Goal: Task Accomplishment & Management: Use online tool/utility

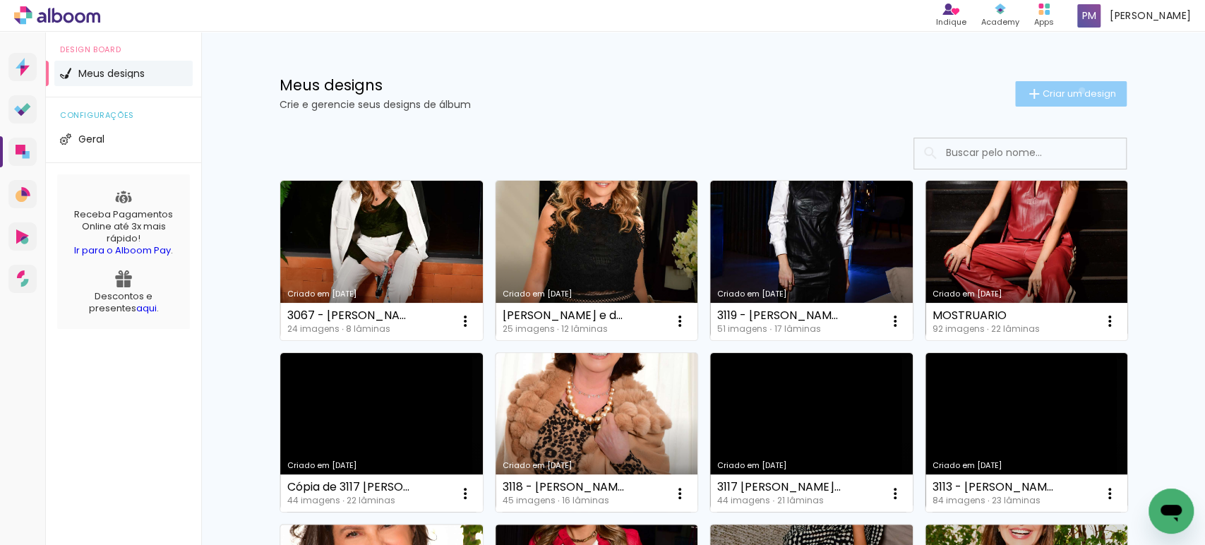
click at [601, 90] on span "Criar um design" at bounding box center [1078, 93] width 73 height 9
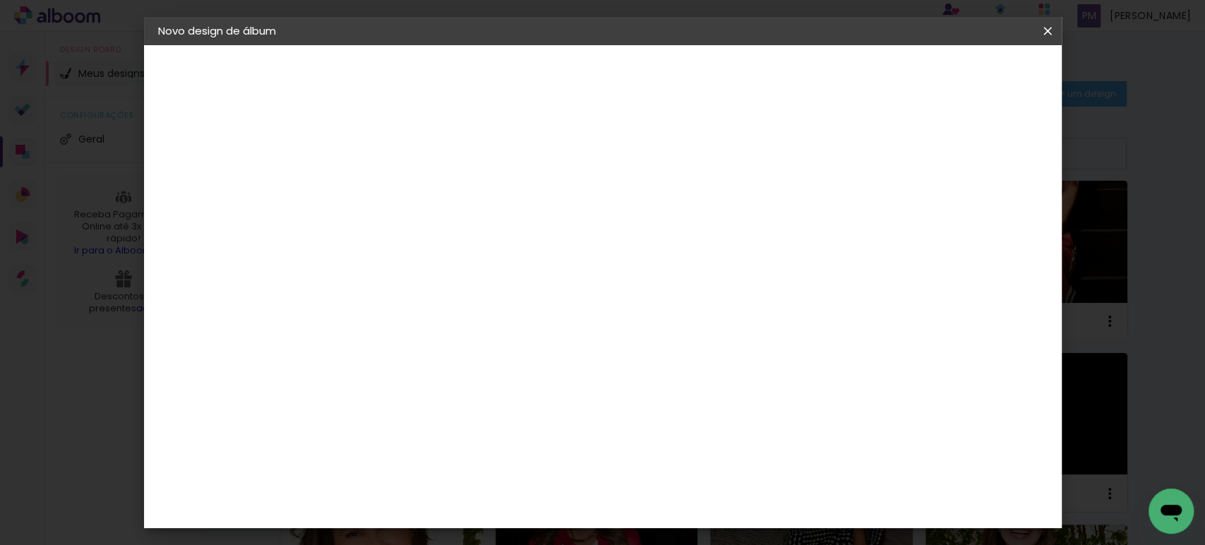
click at [389, 187] on input at bounding box center [389, 190] width 0 height 22
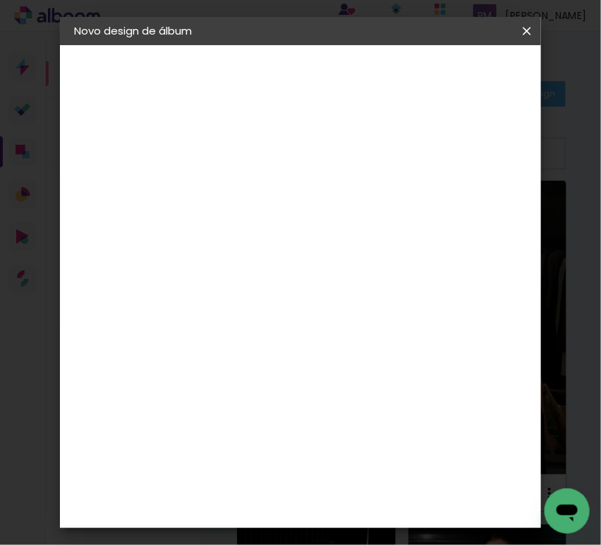
click at [305, 179] on input at bounding box center [305, 190] width 0 height 22
type input "3138 - [PERSON_NAME] - SLIMBOOK 84 FOTOS"
type paper-input "3138 - [PERSON_NAME] - SLIMBOOK 84 FOTOS"
click at [450, 67] on paper-button "Avançar" at bounding box center [414, 75] width 69 height 24
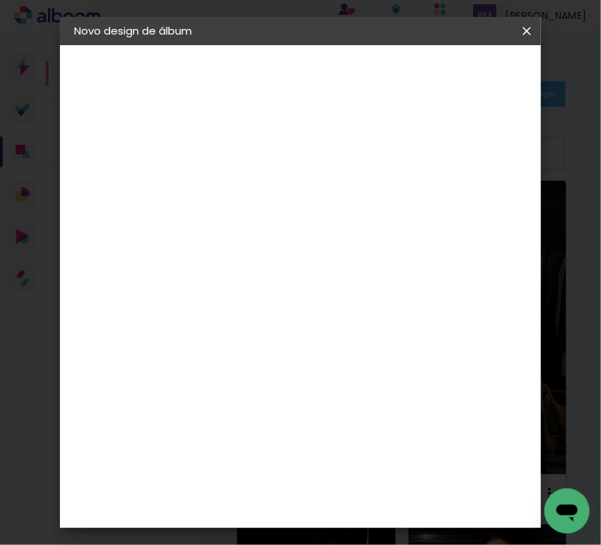
click at [311, 264] on input at bounding box center [291, 269] width 143 height 18
type input "FOTO 15"
type paper-input "FOTO 15"
click at [308, 325] on paper-item "Foto 15" at bounding box center [315, 321] width 124 height 37
click at [0, 0] on slot "Avançar" at bounding box center [0, 0] width 0 height 0
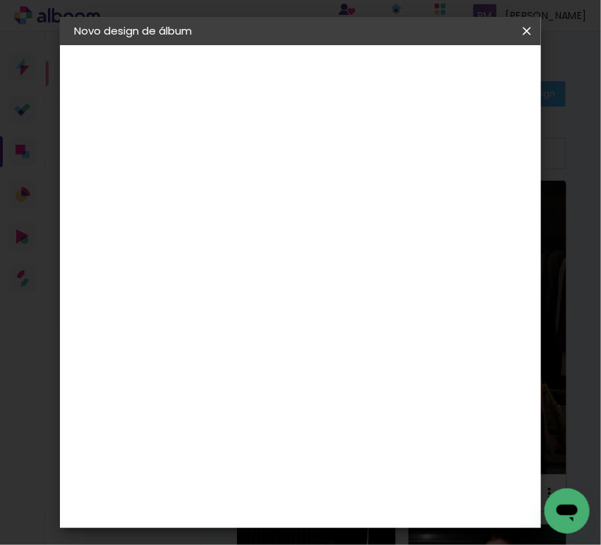
scroll to position [522, 0]
click at [350, 306] on span "30 × 30" at bounding box center [353, 305] width 66 height 29
drag, startPoint x: 471, startPoint y: 73, endPoint x: 478, endPoint y: 79, distance: 8.5
click at [0, 0] on slot "Avançar" at bounding box center [0, 0] width 0 height 0
click at [462, 80] on span "Iniciar design" at bounding box center [445, 80] width 32 height 20
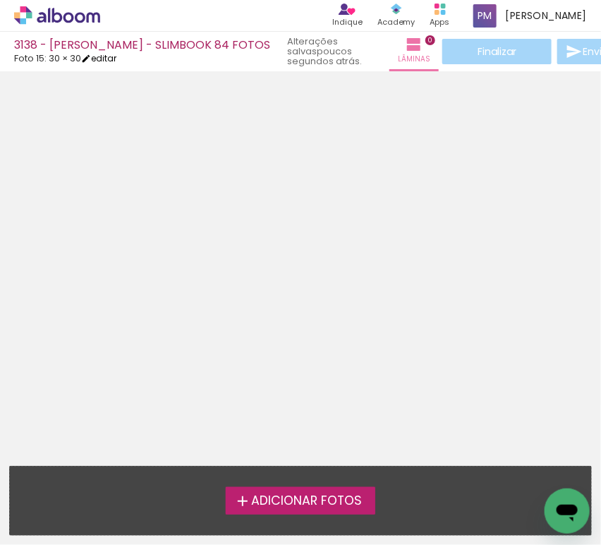
click at [110, 56] on link "editar" at bounding box center [98, 58] width 35 height 12
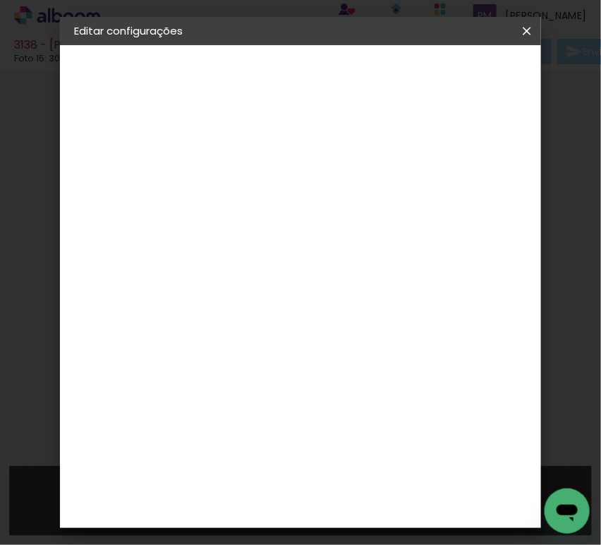
drag, startPoint x: 268, startPoint y: 145, endPoint x: 201, endPoint y: 123, distance: 70.5
click at [201, 45] on quentale-album-spec "Salvar configurações Salvar configurações" at bounding box center [300, 45] width 481 height 0
type input "4"
click at [433, 79] on paper-button "Salvar configurações" at bounding box center [465, 80] width 100 height 34
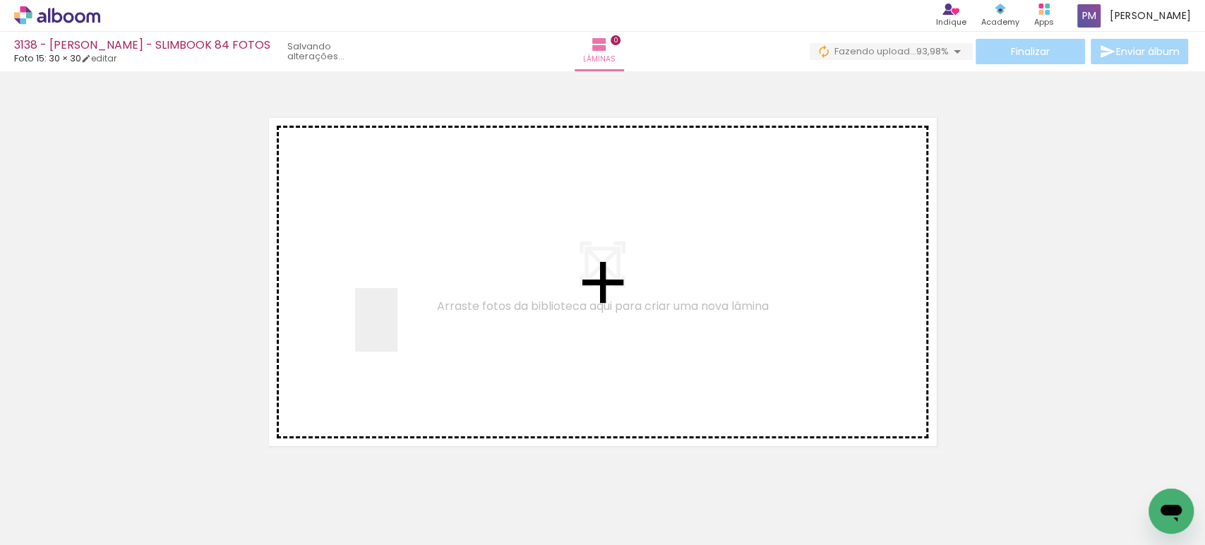
drag, startPoint x: 397, startPoint y: 330, endPoint x: 228, endPoint y: 484, distance: 228.8
click at [392, 332] on quentale-workspace at bounding box center [602, 272] width 1205 height 545
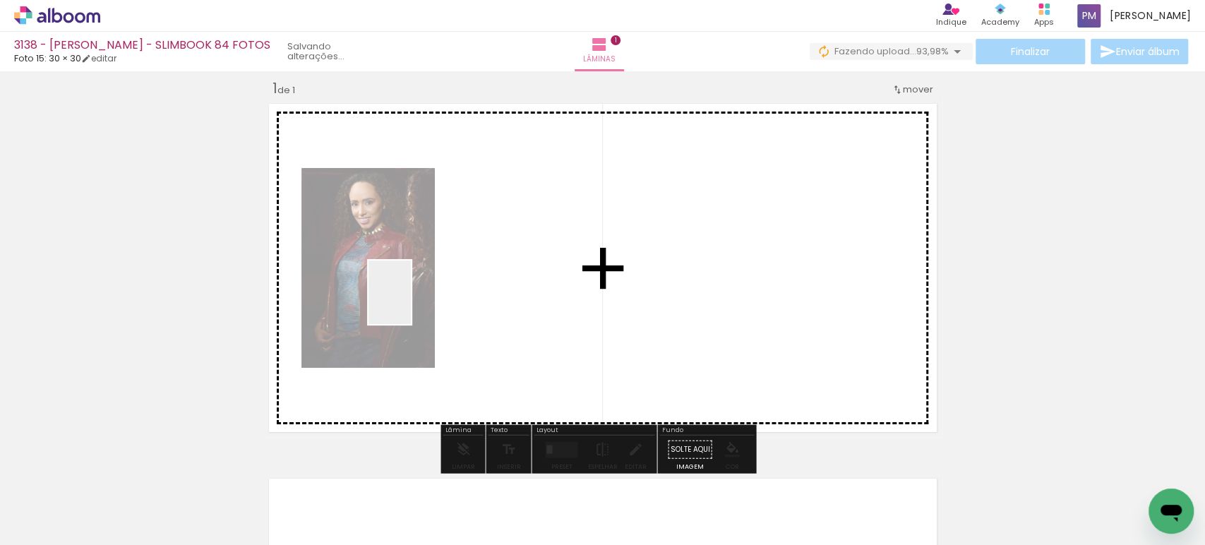
scroll to position [17, 0]
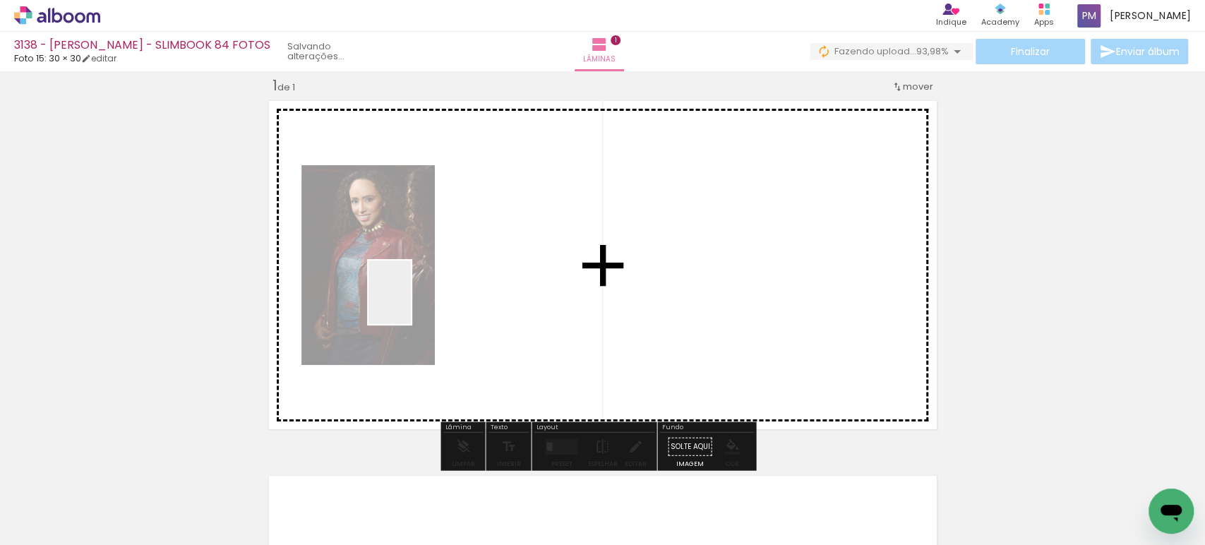
drag, startPoint x: 216, startPoint y: 498, endPoint x: 416, endPoint y: 303, distance: 279.5
click at [416, 303] on quentale-workspace at bounding box center [602, 272] width 1205 height 545
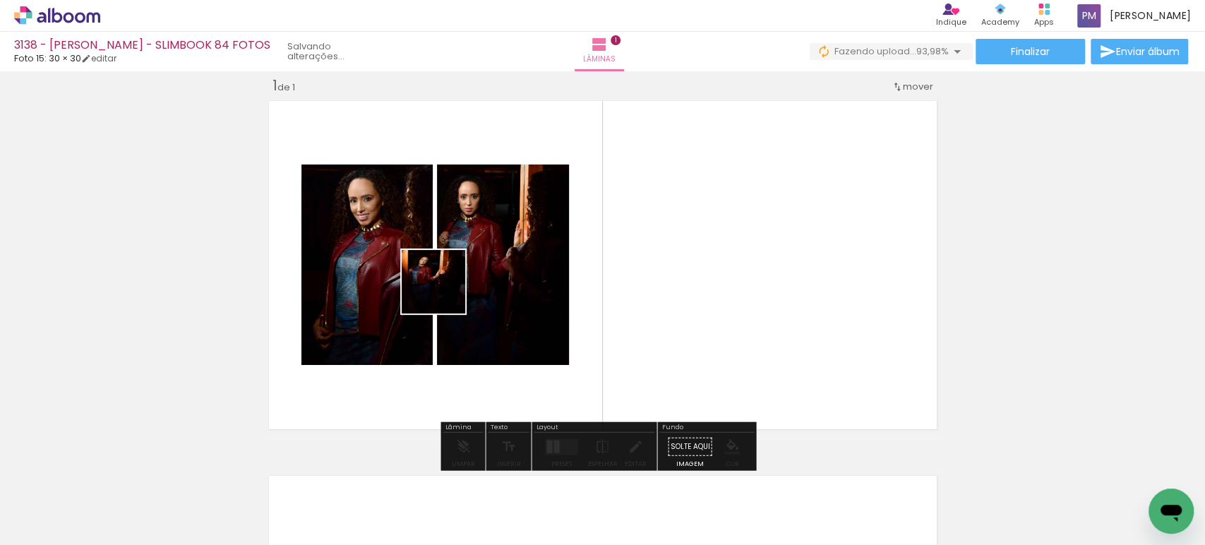
drag, startPoint x: 291, startPoint y: 510, endPoint x: 444, endPoint y: 292, distance: 266.1
click at [444, 292] on quentale-workspace at bounding box center [602, 272] width 1205 height 545
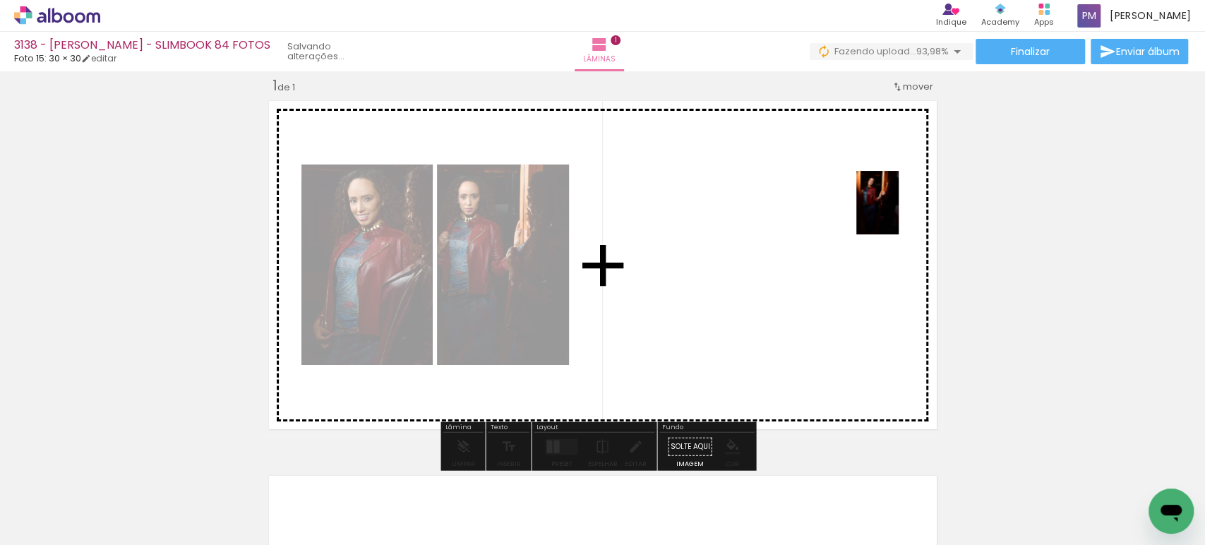
drag, startPoint x: 311, startPoint y: 493, endPoint x: 794, endPoint y: 390, distance: 494.4
click at [601, 220] on quentale-workspace at bounding box center [602, 272] width 1205 height 545
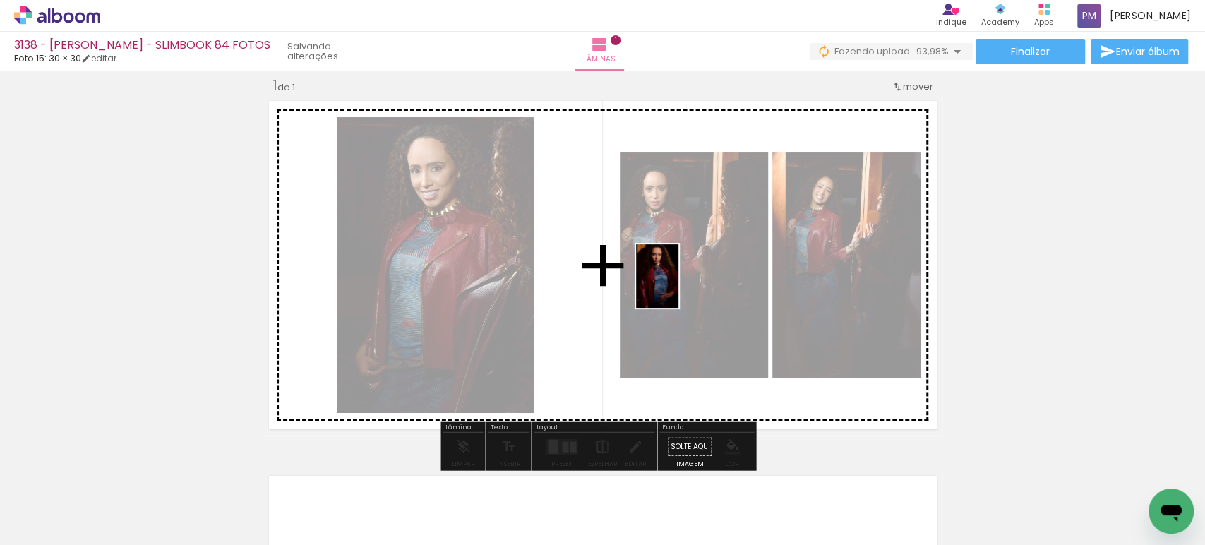
drag, startPoint x: 464, startPoint y: 506, endPoint x: 681, endPoint y: 287, distance: 308.4
click at [601, 287] on quentale-workspace at bounding box center [602, 272] width 1205 height 545
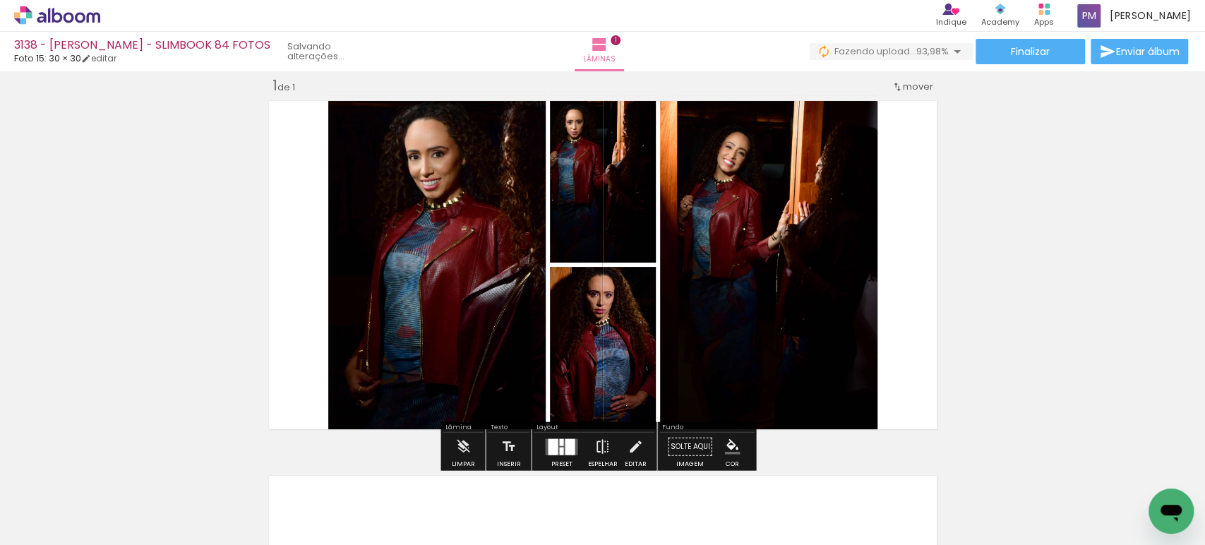
click at [560, 445] on quentale-layouter at bounding box center [561, 446] width 32 height 16
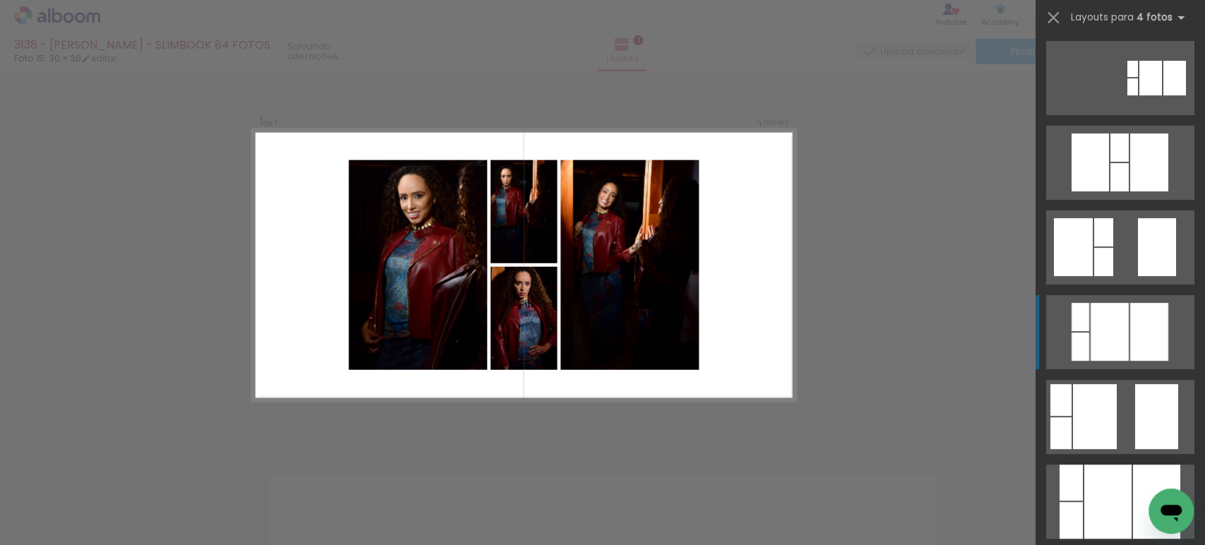
scroll to position [261, 0]
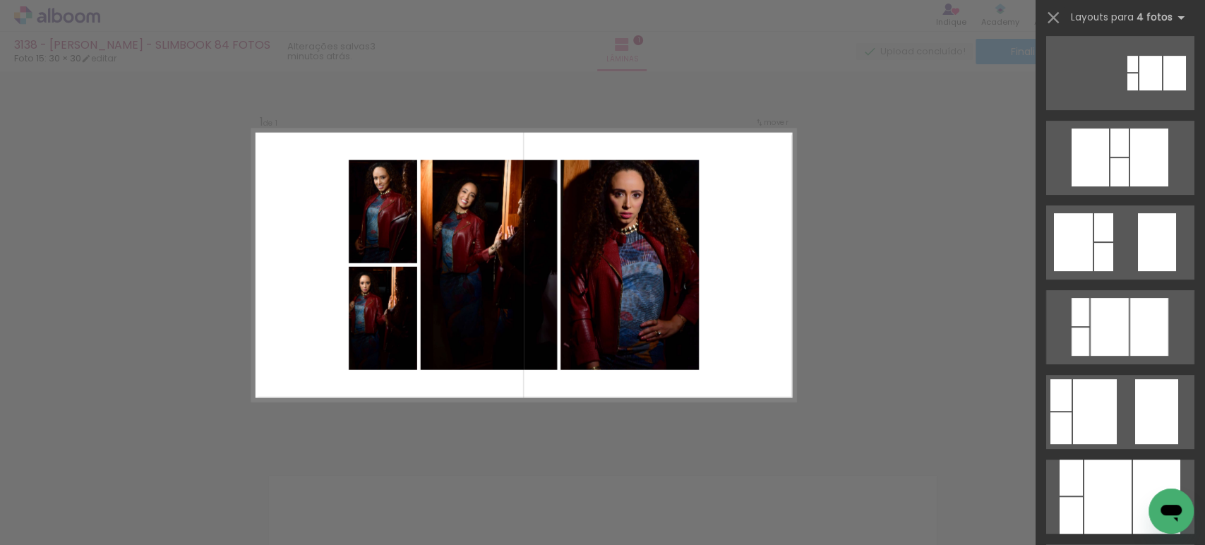
click at [601, 259] on div "Confirmar Cancelar" at bounding box center [602, 445] width 1205 height 783
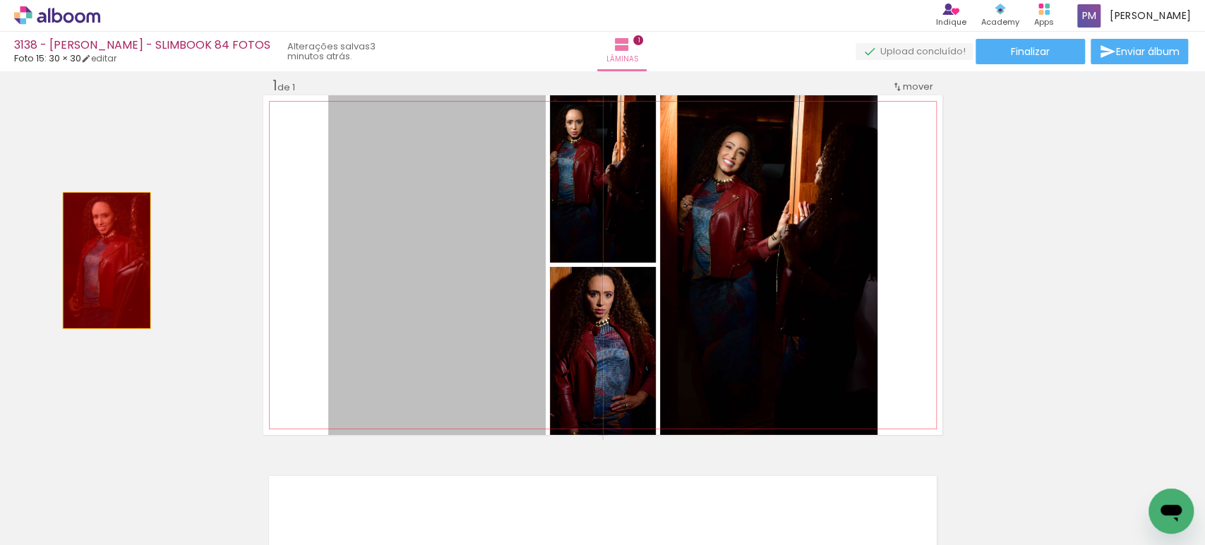
drag, startPoint x: 100, startPoint y: 260, endPoint x: 862, endPoint y: 264, distance: 761.5
click at [26, 236] on div "Inserir lâmina 1 de 1" at bounding box center [602, 434] width 1205 height 750
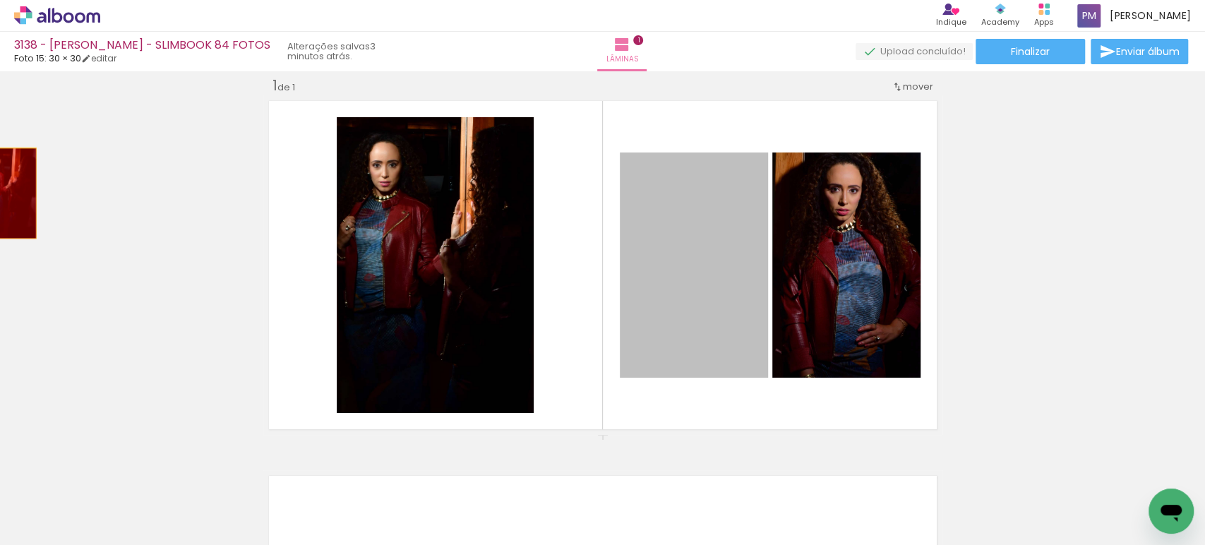
drag, startPoint x: 684, startPoint y: 298, endPoint x: 245, endPoint y: 265, distance: 440.2
click at [6, 187] on div "Inserir lâmina 1 de 1" at bounding box center [602, 434] width 1205 height 750
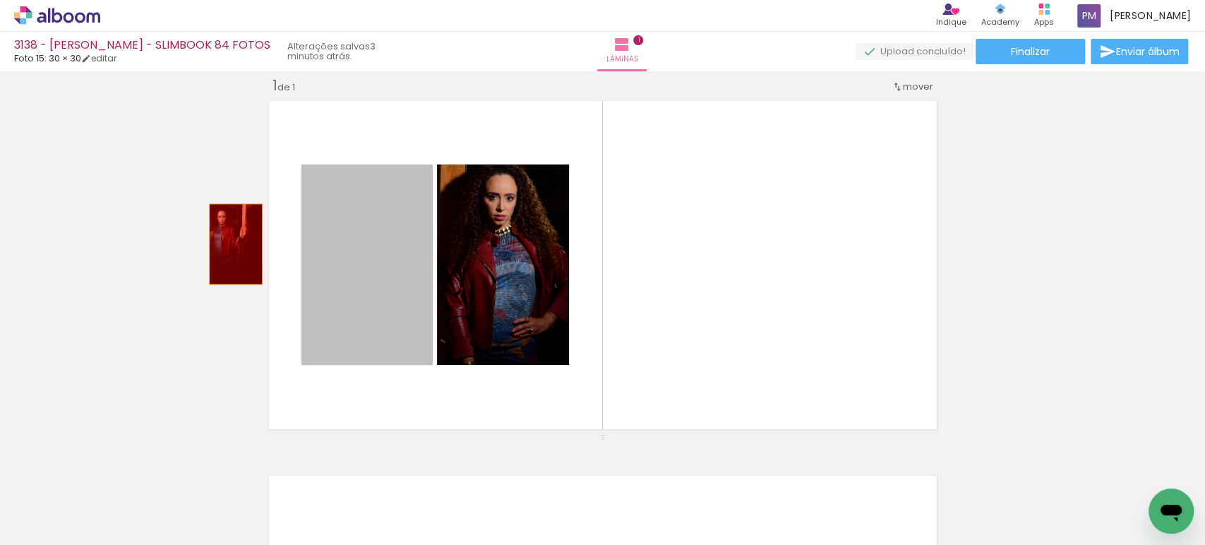
drag, startPoint x: 277, startPoint y: 258, endPoint x: 426, endPoint y: 326, distance: 163.9
click at [101, 201] on div "Inserir lâmina 1 de 1" at bounding box center [602, 434] width 1205 height 750
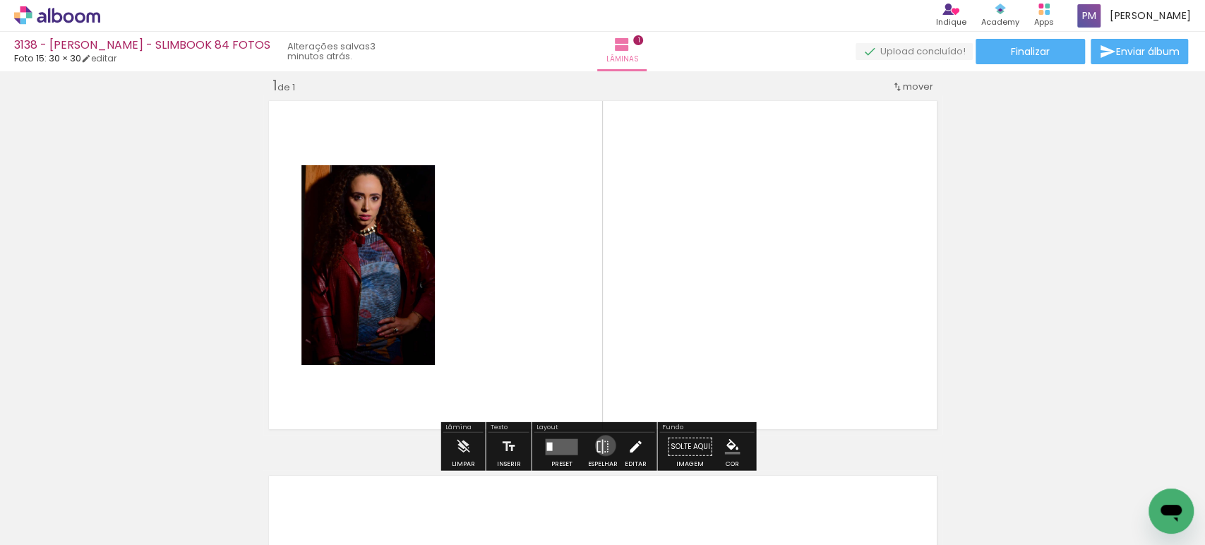
drag, startPoint x: 602, startPoint y: 445, endPoint x: 620, endPoint y: 442, distance: 17.8
click at [601, 445] on iron-icon at bounding box center [602, 447] width 16 height 28
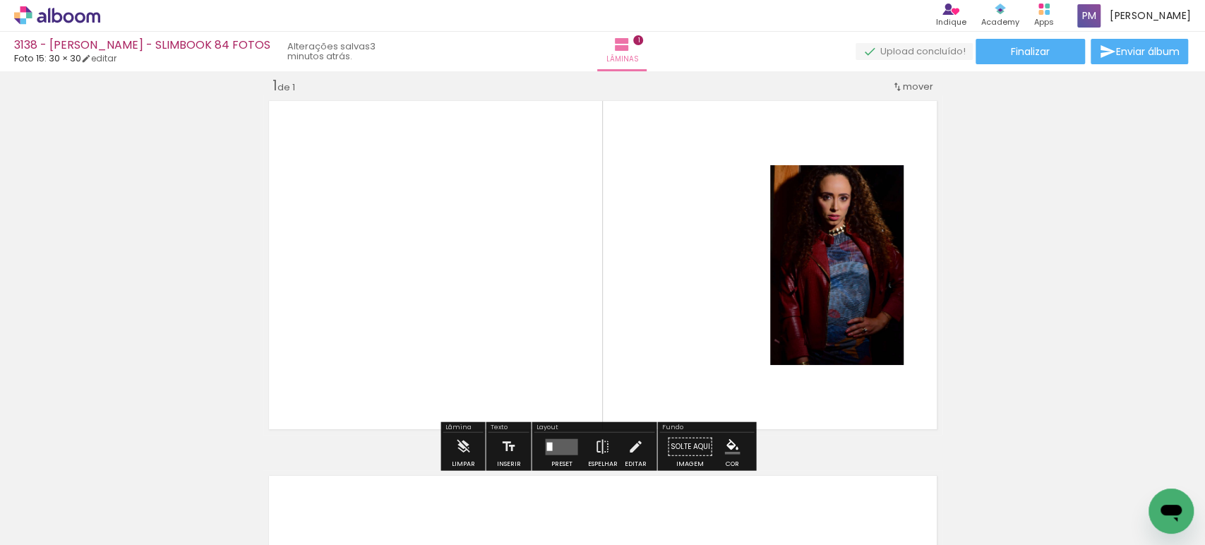
click at [550, 442] on quentale-layouter at bounding box center [561, 446] width 32 height 16
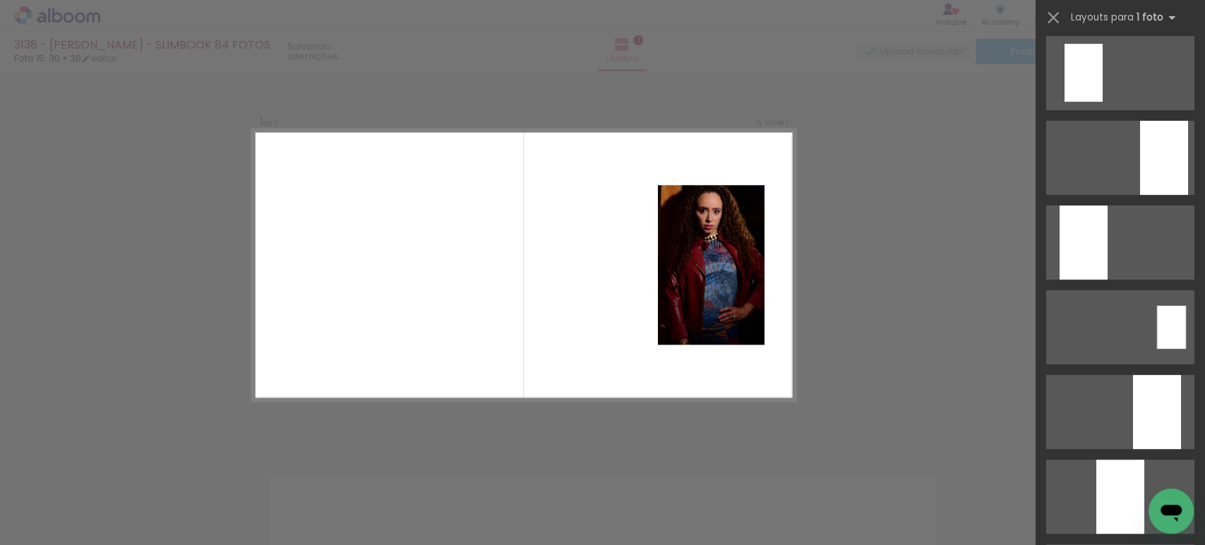
scroll to position [0, 0]
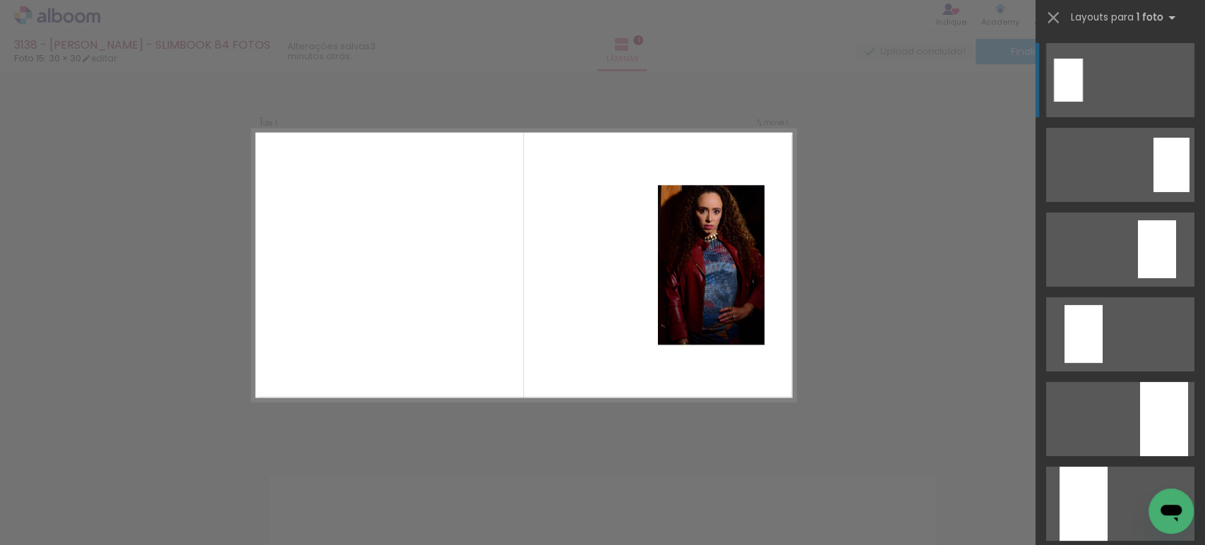
click at [601, 298] on div "Confirmar Cancelar" at bounding box center [602, 445] width 1205 height 783
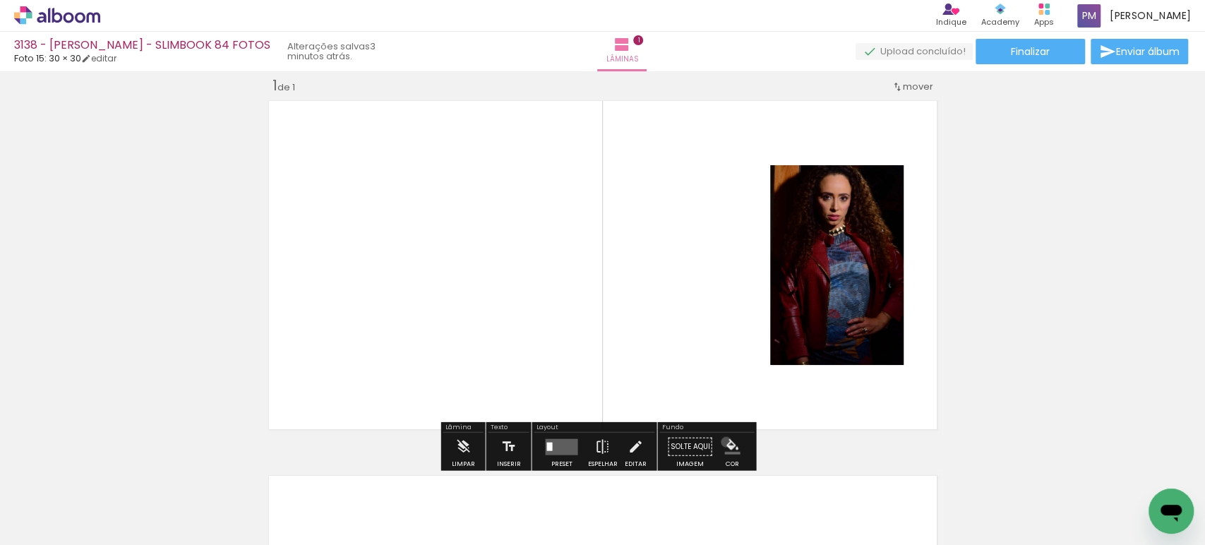
drag, startPoint x: 721, startPoint y: 441, endPoint x: 807, endPoint y: 428, distance: 87.8
click at [601, 440] on iron-icon "color picker" at bounding box center [732, 447] width 16 height 16
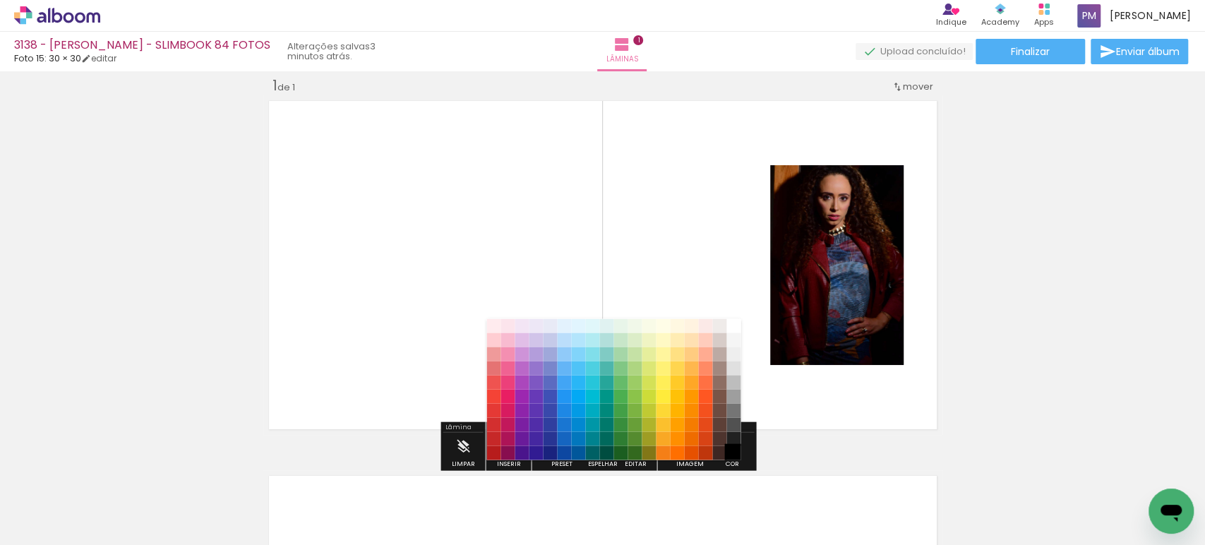
click at [601, 446] on paper-item "#000000" at bounding box center [733, 452] width 14 height 14
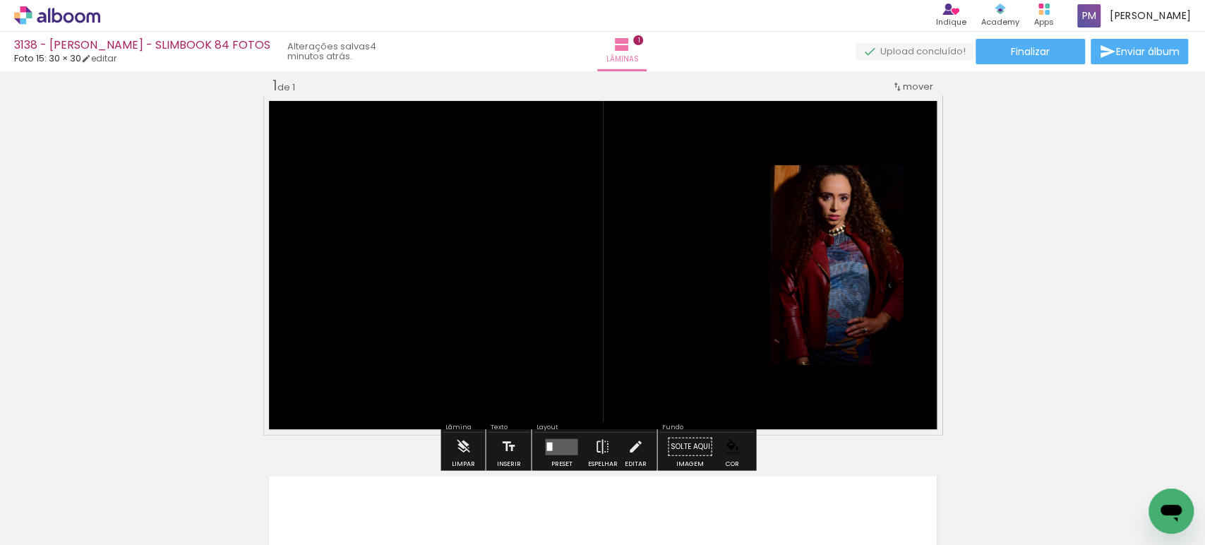
click at [546, 442] on div at bounding box center [549, 446] width 6 height 8
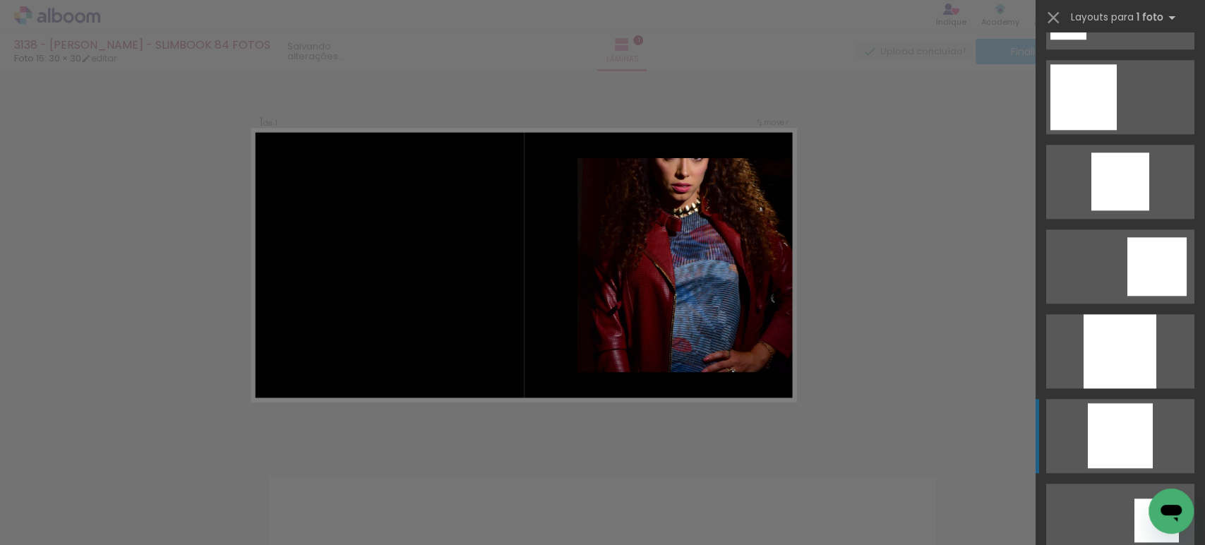
scroll to position [1306, 0]
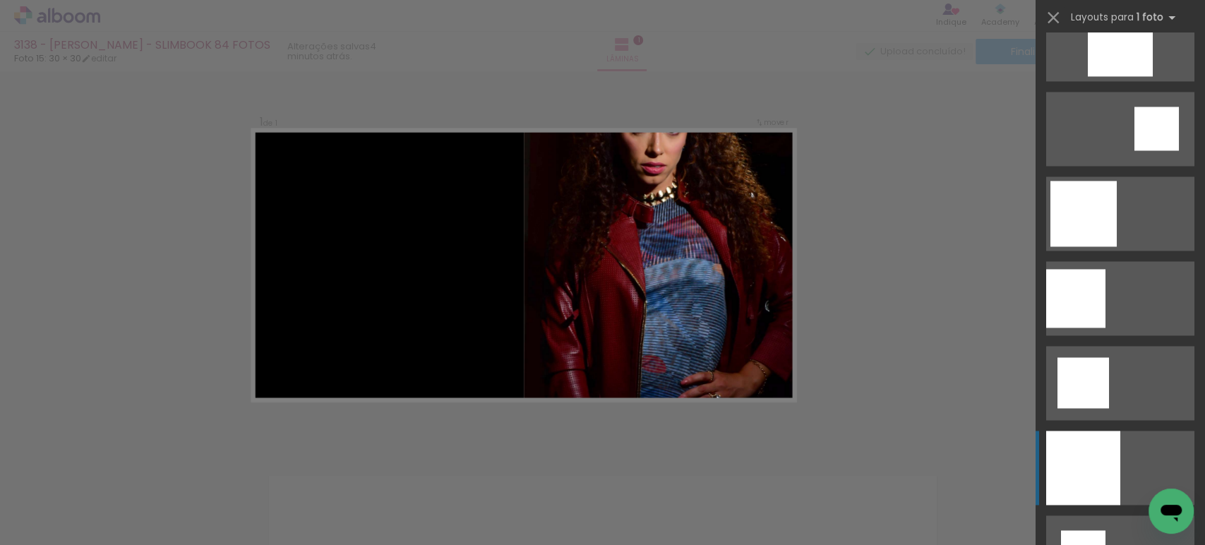
click at [601, 466] on div at bounding box center [1083, 467] width 74 height 74
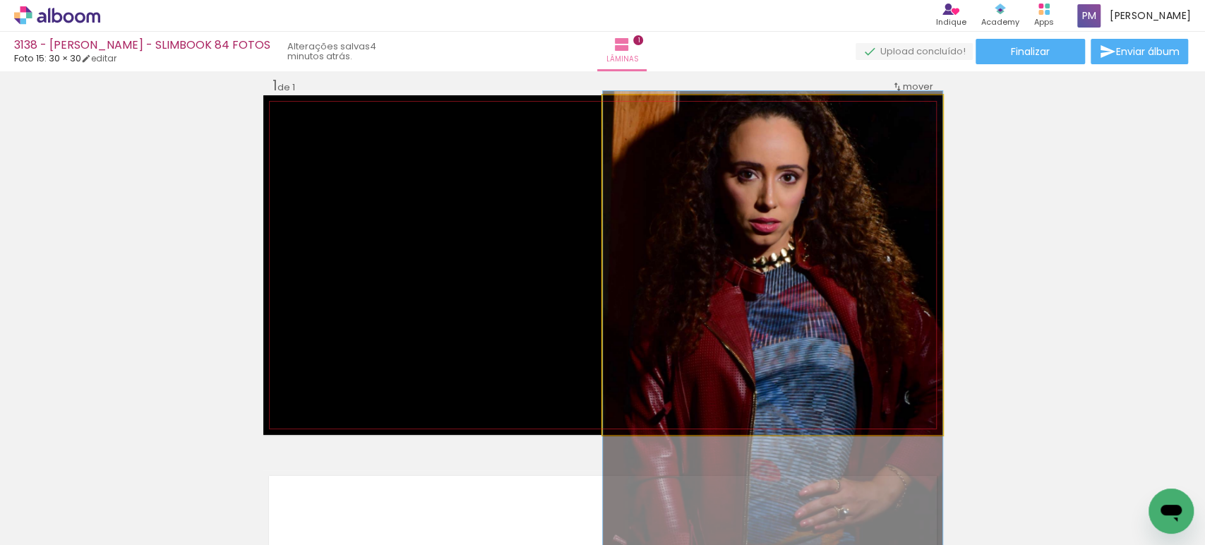
drag, startPoint x: 767, startPoint y: 203, endPoint x: 768, endPoint y: 213, distance: 10.6
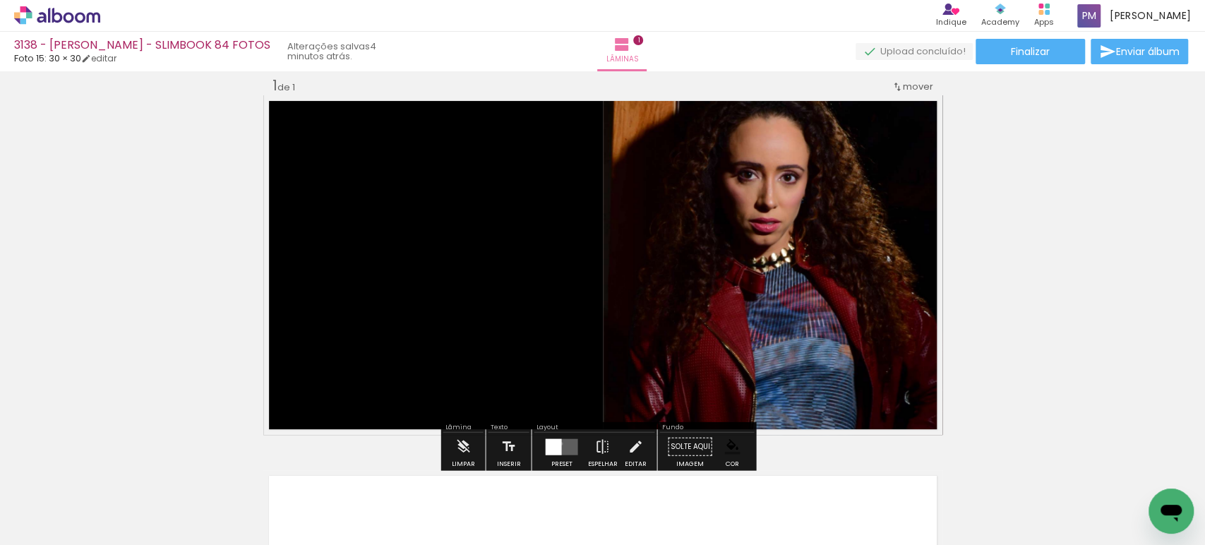
drag, startPoint x: 558, startPoint y: 442, endPoint x: 1078, endPoint y: 347, distance: 529.5
click at [559, 441] on quentale-layouter at bounding box center [561, 446] width 32 height 16
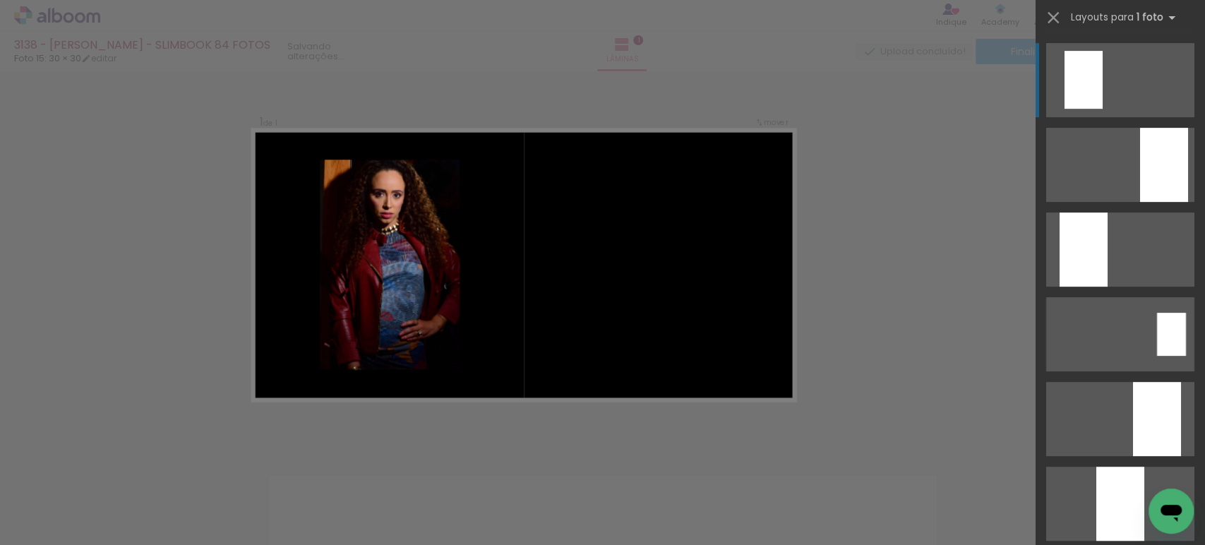
scroll to position [0, 0]
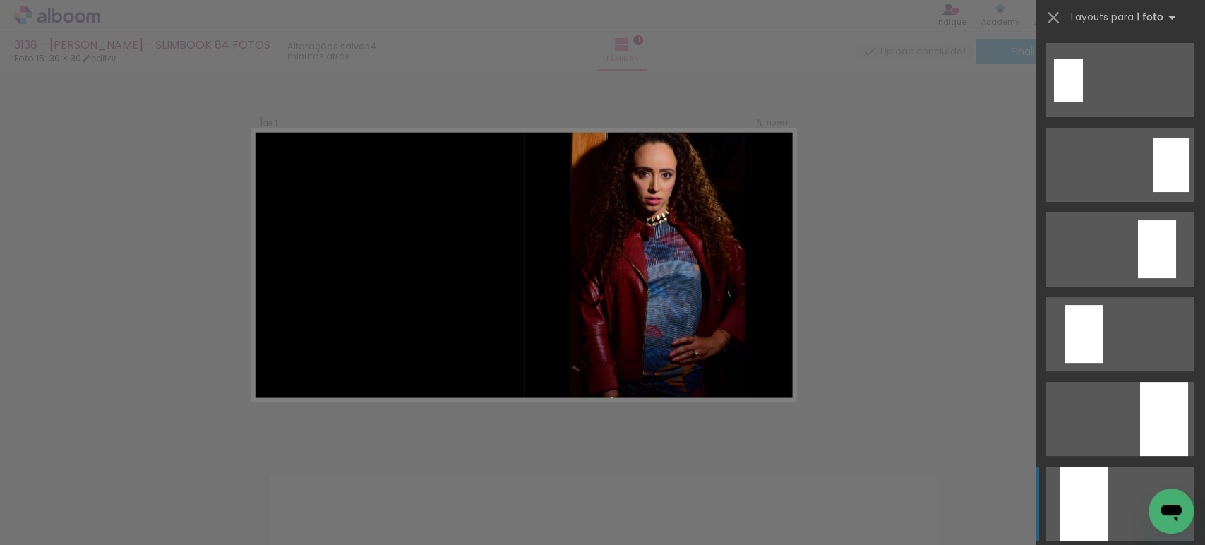
click at [601, 456] on div at bounding box center [1164, 419] width 48 height 74
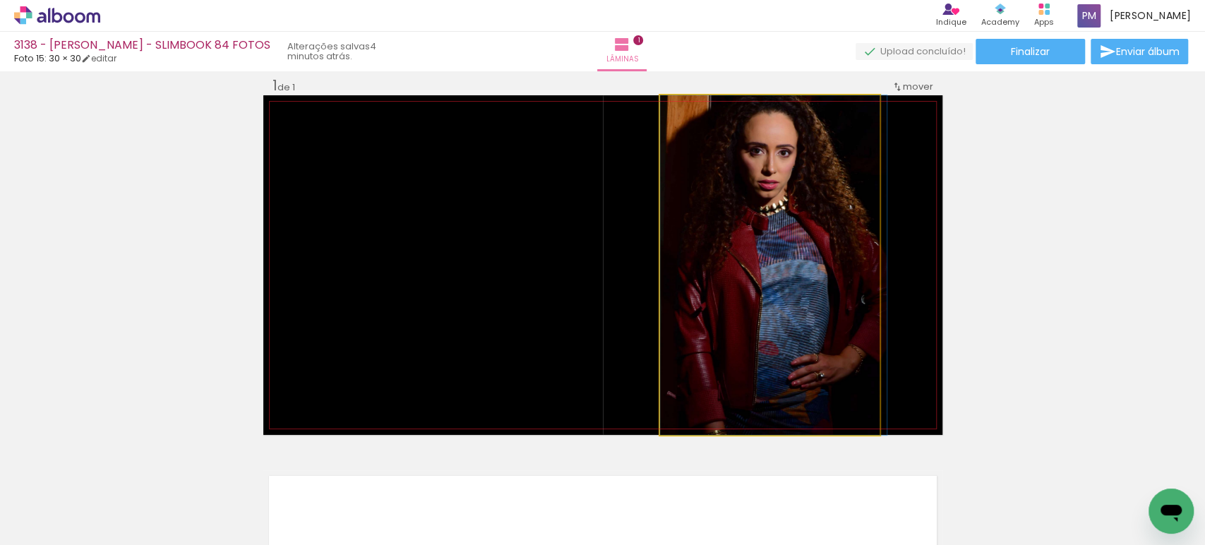
drag, startPoint x: 721, startPoint y: 245, endPoint x: 729, endPoint y: 260, distance: 17.7
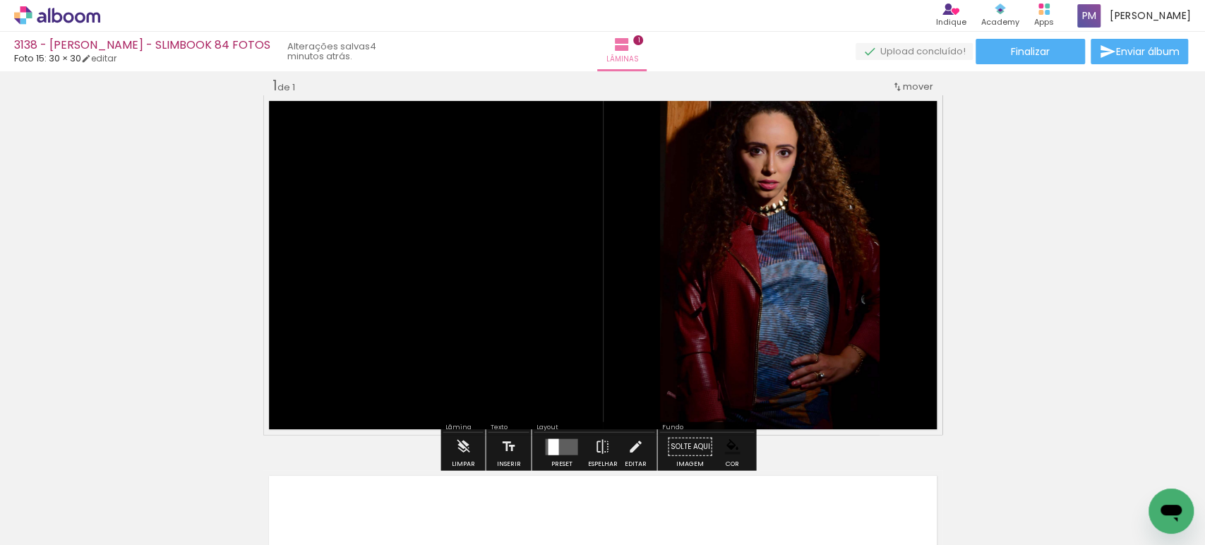
click at [554, 445] on div at bounding box center [553, 446] width 11 height 16
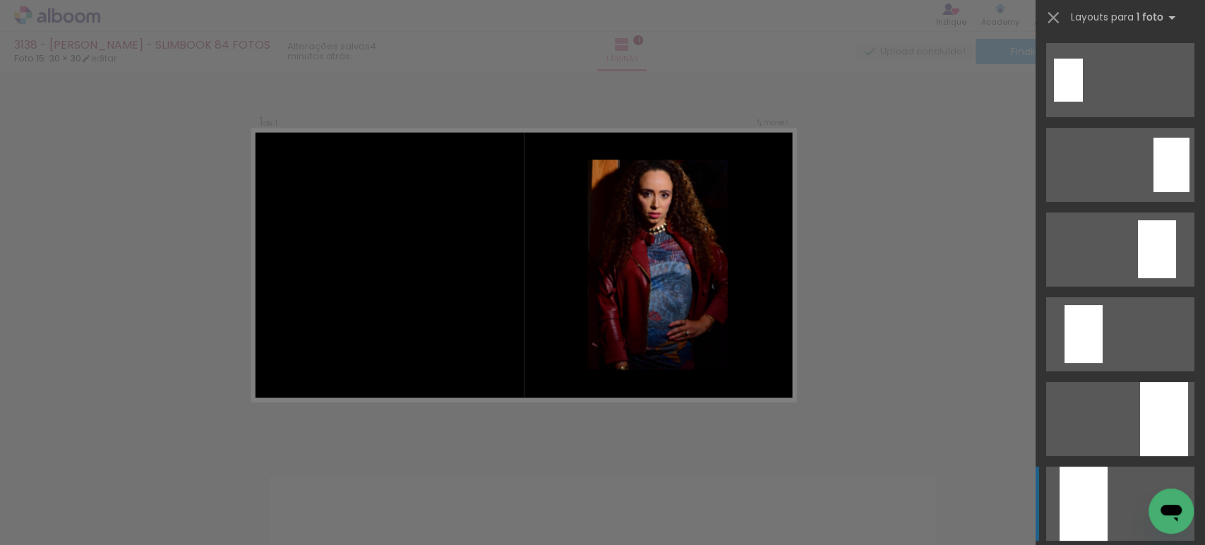
drag, startPoint x: 1084, startPoint y: 323, endPoint x: 1045, endPoint y: 307, distance: 41.8
click at [601, 192] on div at bounding box center [1171, 165] width 36 height 54
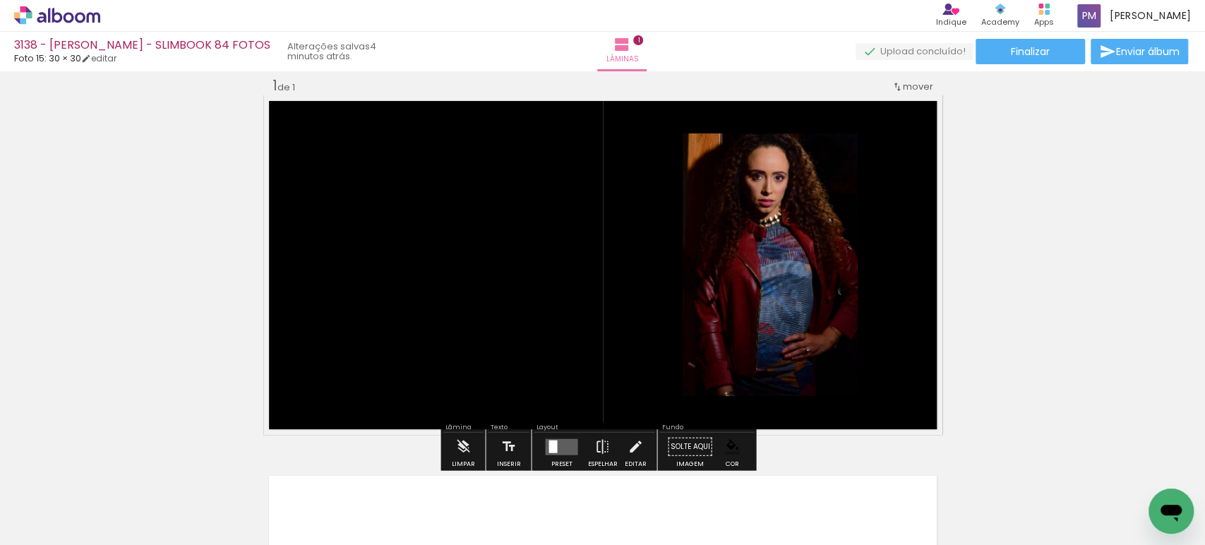
click at [601, 203] on quentale-photo at bounding box center [769, 264] width 175 height 263
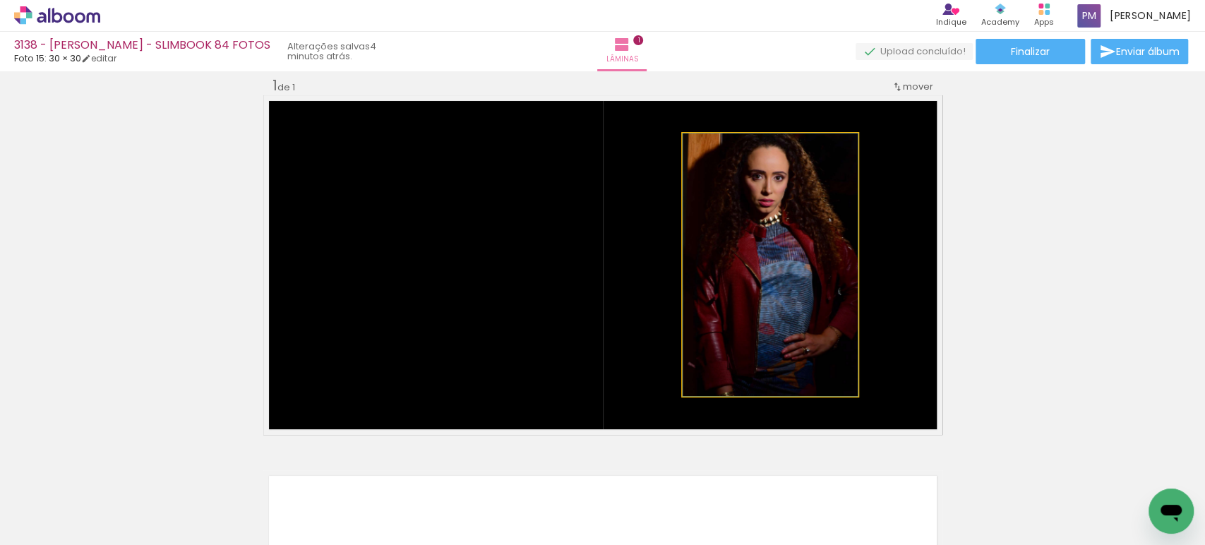
click at [601, 203] on quentale-photo at bounding box center [769, 264] width 175 height 263
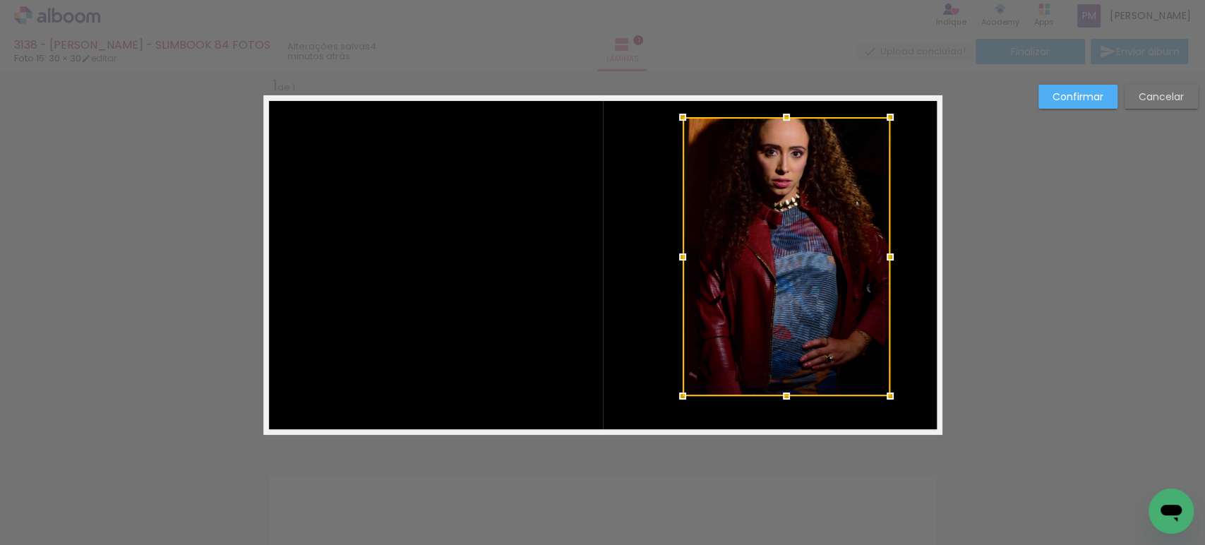
drag, startPoint x: 854, startPoint y: 133, endPoint x: 886, endPoint y: 116, distance: 36.6
click at [601, 116] on div at bounding box center [890, 117] width 28 height 28
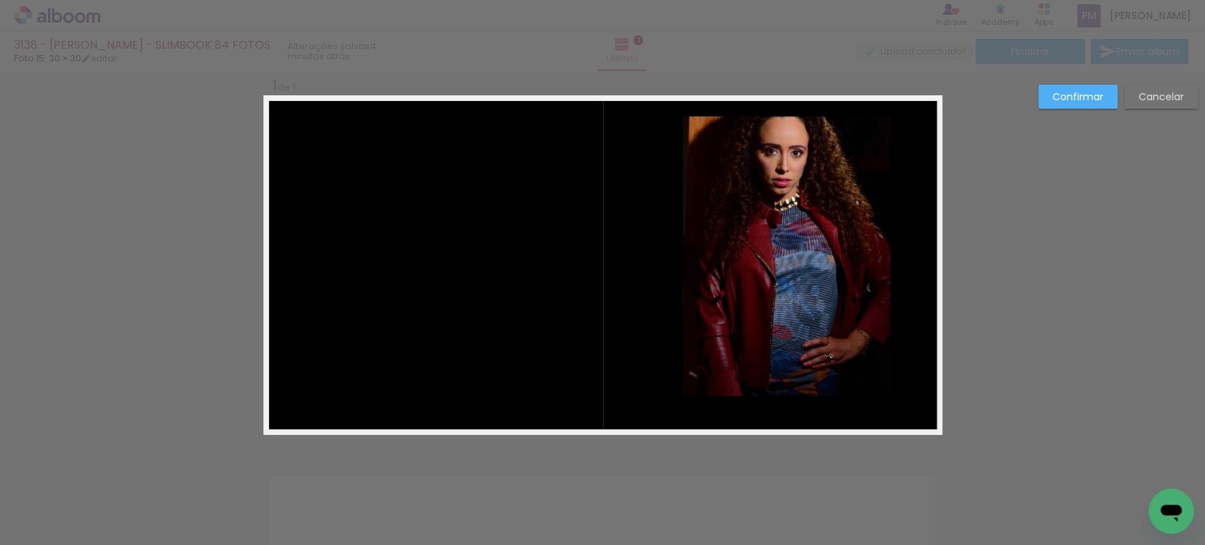
drag, startPoint x: 761, startPoint y: 304, endPoint x: 785, endPoint y: 359, distance: 59.1
click at [601, 305] on quentale-photo at bounding box center [785, 255] width 207 height 279
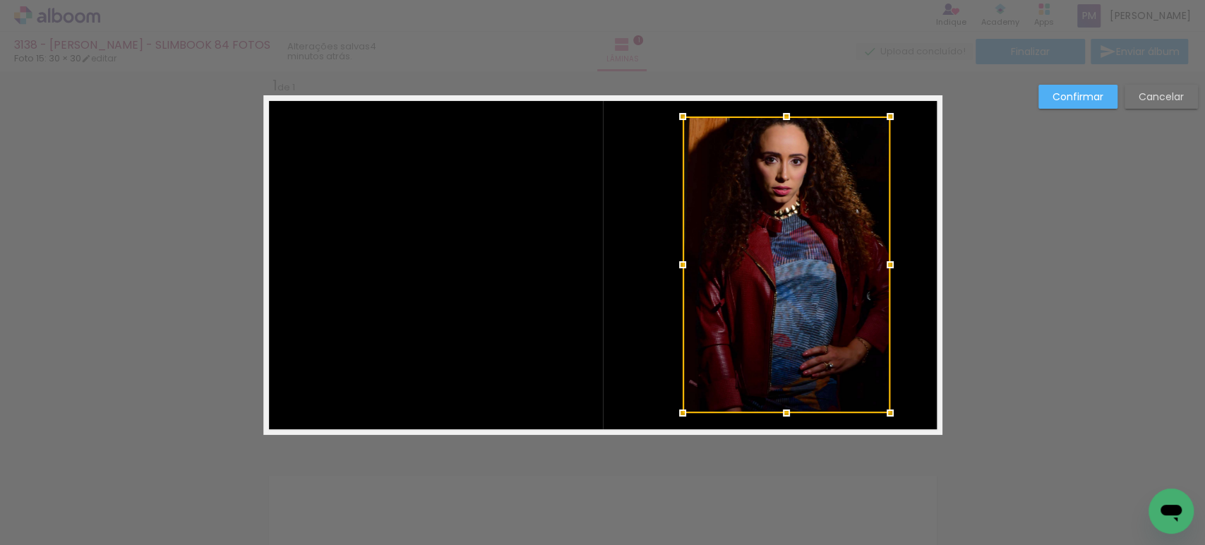
drag, startPoint x: 780, startPoint y: 397, endPoint x: 826, endPoint y: 388, distance: 47.5
click at [601, 415] on div at bounding box center [786, 413] width 28 height 28
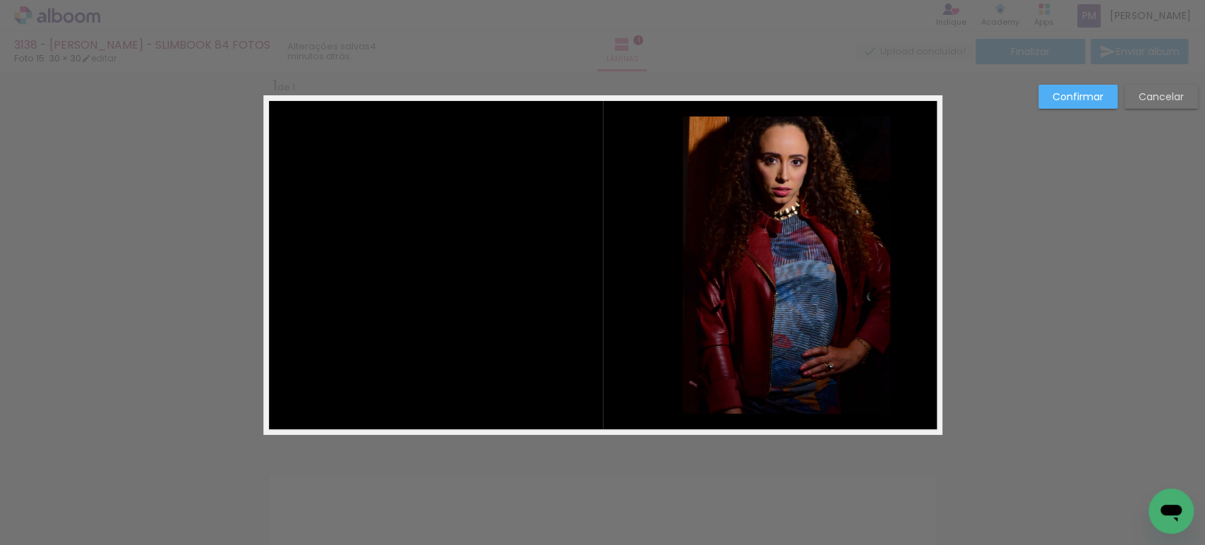
drag, startPoint x: 1070, startPoint y: 103, endPoint x: 911, endPoint y: 156, distance: 167.4
click at [601, 106] on paper-button "Confirmar" at bounding box center [1077, 97] width 79 height 24
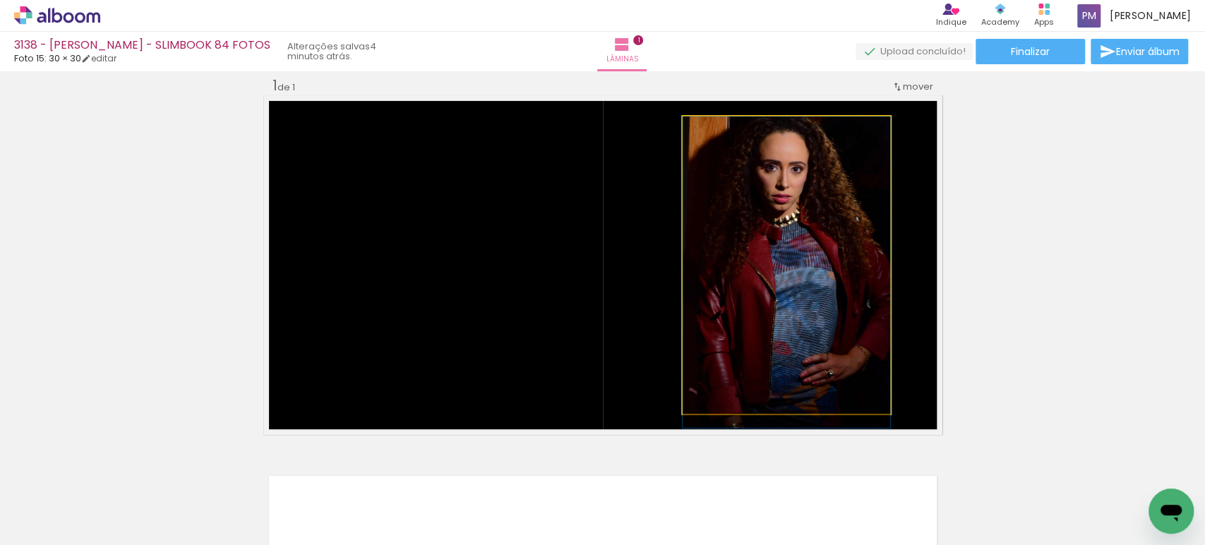
drag, startPoint x: 746, startPoint y: 241, endPoint x: 750, endPoint y: 264, distance: 23.0
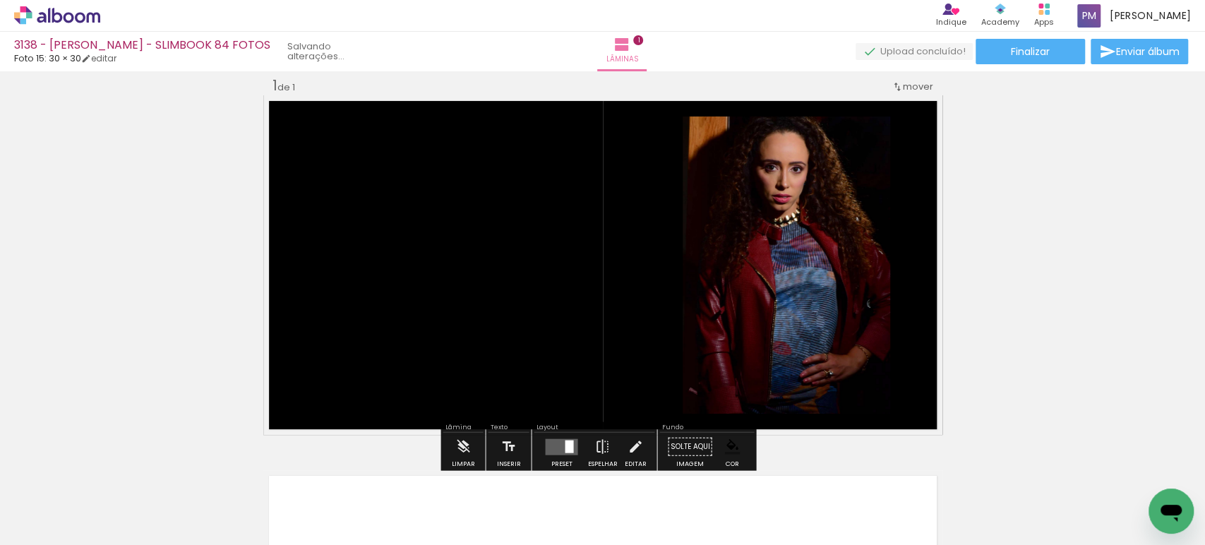
click at [601, 225] on div "Inserir lâmina 1 de 1" at bounding box center [602, 434] width 1205 height 750
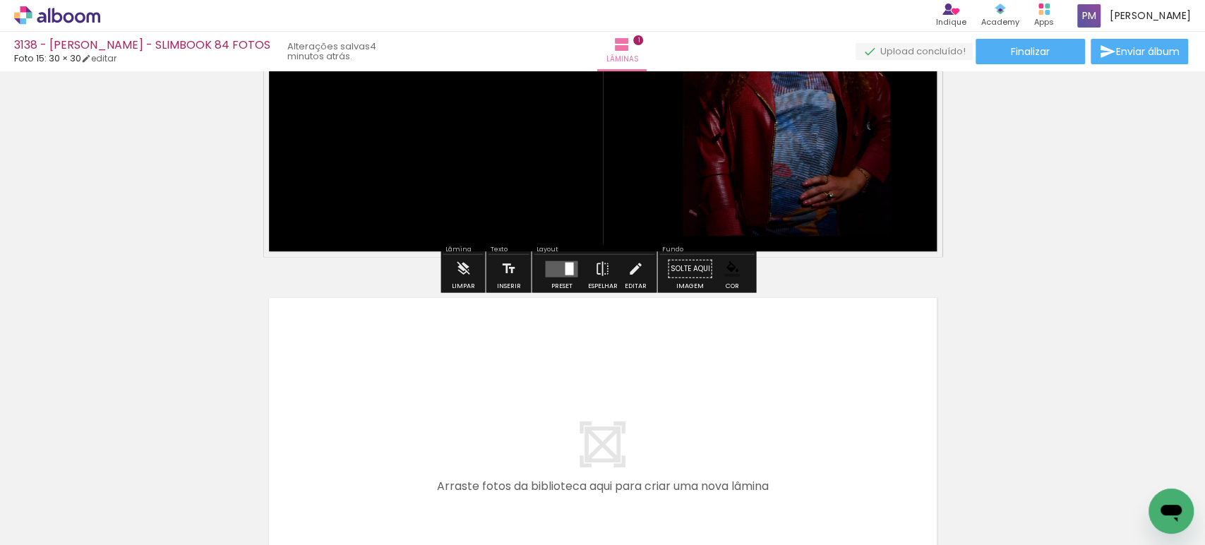
scroll to position [279, 0]
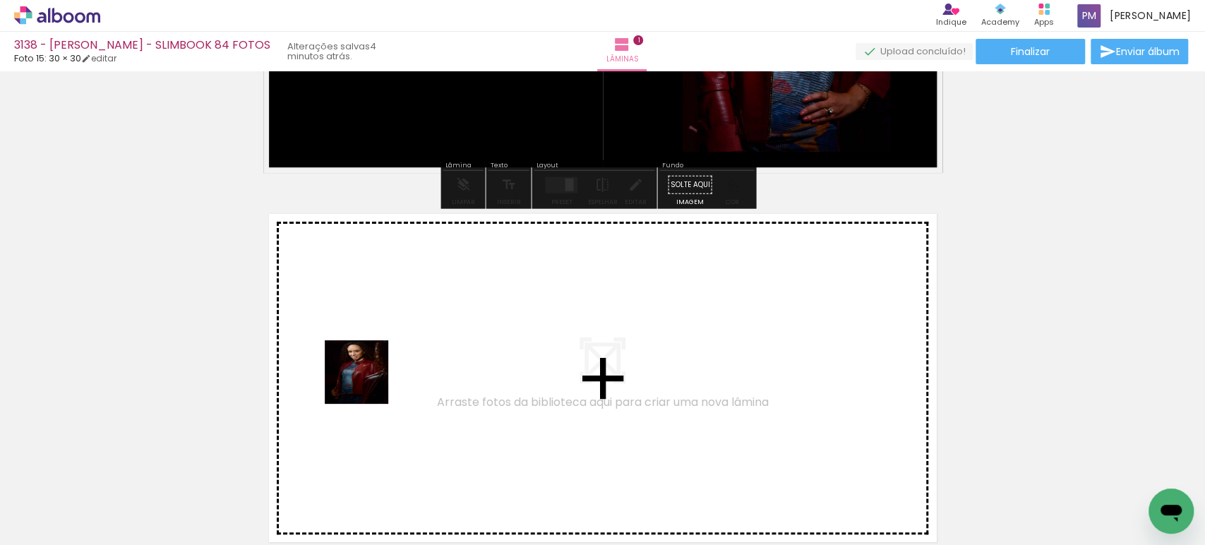
drag, startPoint x: 345, startPoint y: 397, endPoint x: 367, endPoint y: 382, distance: 26.4
click at [367, 382] on quentale-workspace at bounding box center [602, 272] width 1205 height 545
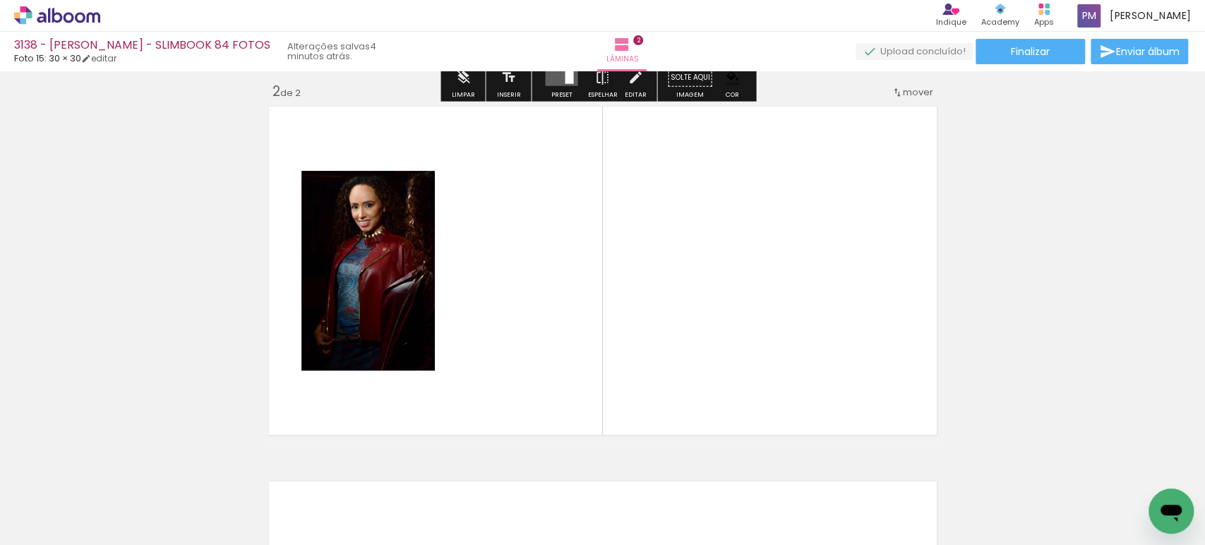
scroll to position [392, 0]
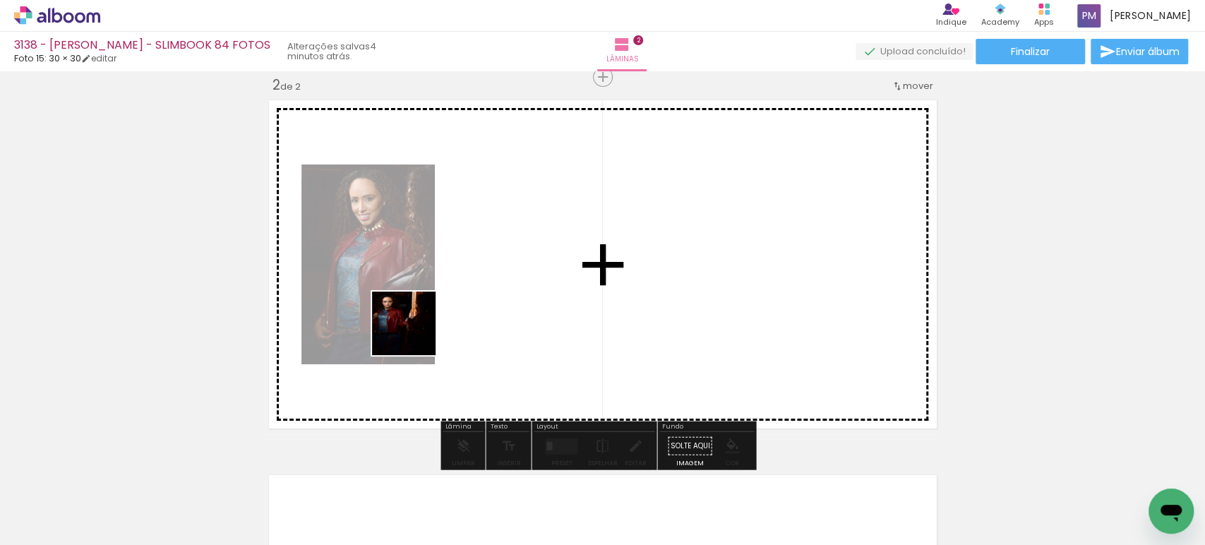
drag, startPoint x: 218, startPoint y: 512, endPoint x: 280, endPoint y: 481, distance: 69.4
click at [415, 333] on quentale-workspace at bounding box center [602, 272] width 1205 height 545
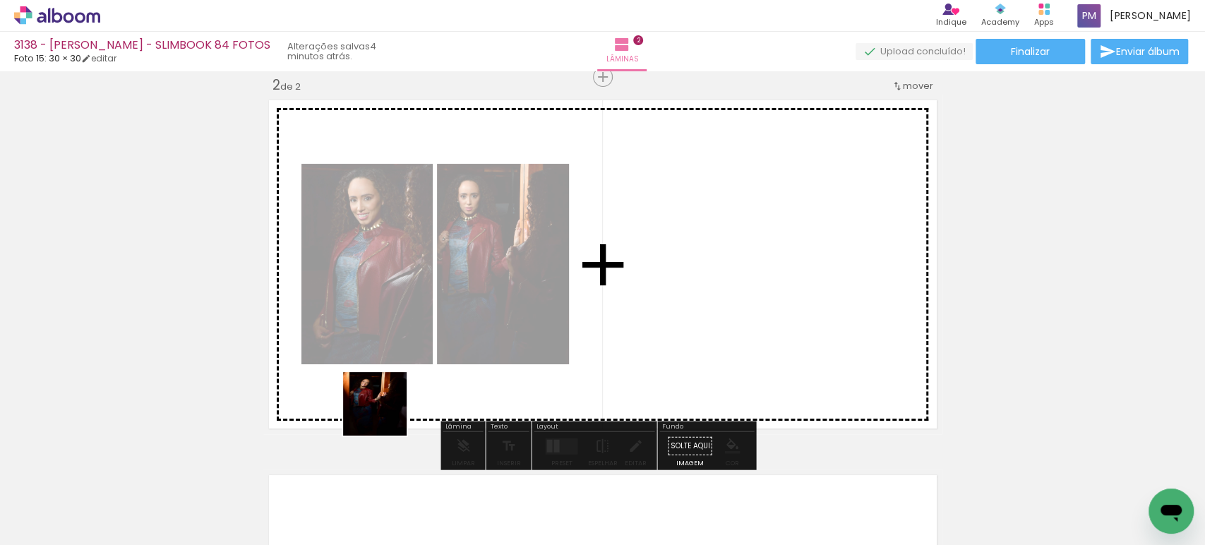
drag, startPoint x: 320, startPoint y: 505, endPoint x: 505, endPoint y: 344, distance: 245.6
click at [505, 344] on quentale-workspace at bounding box center [602, 272] width 1205 height 545
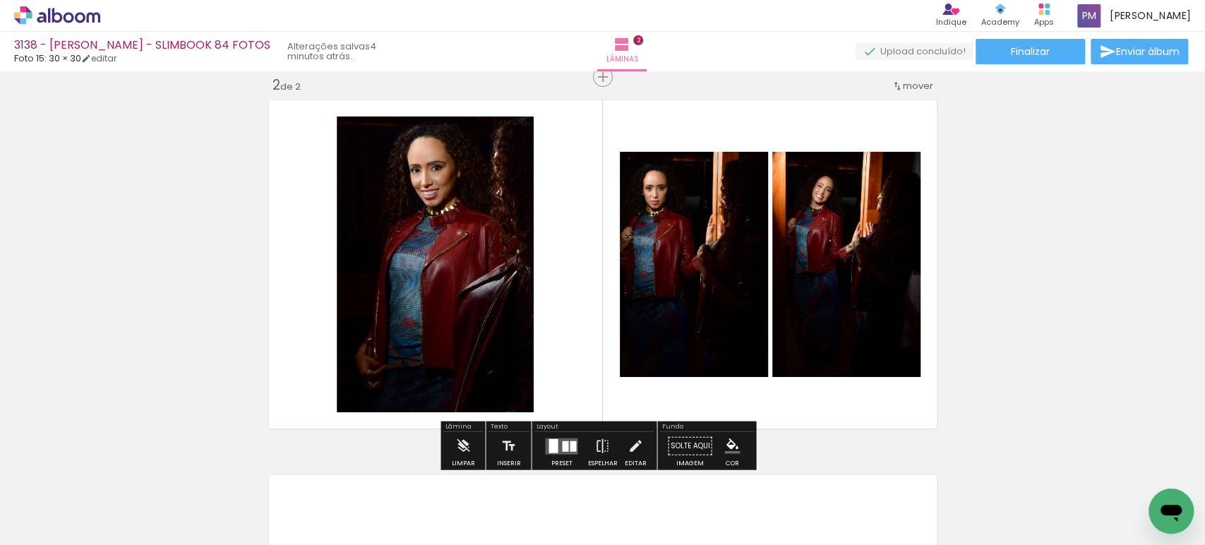
drag, startPoint x: 727, startPoint y: 441, endPoint x: 872, endPoint y: 404, distance: 149.3
click at [601, 441] on iron-icon "color picker" at bounding box center [732, 446] width 16 height 16
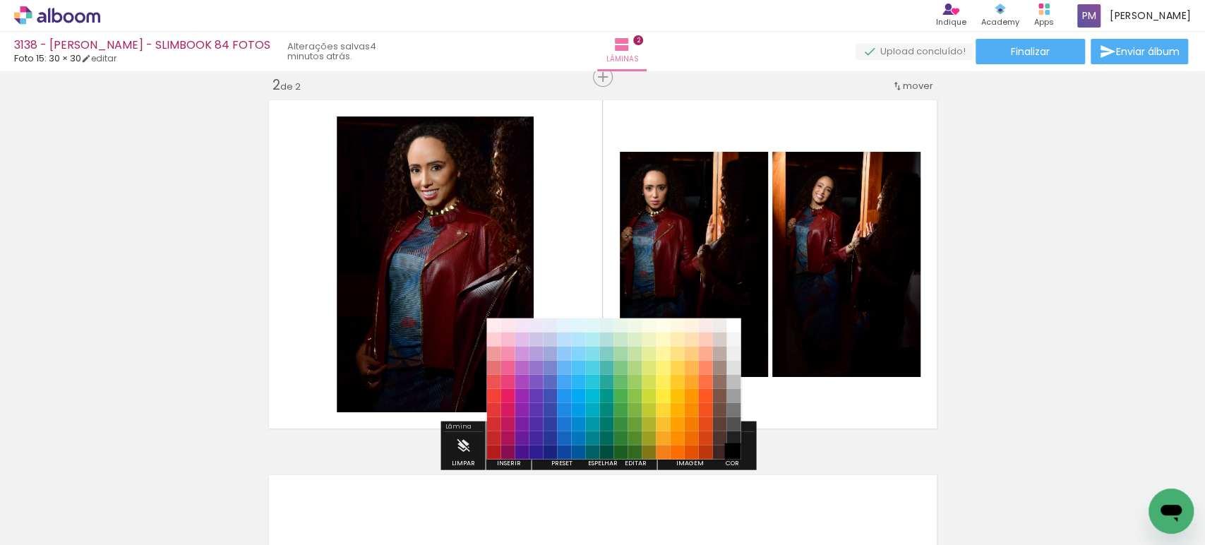
click at [601, 450] on paper-item "#000000" at bounding box center [733, 452] width 14 height 14
click at [601, 431] on paper-item "#212121" at bounding box center [733, 437] width 14 height 14
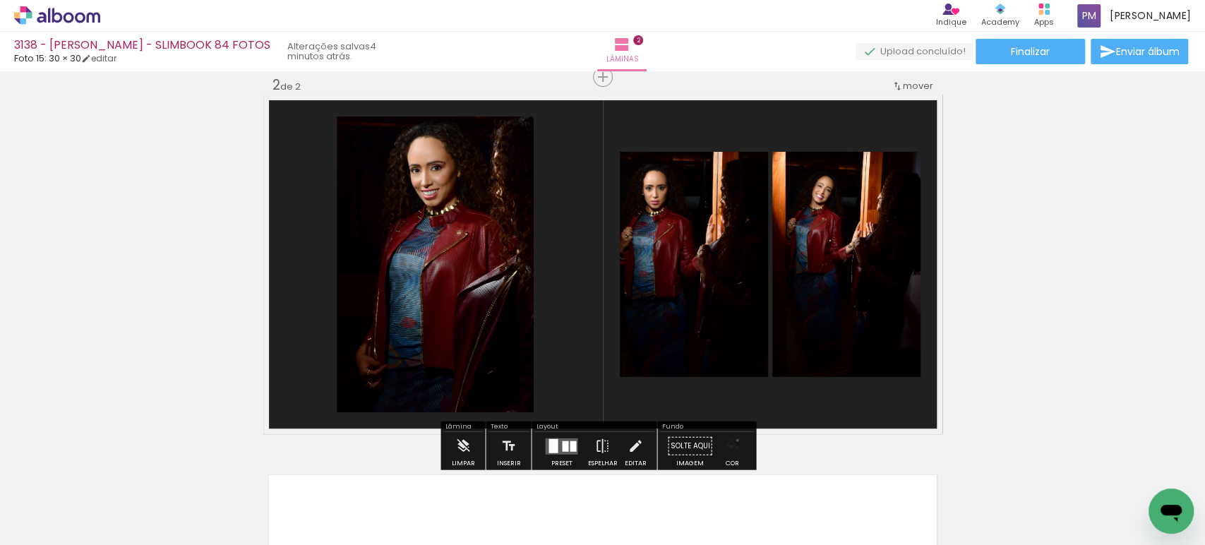
click at [601, 440] on iron-icon "color picker" at bounding box center [732, 446] width 16 height 16
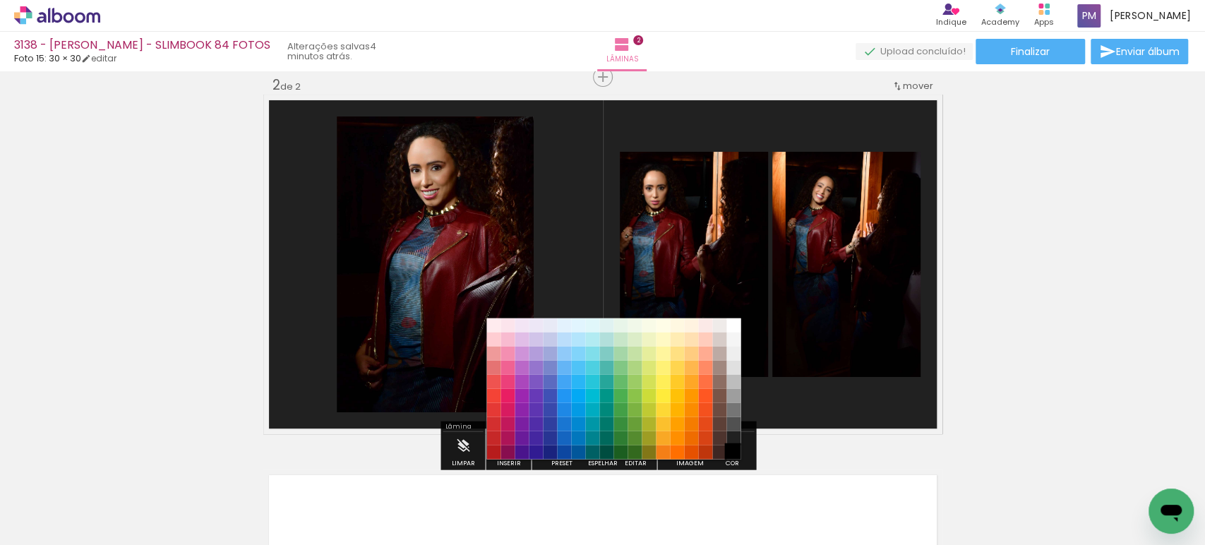
click at [601, 452] on paper-item "#000000" at bounding box center [733, 452] width 14 height 14
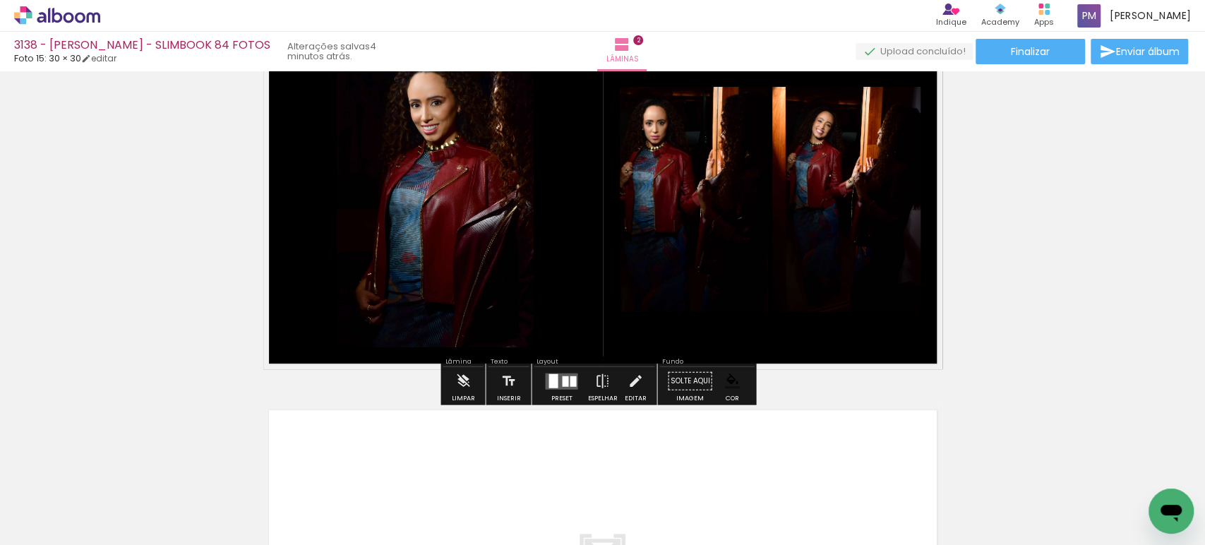
scroll to position [653, 0]
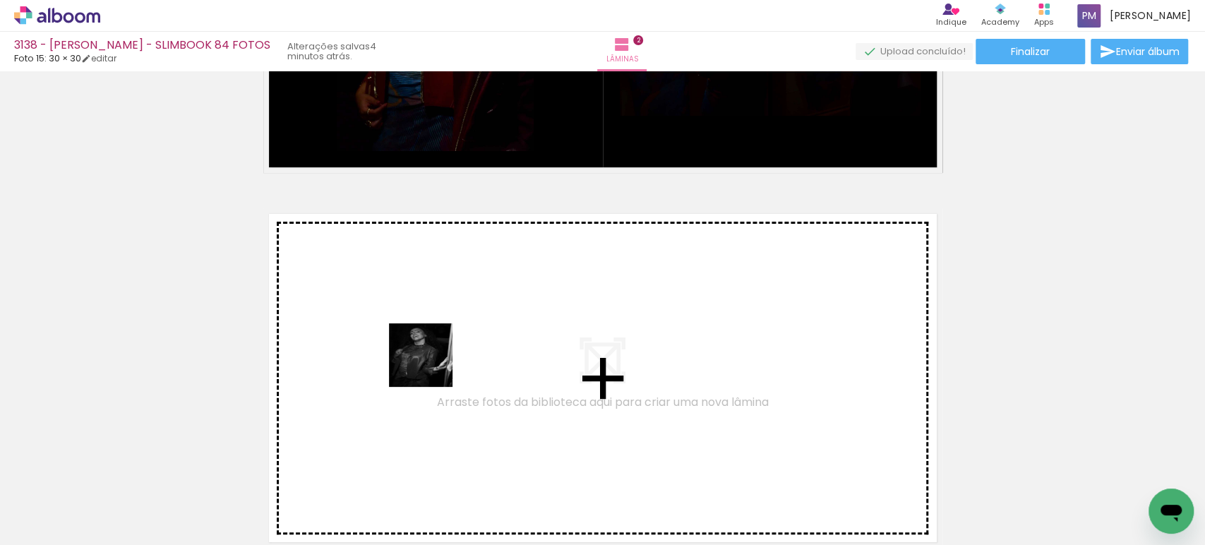
drag, startPoint x: 396, startPoint y: 495, endPoint x: 431, endPoint y: 366, distance: 134.6
click at [431, 366] on quentale-workspace at bounding box center [602, 272] width 1205 height 545
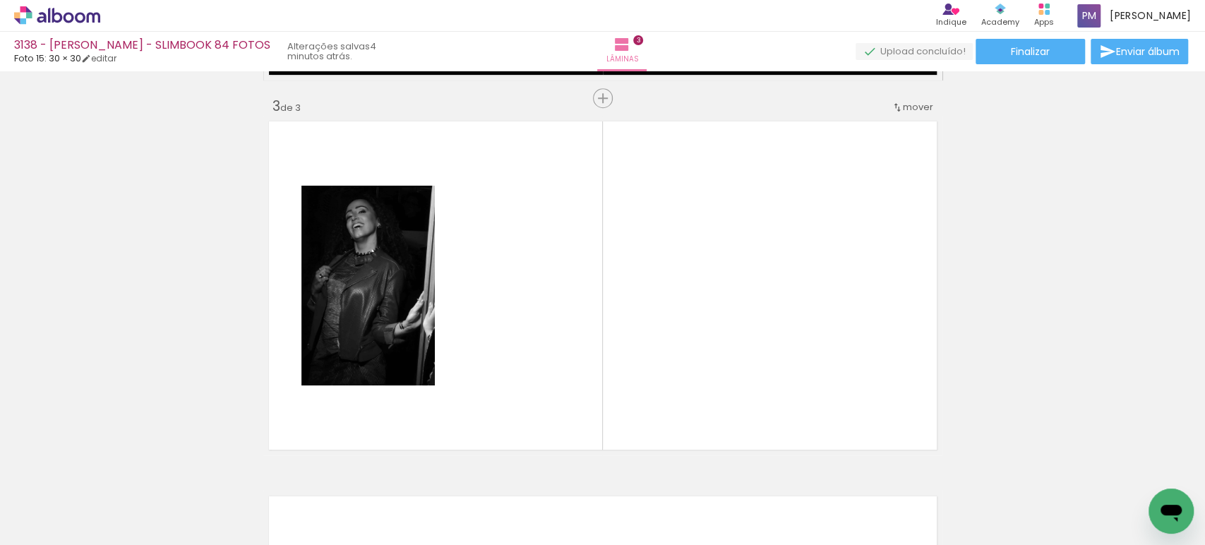
scroll to position [767, 0]
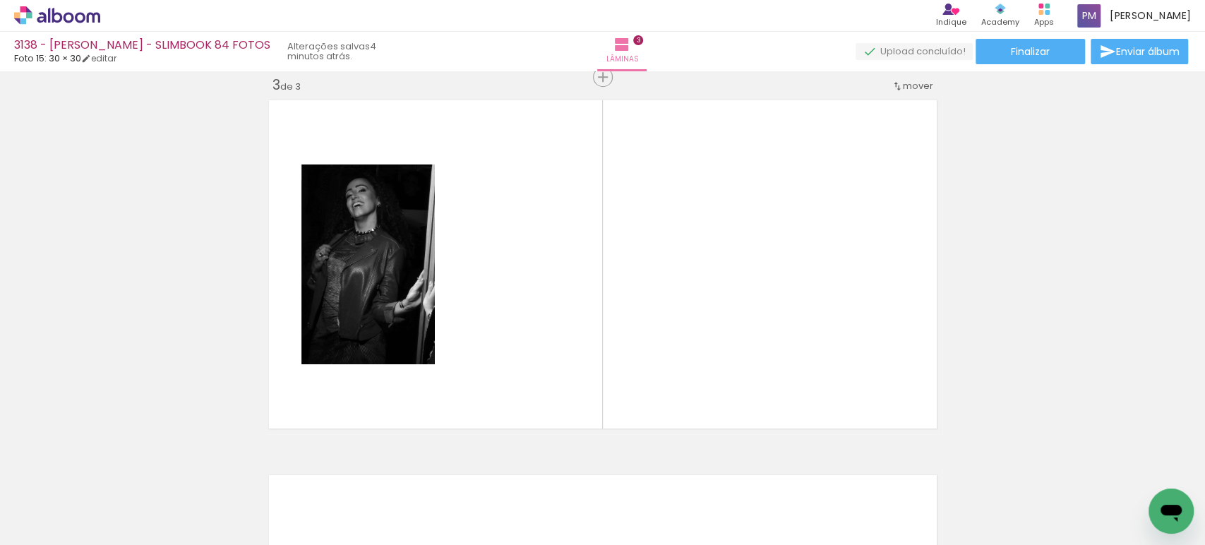
drag, startPoint x: 590, startPoint y: 339, endPoint x: 639, endPoint y: 456, distance: 126.2
click at [594, 334] on quentale-workspace at bounding box center [602, 272] width 1205 height 545
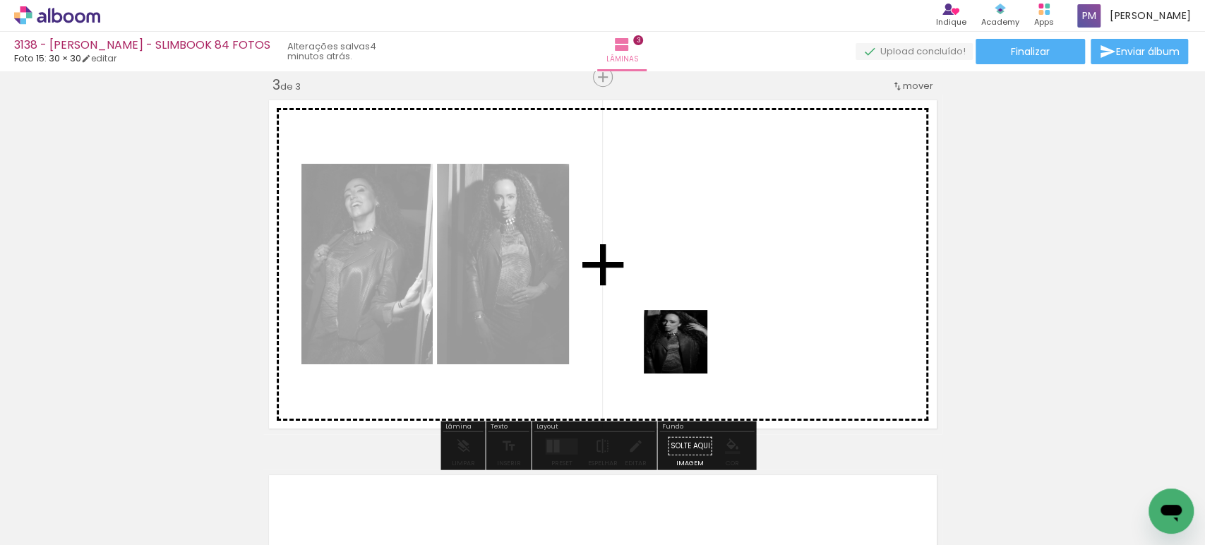
drag, startPoint x: 621, startPoint y: 490, endPoint x: 686, endPoint y: 352, distance: 152.2
click at [601, 352] on quentale-workspace at bounding box center [602, 272] width 1205 height 545
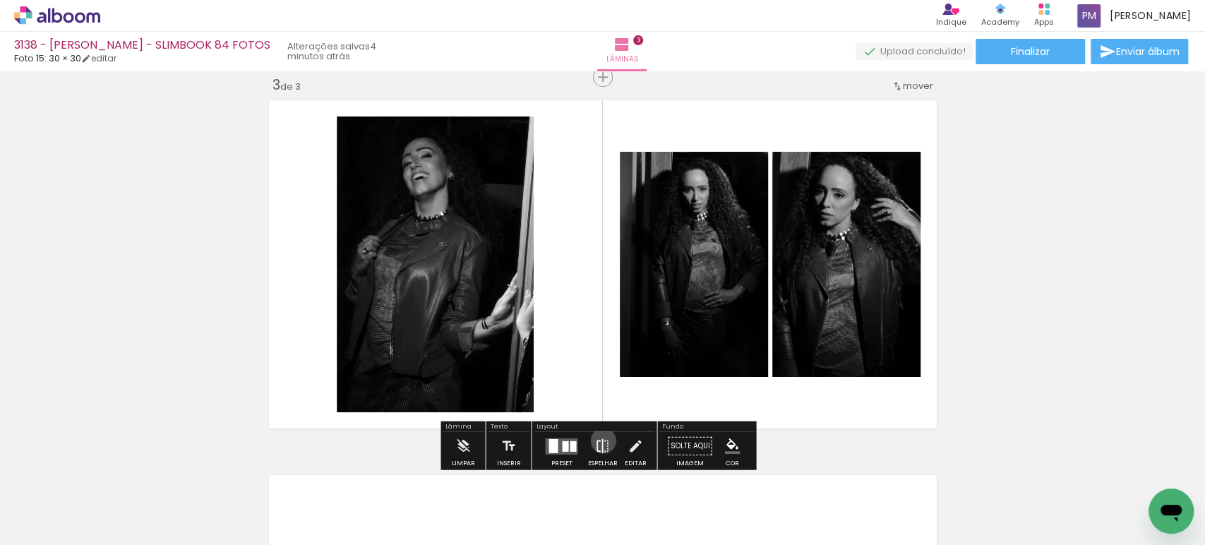
click at [600, 440] on iron-icon at bounding box center [602, 446] width 16 height 28
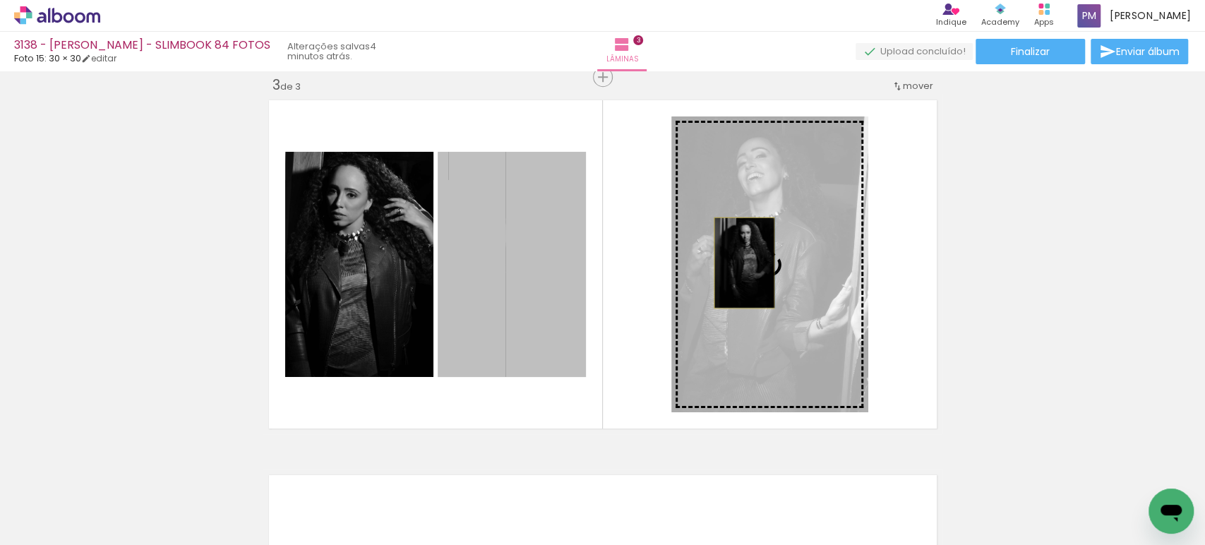
drag, startPoint x: 514, startPoint y: 262, endPoint x: 737, endPoint y: 263, distance: 223.0
click at [0, 0] on slot at bounding box center [0, 0] width 0 height 0
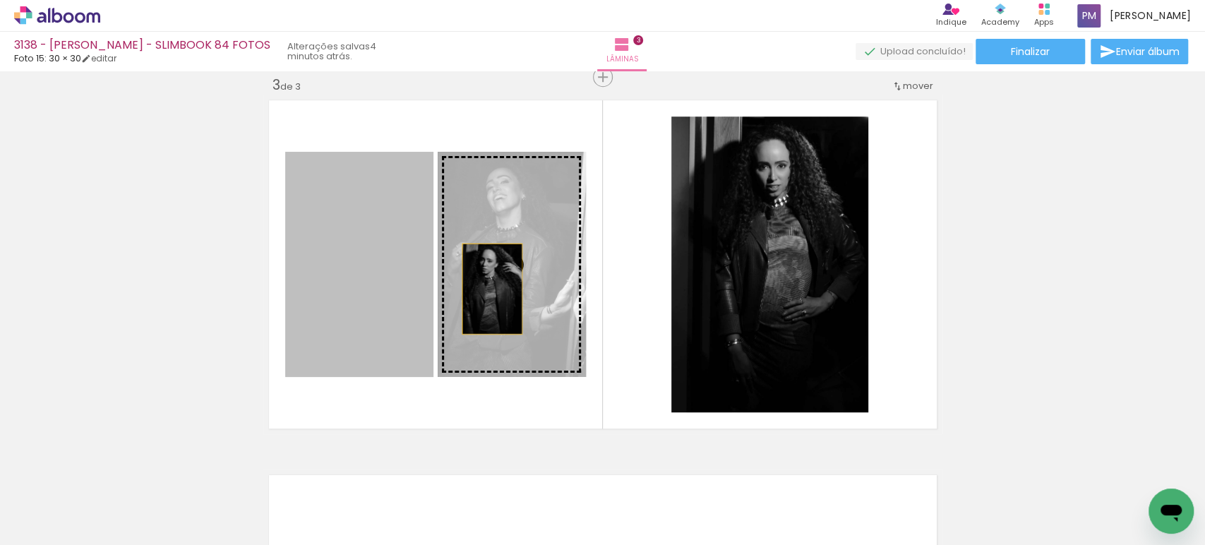
drag, startPoint x: 344, startPoint y: 289, endPoint x: 488, endPoint y: 289, distance: 143.3
click at [0, 0] on slot at bounding box center [0, 0] width 0 height 0
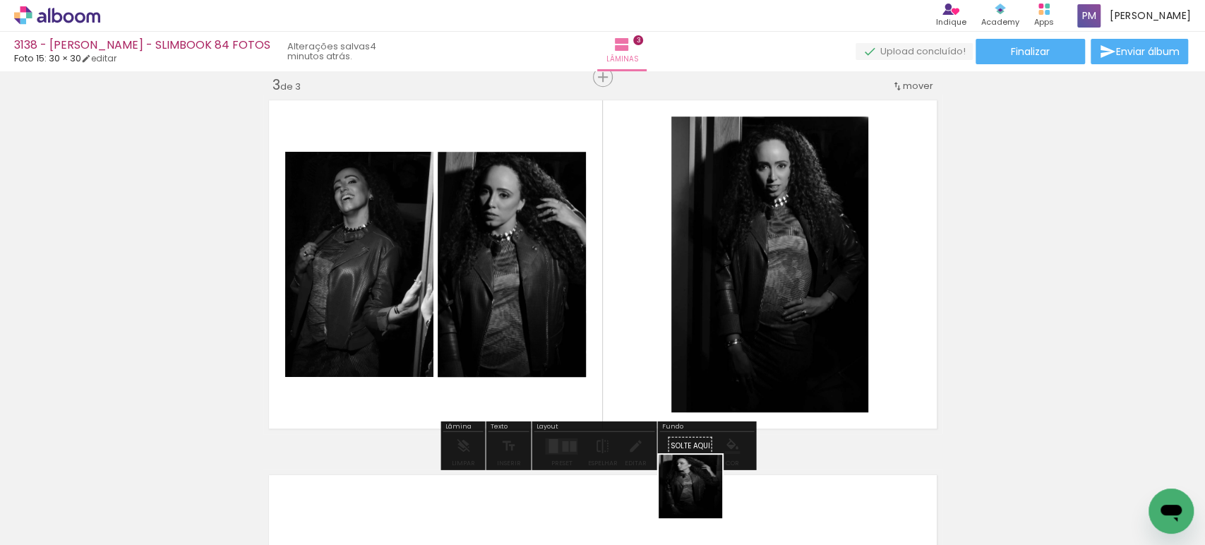
drag, startPoint x: 701, startPoint y: 497, endPoint x: 747, endPoint y: 398, distance: 109.2
click at [601, 321] on quentale-workspace at bounding box center [602, 272] width 1205 height 545
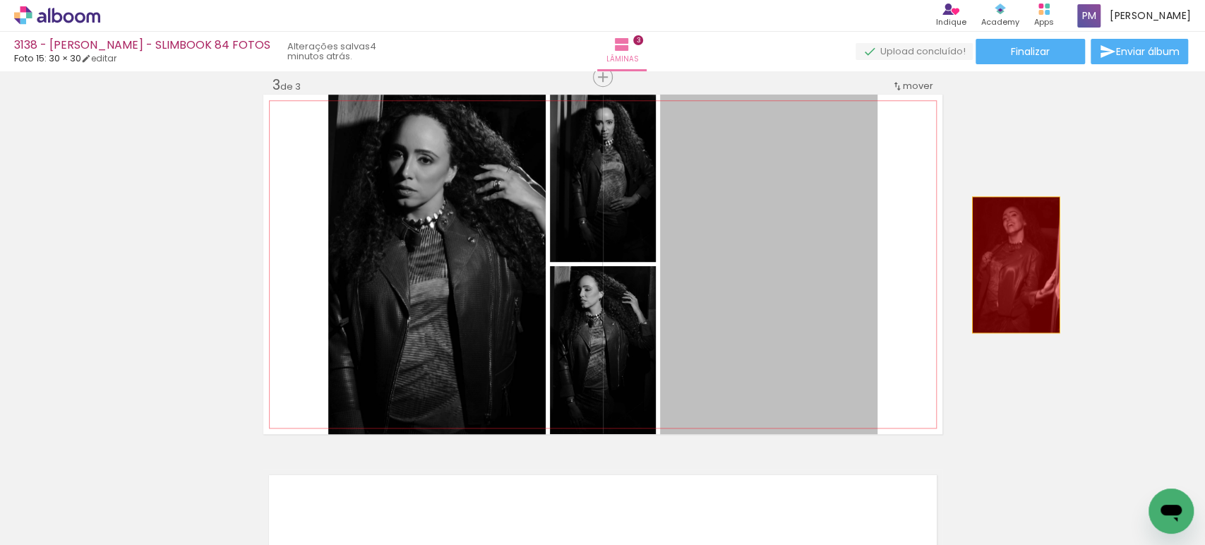
drag, startPoint x: 766, startPoint y: 252, endPoint x: 1010, endPoint y: 264, distance: 244.5
click at [601, 264] on div "Inserir lâmina 1 de 3 Inserir lâmina 2 de 3 Inserir lâmina 3 de 3" at bounding box center [602, 59] width 1205 height 1500
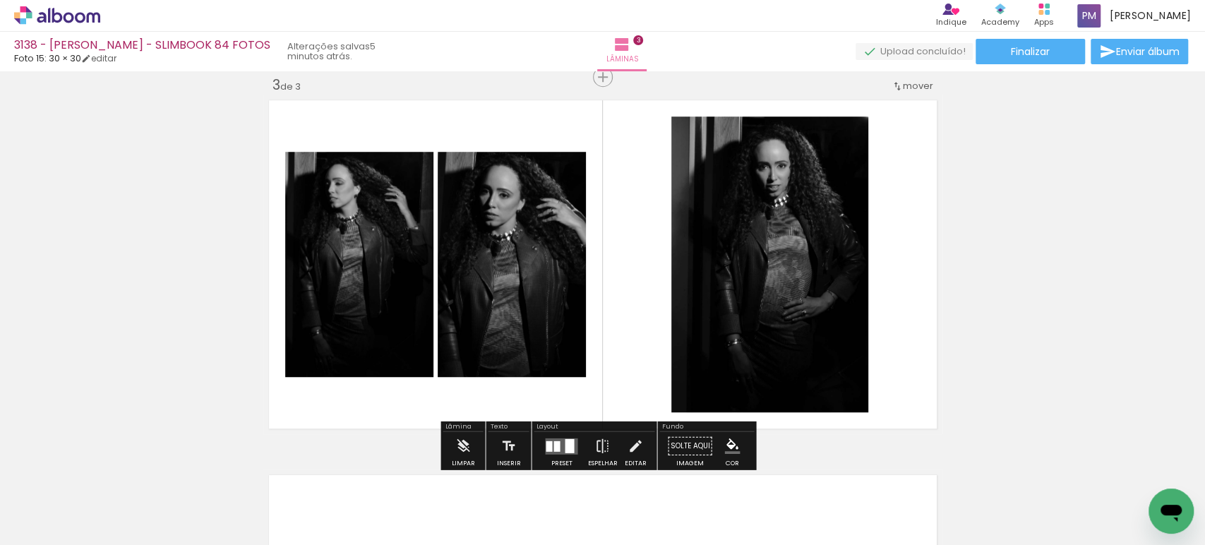
click at [553, 442] on div at bounding box center [556, 445] width 6 height 11
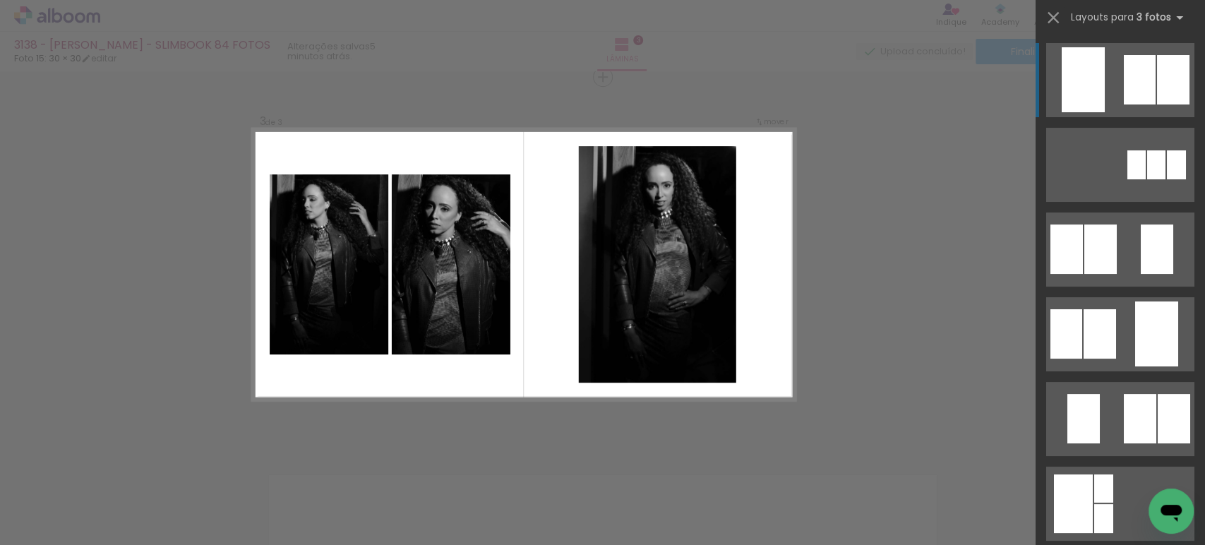
click at [601, 308] on div "Confirmar Cancelar" at bounding box center [602, 70] width 1205 height 1533
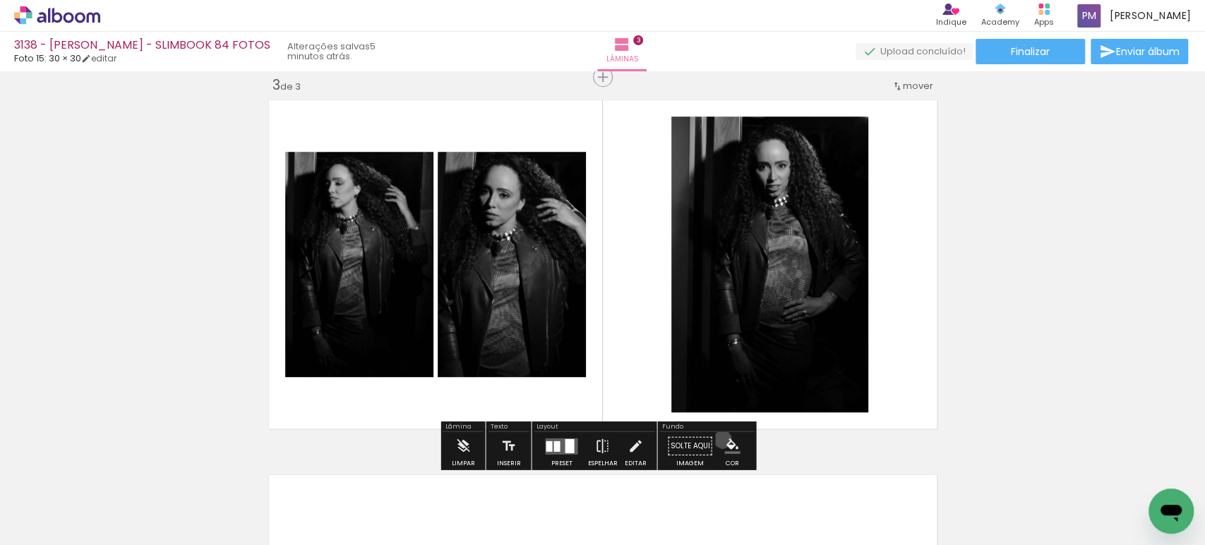
drag, startPoint x: 717, startPoint y: 439, endPoint x: 728, endPoint y: 442, distance: 11.2
click at [601, 440] on paper-menu-button "#ffebee #ffcdd2 #ef9a9a #e57373 #ef5350 #f44336 #e53935 #d32f2f #c62828 #b71c1c…" at bounding box center [731, 446] width 27 height 27
click at [601, 435] on paper-menu-button "#ffebee #ffcdd2 #ef9a9a #e57373 #ef5350 #f44336 #e53935 #d32f2f #c62828 #b71c1c…" at bounding box center [731, 446] width 27 height 27
click at [601, 441] on iron-icon "color picker" at bounding box center [732, 446] width 16 height 16
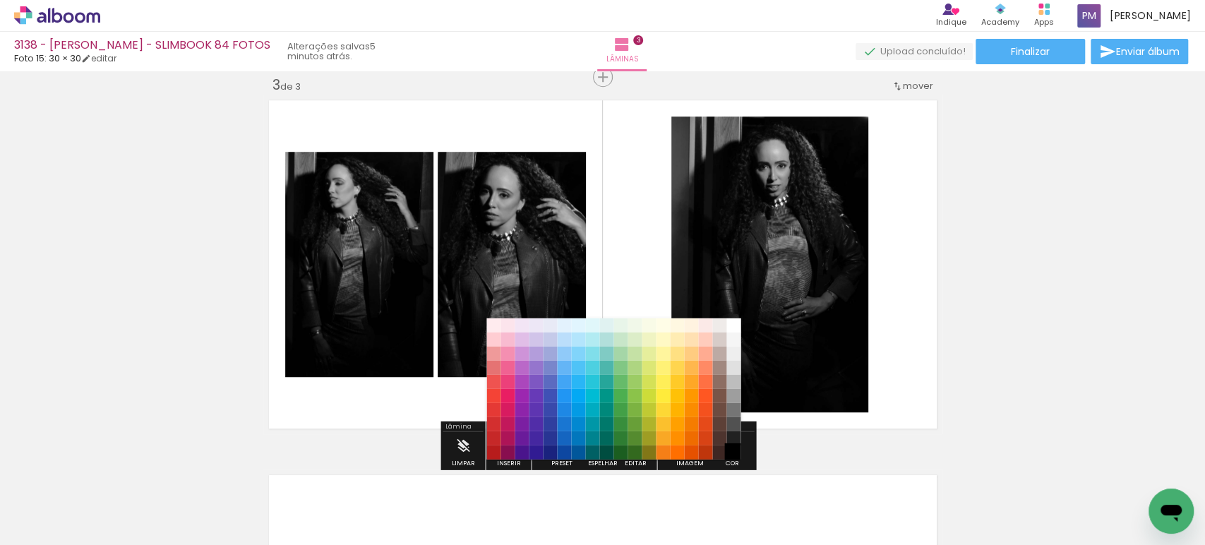
click at [601, 448] on paper-item "#000000" at bounding box center [733, 452] width 14 height 14
click at [601, 430] on div "Fundo" at bounding box center [706, 427] width 95 height 8
click at [601, 435] on paper-menu-button "#ffebee #ffcdd2 #ef9a9a #e57373 #ef5350 #f44336 #e53935 #d32f2f #c62828 #b71c1c…" at bounding box center [731, 446] width 27 height 27
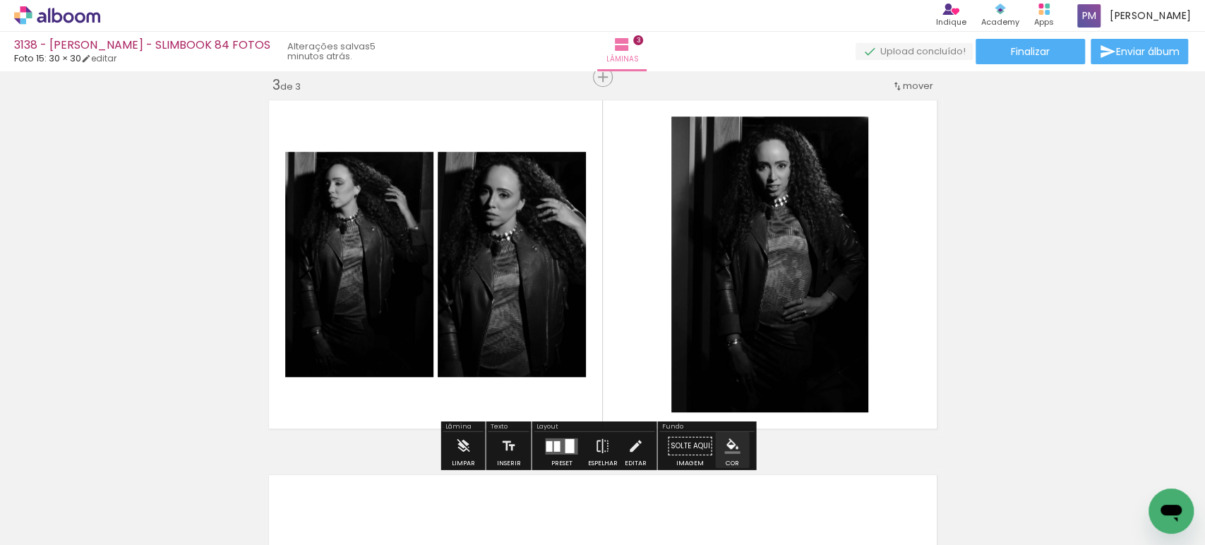
click at [601, 443] on iron-icon "color picker" at bounding box center [732, 446] width 16 height 16
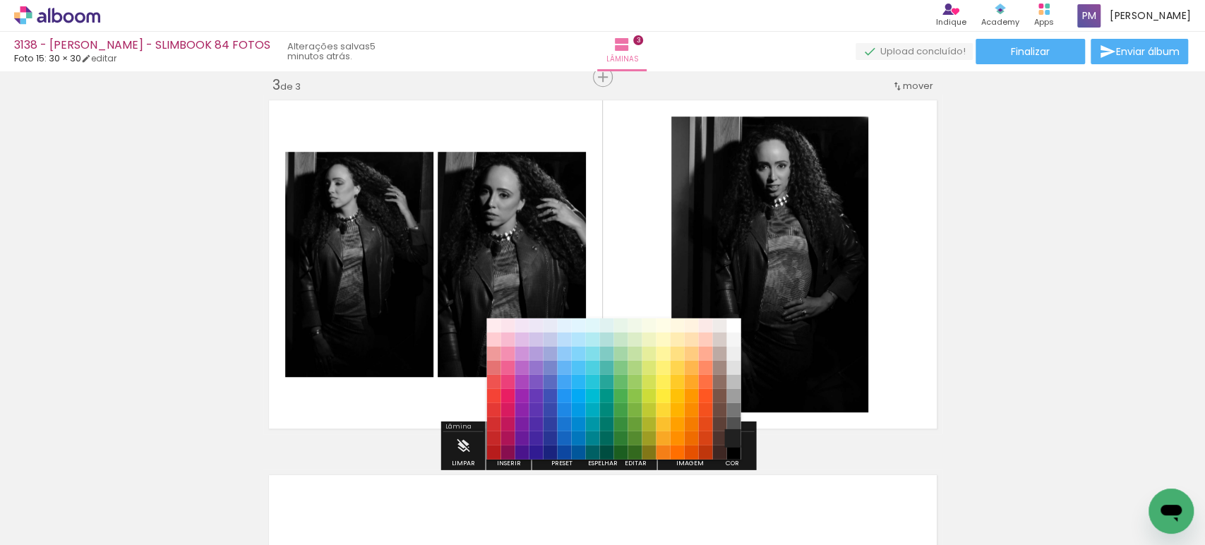
click at [601, 438] on paper-item "#212121" at bounding box center [733, 437] width 14 height 14
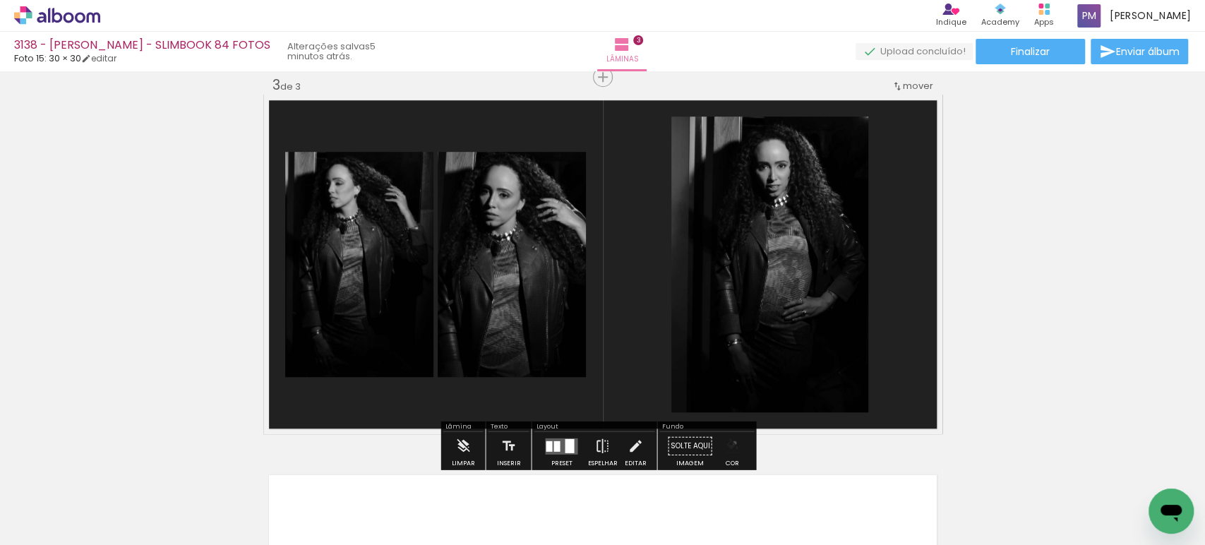
click at [601, 442] on iron-icon "color picker" at bounding box center [732, 446] width 16 height 16
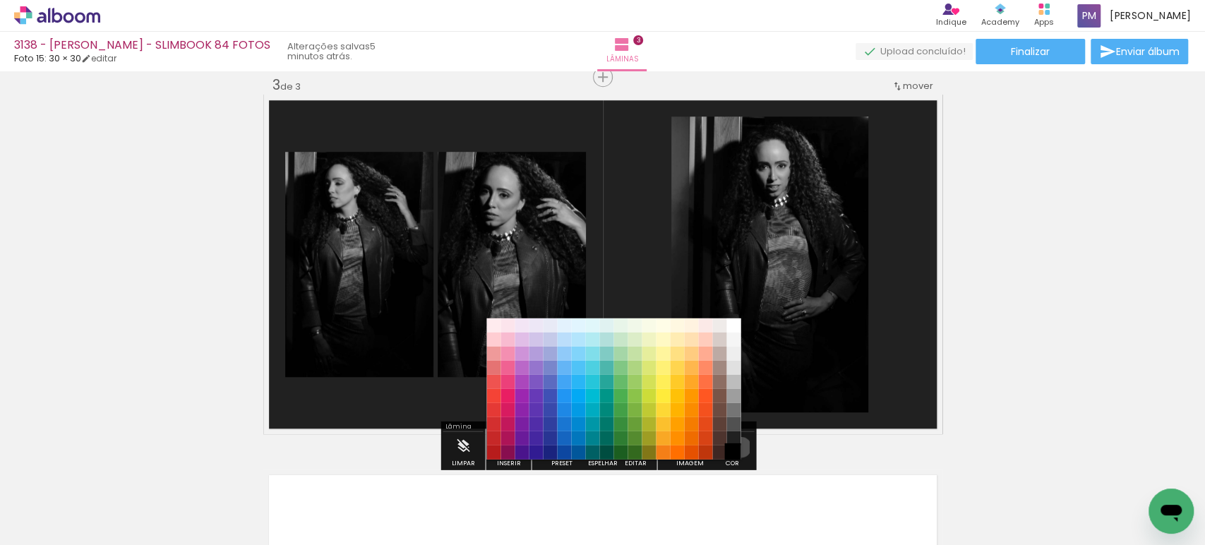
click at [601, 447] on paper-item "#000000" at bounding box center [733, 452] width 14 height 14
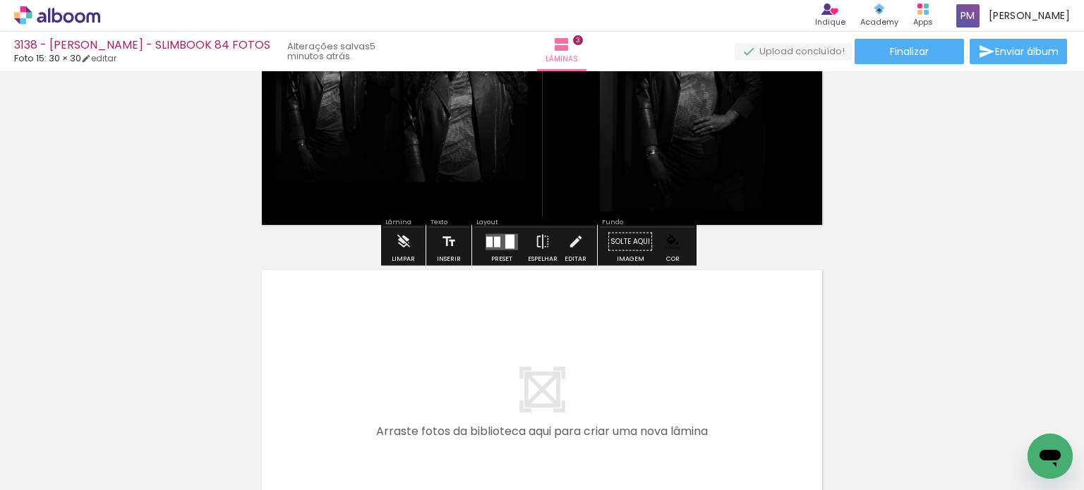
scroll to position [872, 0]
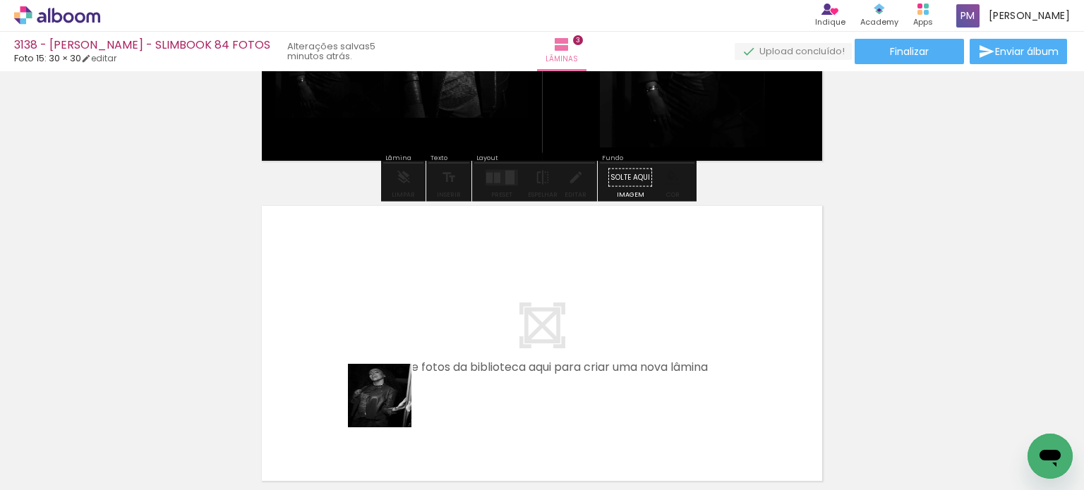
drag, startPoint x: 382, startPoint y: 442, endPoint x: 390, endPoint y: 344, distance: 99.2
click at [390, 344] on quentale-workspace at bounding box center [542, 245] width 1084 height 490
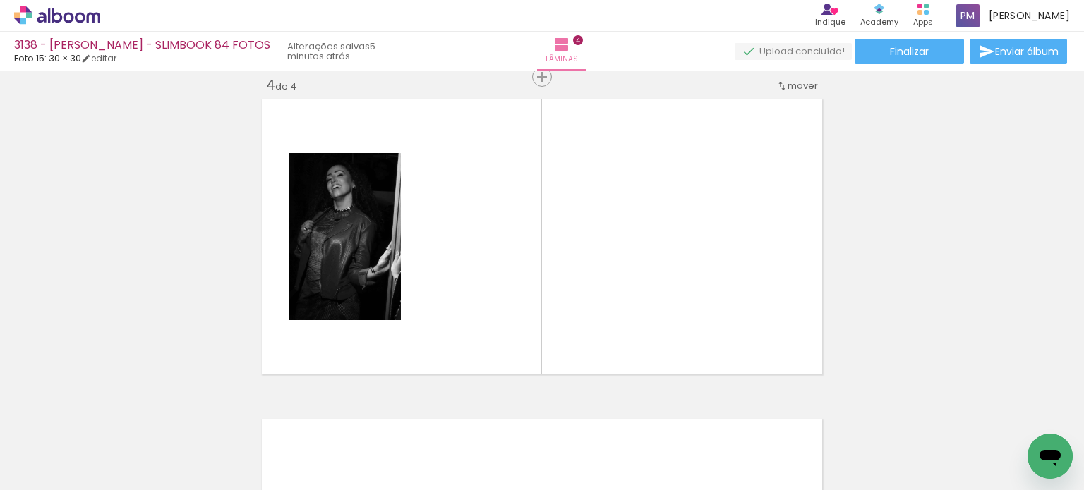
scroll to position [0, 435]
drag, startPoint x: 573, startPoint y: 446, endPoint x: 673, endPoint y: 445, distance: 100.2
click at [582, 351] on quentale-workspace at bounding box center [542, 245] width 1084 height 490
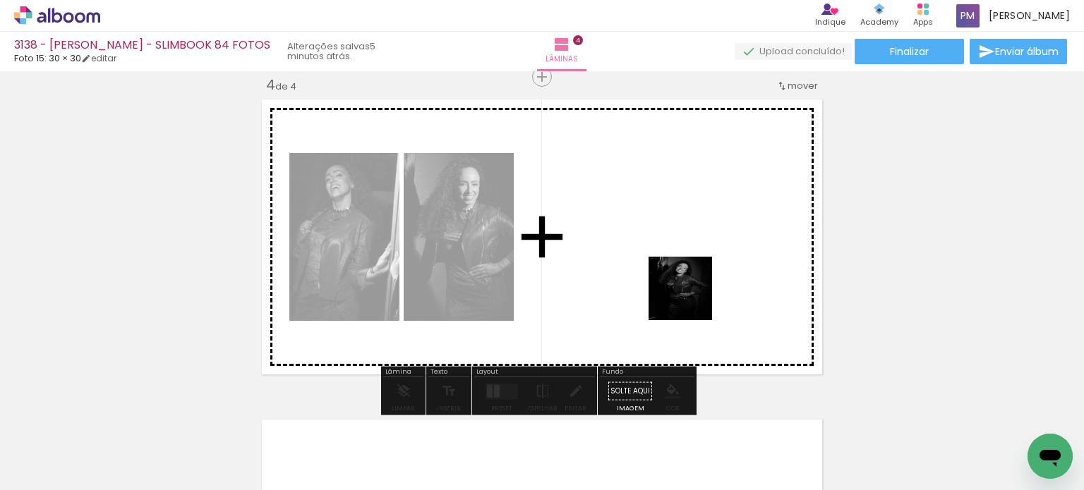
drag, startPoint x: 666, startPoint y: 440, endPoint x: 604, endPoint y: 287, distance: 165.9
click at [601, 258] on quentale-workspace at bounding box center [542, 245] width 1084 height 490
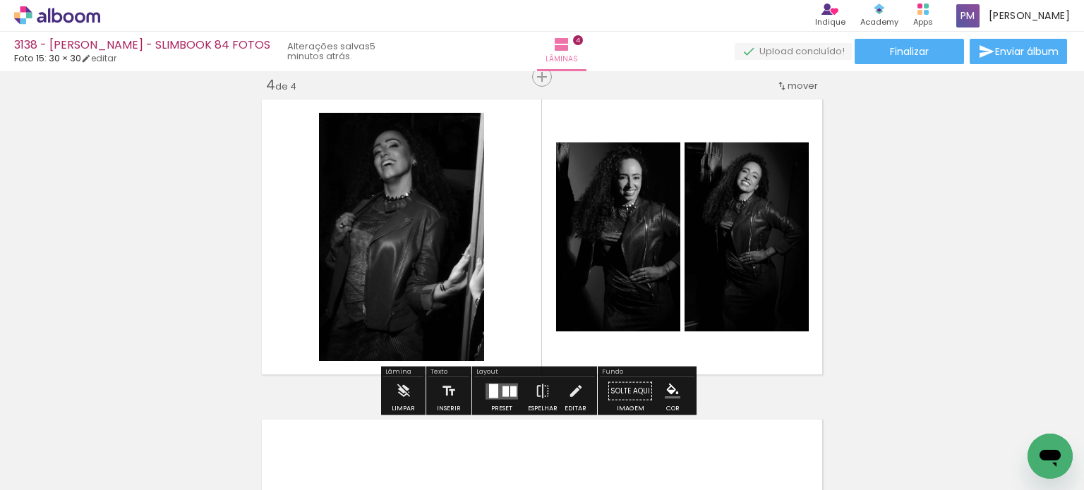
click at [505, 389] on div at bounding box center [505, 391] width 6 height 11
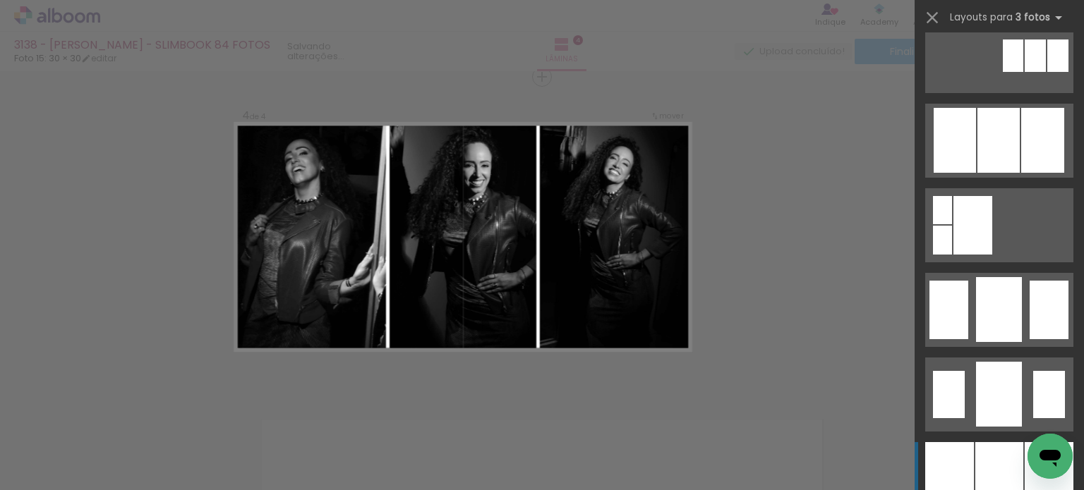
scroll to position [941, 0]
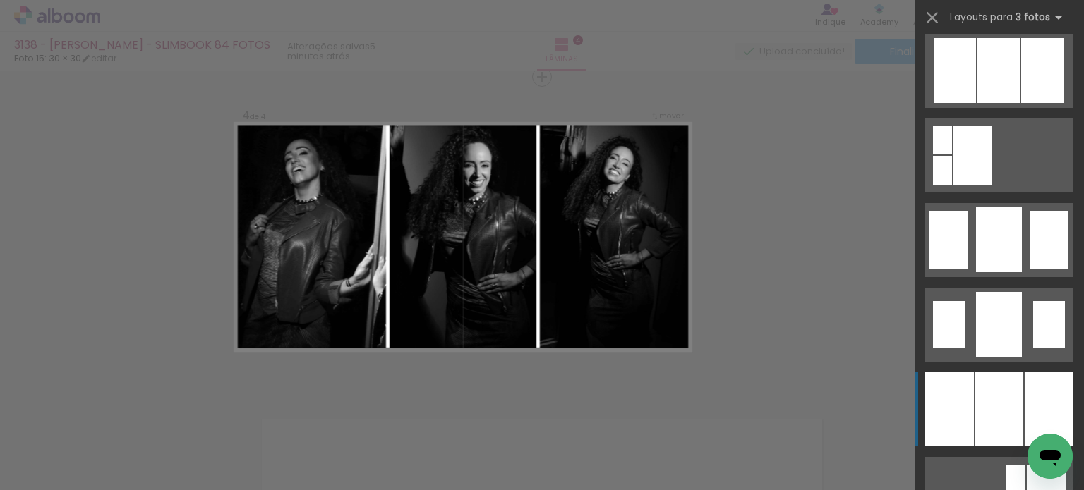
click at [601, 394] on div at bounding box center [999, 410] width 48 height 74
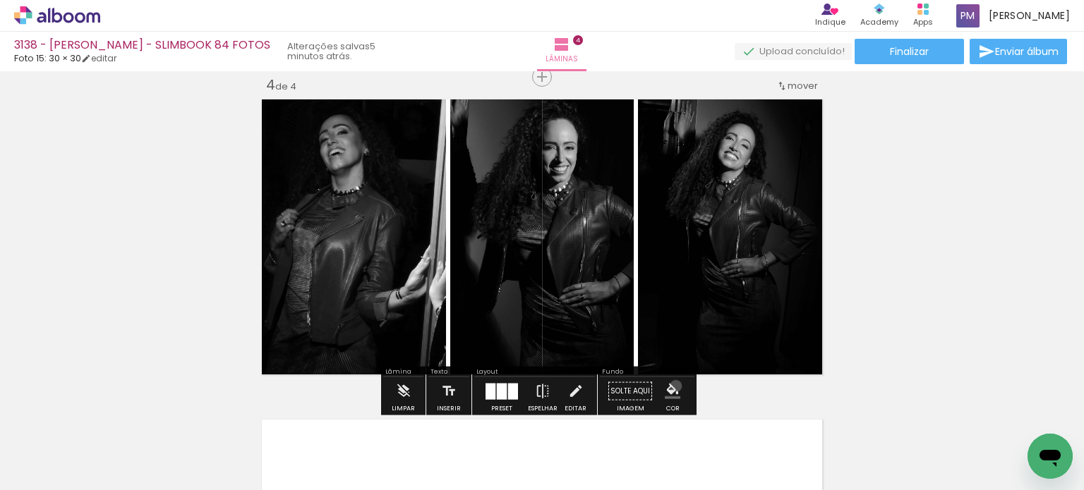
click at [601, 386] on iron-icon "color picker" at bounding box center [673, 392] width 16 height 16
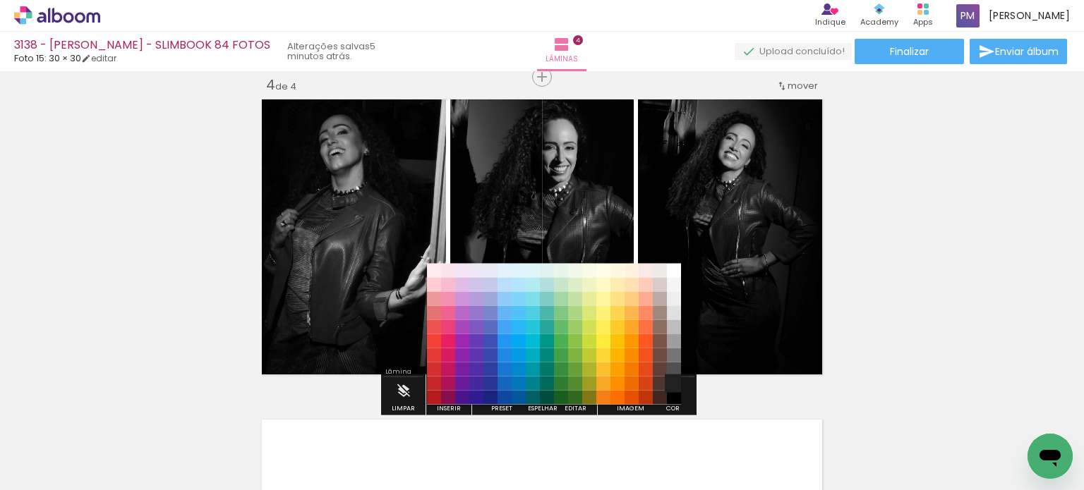
click at [601, 382] on paper-item "#212121" at bounding box center [674, 383] width 14 height 14
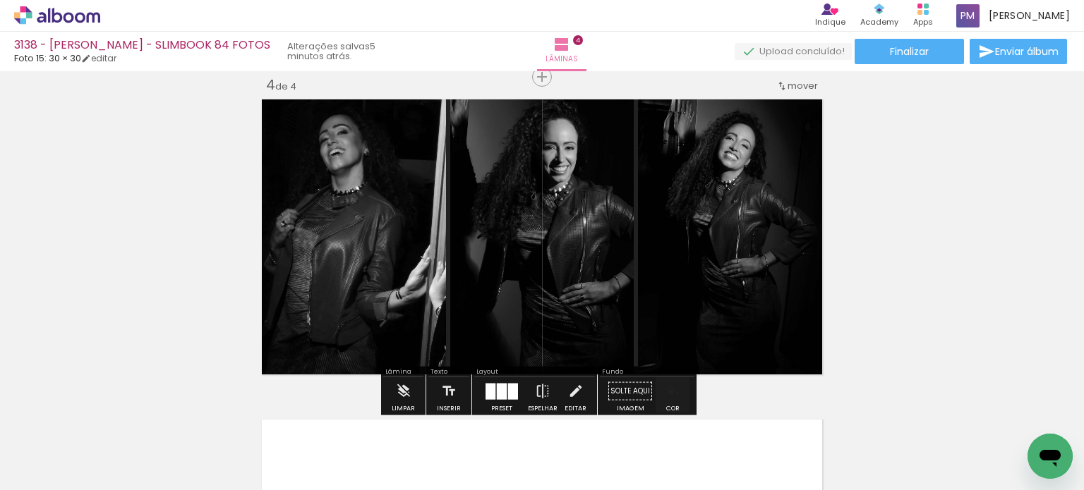
click at [601, 387] on iron-icon "color picker" at bounding box center [673, 392] width 16 height 16
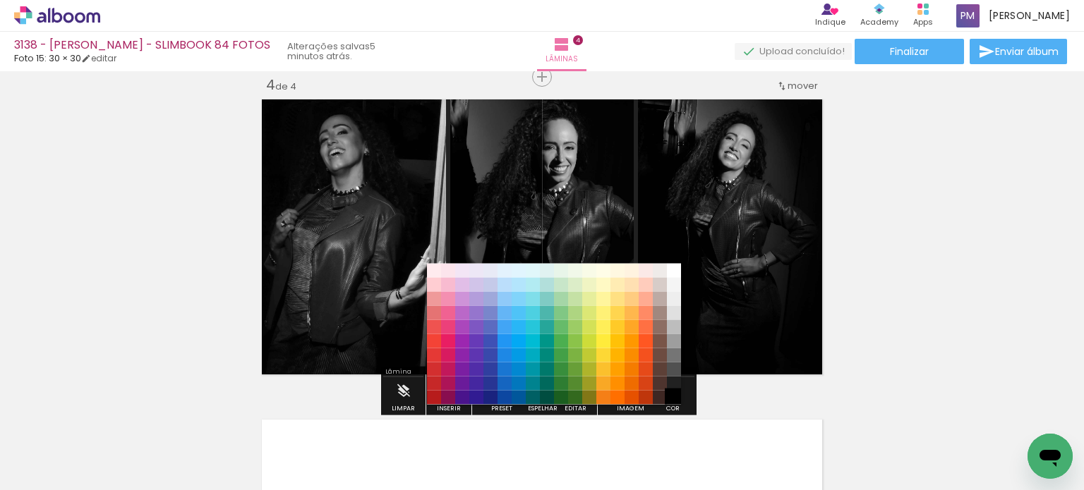
click at [601, 400] on paper-item "#000000" at bounding box center [674, 397] width 14 height 14
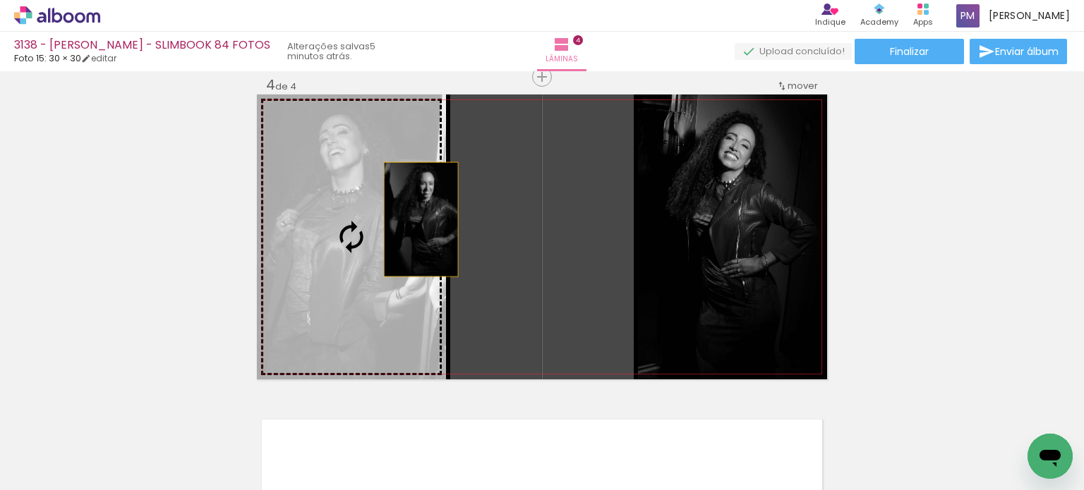
drag, startPoint x: 533, startPoint y: 243, endPoint x: 416, endPoint y: 219, distance: 119.4
click at [0, 0] on slot at bounding box center [0, 0] width 0 height 0
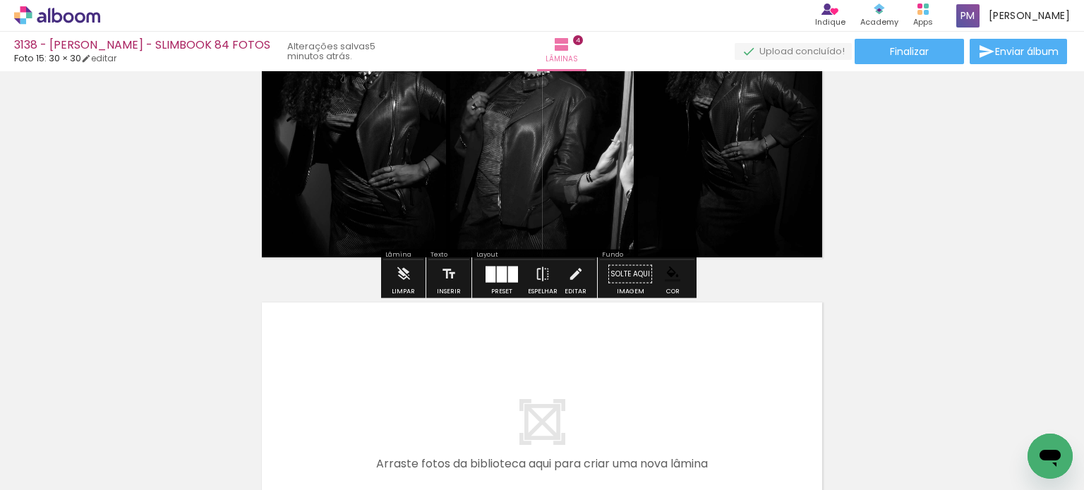
scroll to position [979, 0]
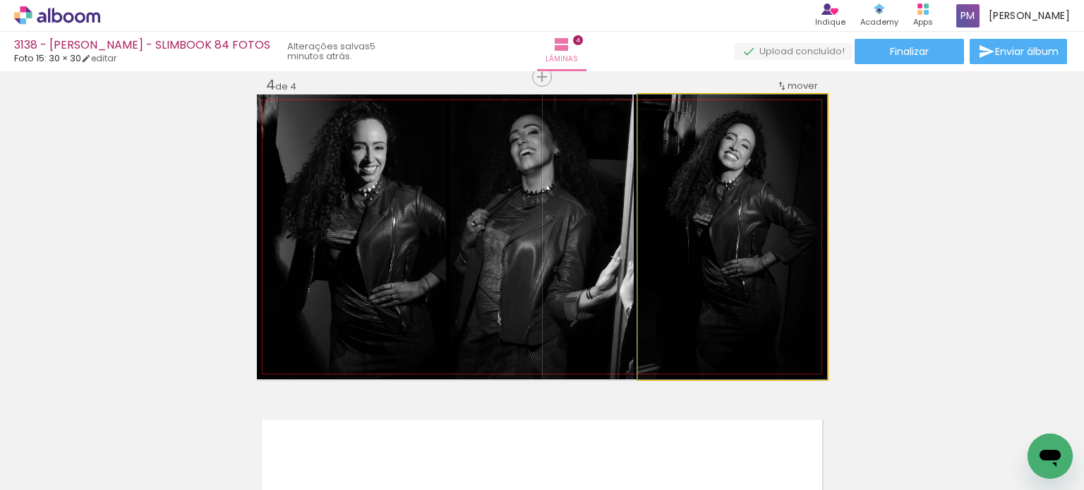
drag, startPoint x: 754, startPoint y: 282, endPoint x: 580, endPoint y: 262, distance: 174.7
click at [0, 0] on slot at bounding box center [0, 0] width 0 height 0
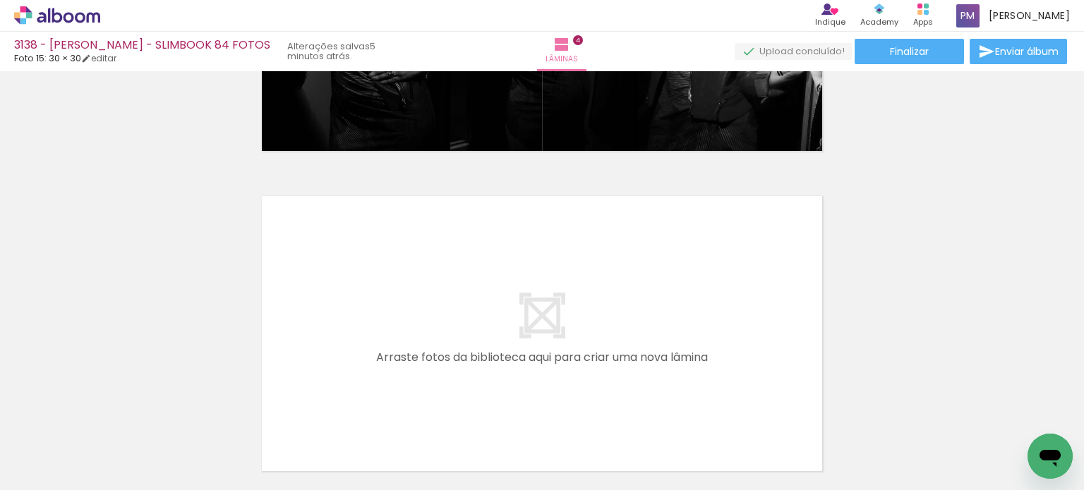
scroll to position [1325, 0]
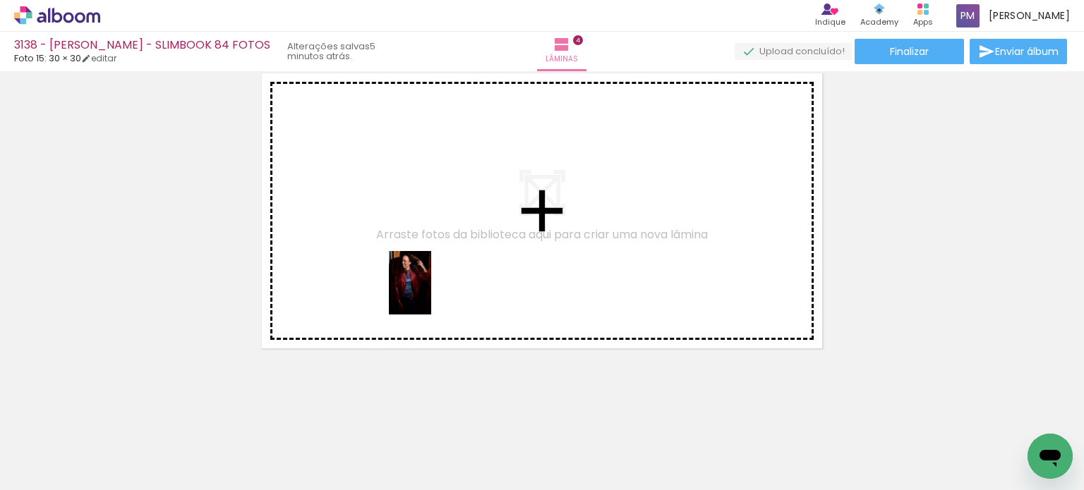
drag, startPoint x: 322, startPoint y: 442, endPoint x: 423, endPoint y: 445, distance: 101.7
click at [429, 299] on quentale-workspace at bounding box center [542, 245] width 1084 height 490
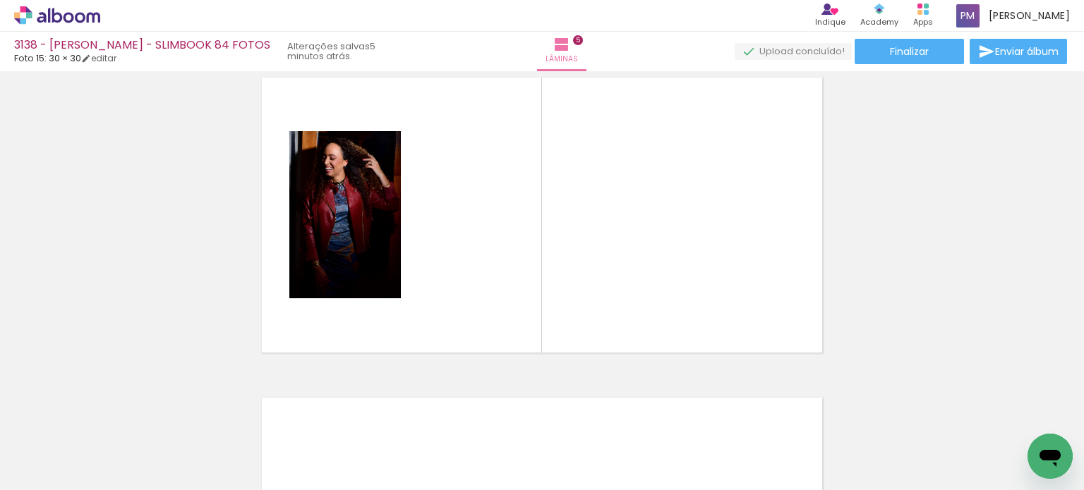
scroll to position [1299, 0]
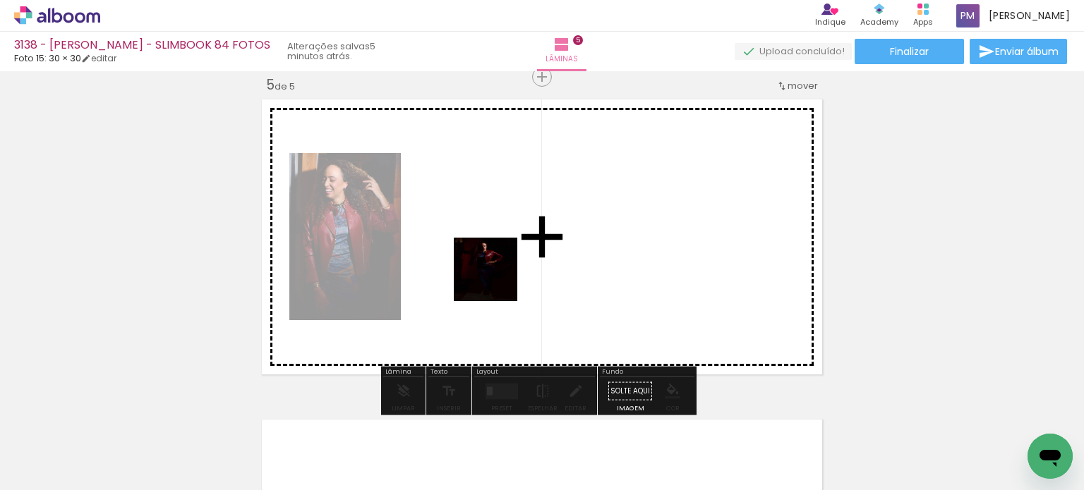
drag, startPoint x: 465, startPoint y: 351, endPoint x: 510, endPoint y: 418, distance: 81.0
click at [500, 294] on quentale-workspace at bounding box center [542, 245] width 1084 height 490
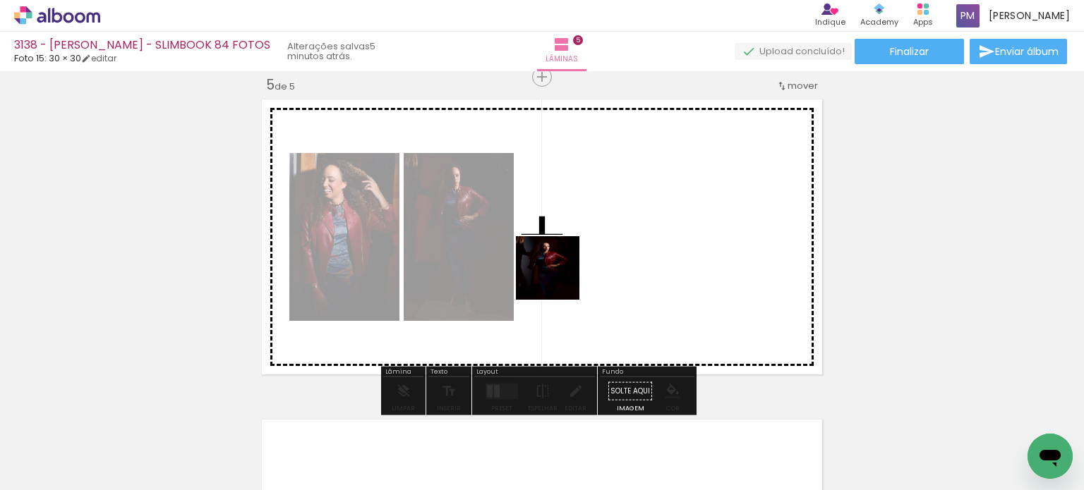
drag, startPoint x: 505, startPoint y: 432, endPoint x: 558, endPoint y: 279, distance: 162.0
click at [558, 279] on quentale-workspace at bounding box center [542, 245] width 1084 height 490
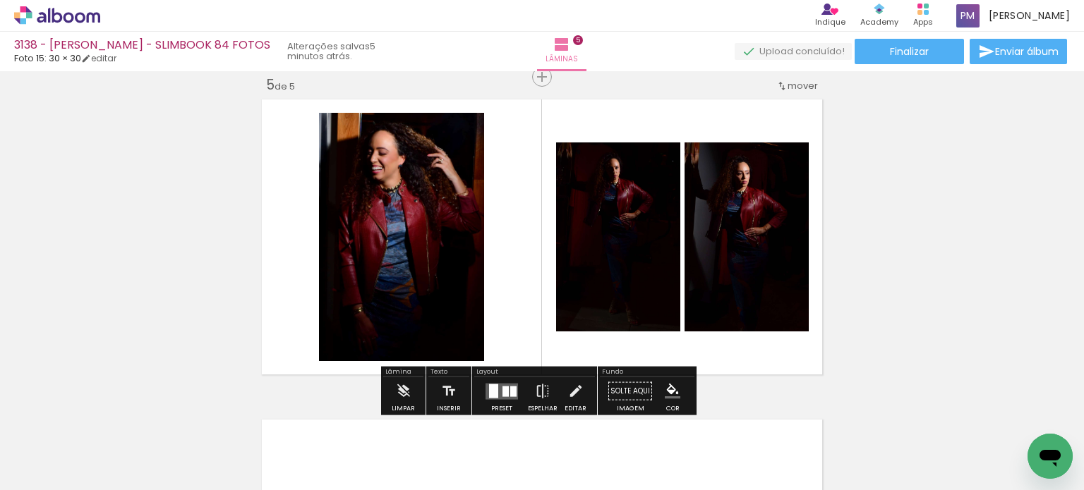
click at [505, 383] on quentale-layouter at bounding box center [502, 391] width 32 height 16
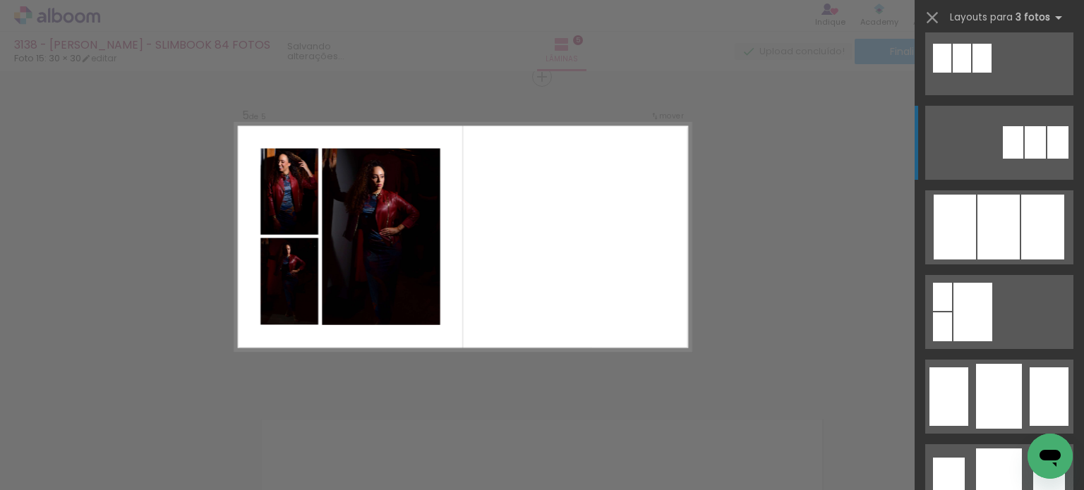
scroll to position [823, 0]
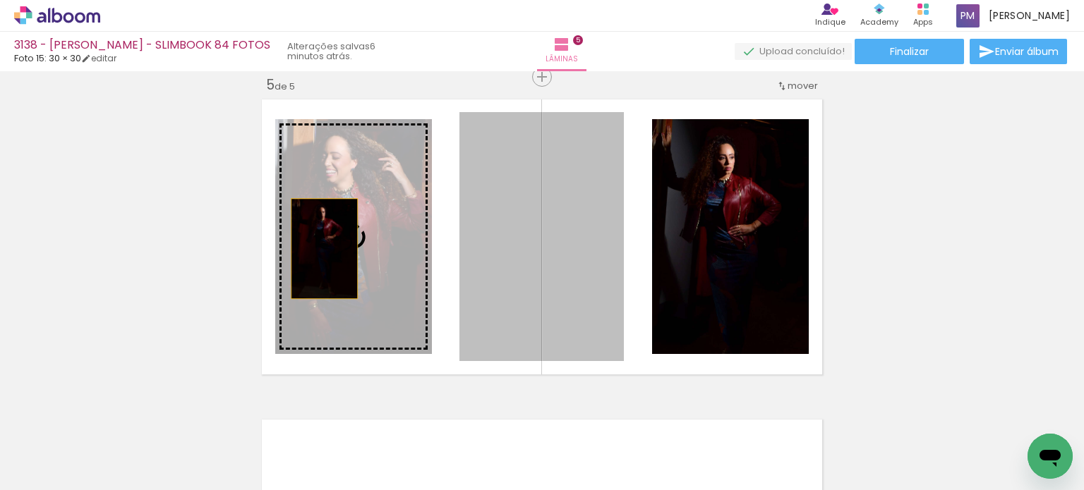
drag, startPoint x: 435, startPoint y: 259, endPoint x: 320, endPoint y: 248, distance: 114.9
click at [0, 0] on slot at bounding box center [0, 0] width 0 height 0
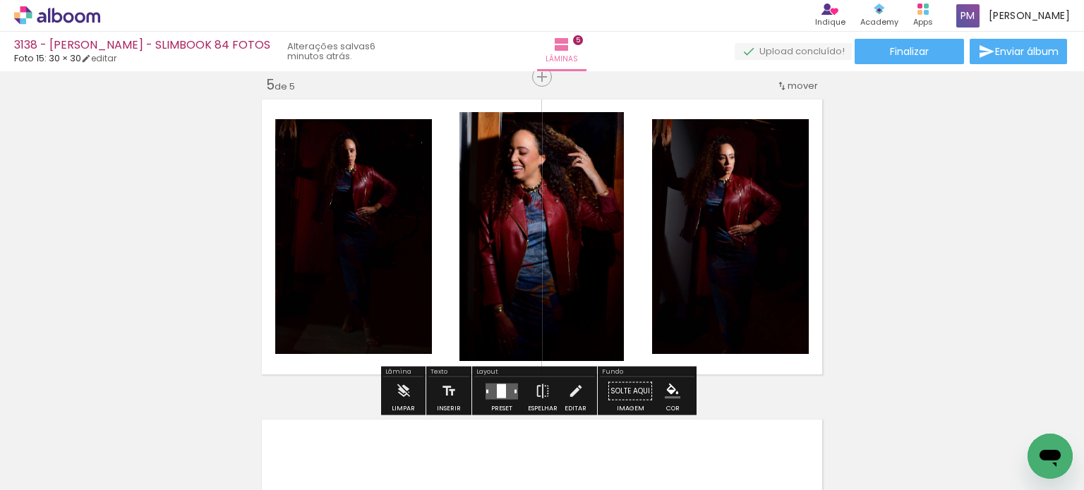
click at [601, 387] on paper-menu-button "#ffebee #ffcdd2 #ef9a9a #e57373 #ef5350 #f44336 #e53935 #d32f2f #c62828 #b71c1c…" at bounding box center [672, 391] width 27 height 27
click at [601, 384] on iron-icon "color picker" at bounding box center [673, 392] width 16 height 16
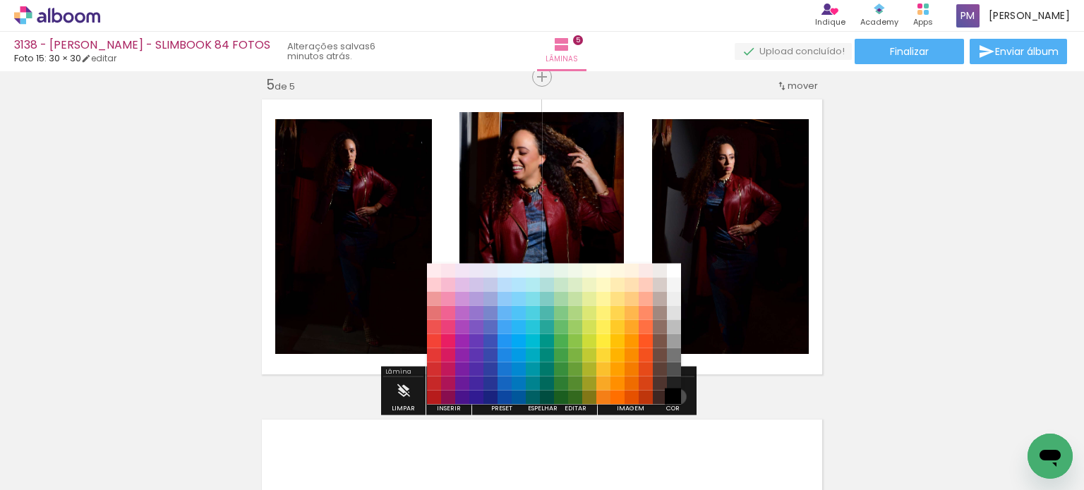
click at [601, 397] on paper-item "#000000" at bounding box center [674, 397] width 14 height 14
click at [601, 380] on paper-item "#212121" at bounding box center [674, 383] width 14 height 14
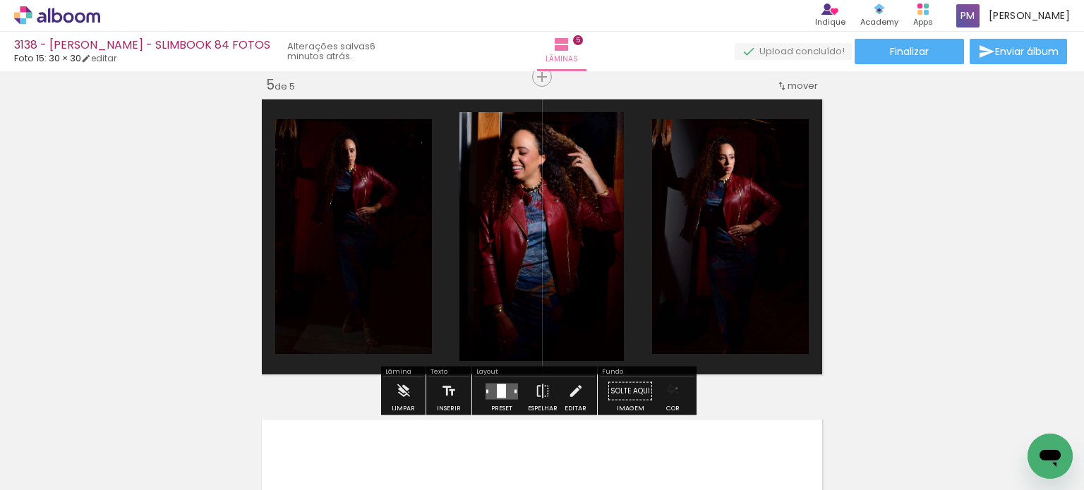
click at [601, 388] on iron-icon "color picker" at bounding box center [673, 392] width 16 height 16
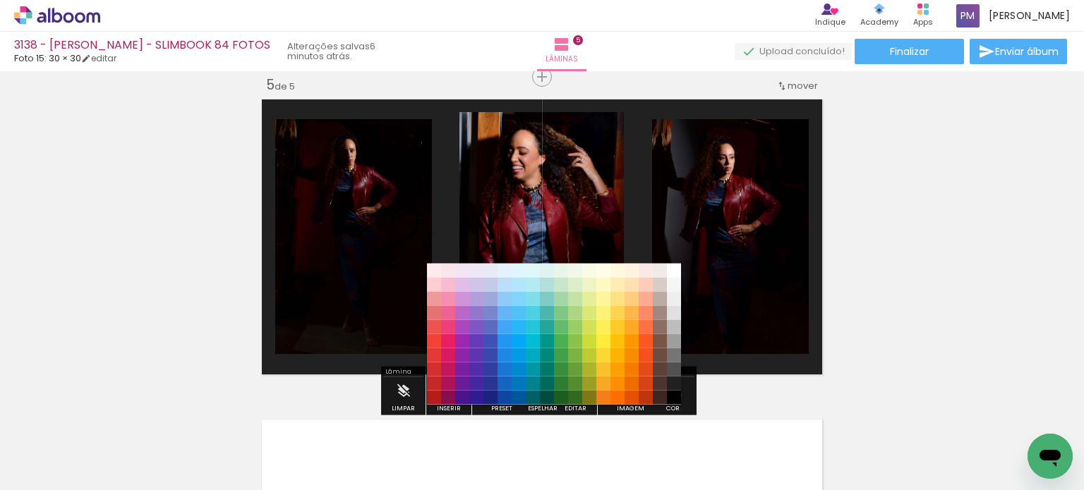
click at [601, 395] on paper-item "#000000" at bounding box center [674, 397] width 14 height 14
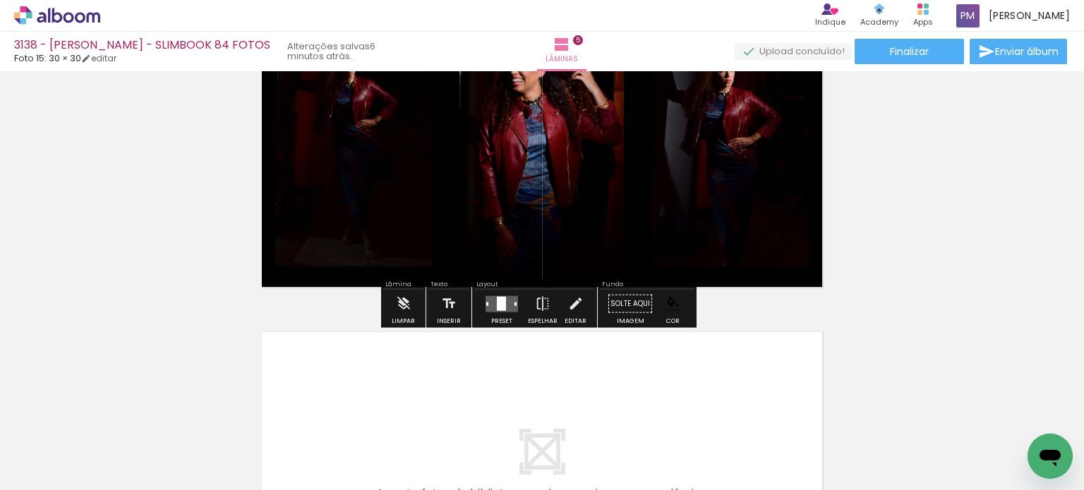
scroll to position [1646, 0]
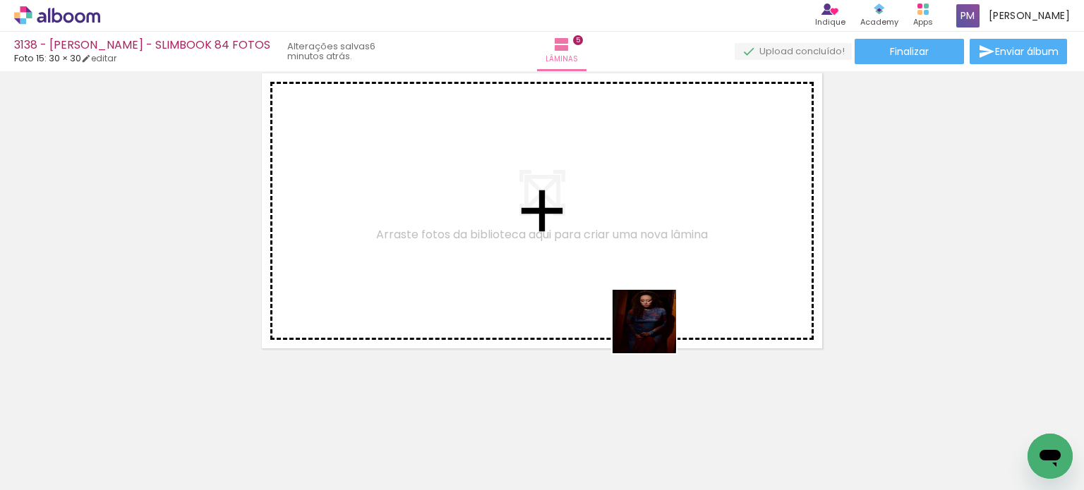
drag, startPoint x: 655, startPoint y: 332, endPoint x: 757, endPoint y: 390, distance: 116.9
click at [601, 284] on quentale-workspace at bounding box center [542, 245] width 1084 height 490
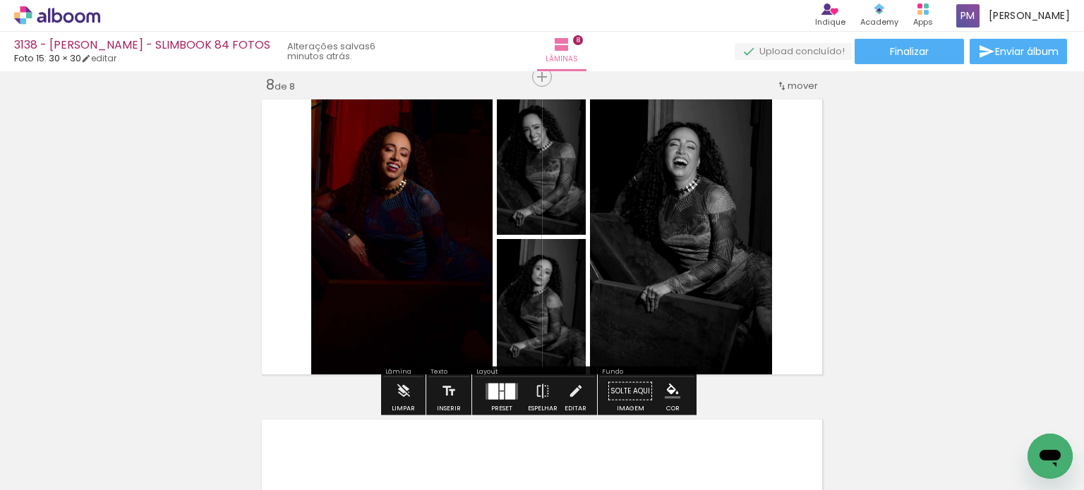
scroll to position [0, 1363]
click at [498, 380] on div at bounding box center [502, 392] width 38 height 28
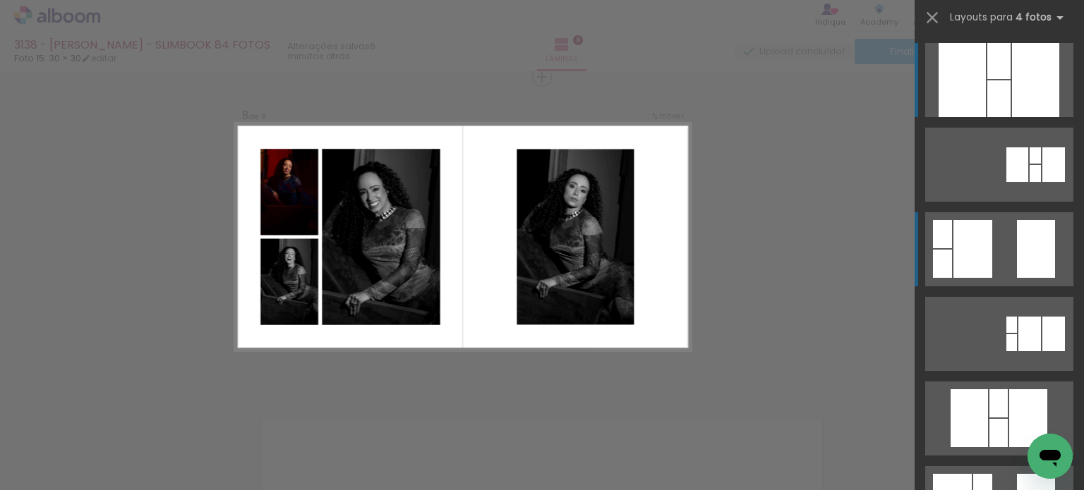
click at [1030, 182] on div at bounding box center [1035, 173] width 11 height 17
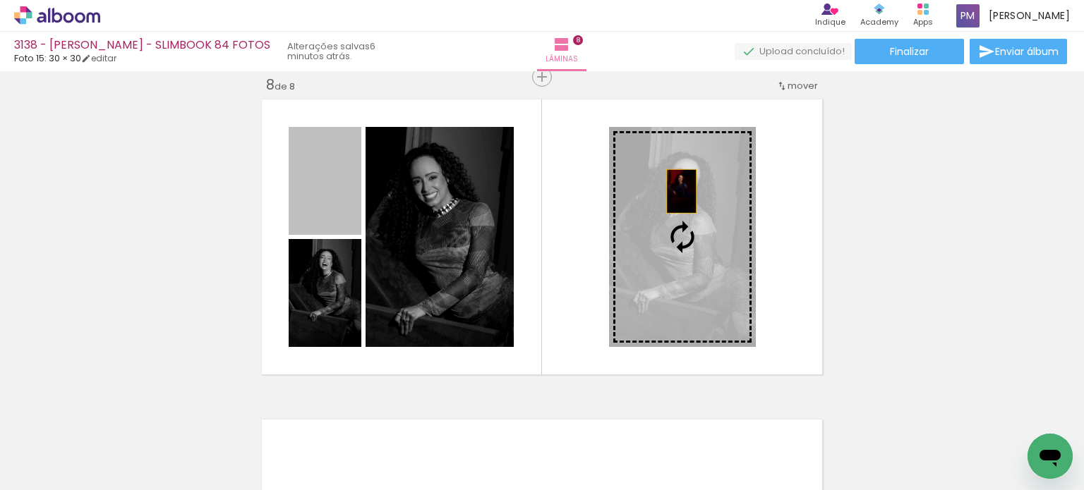
drag, startPoint x: 574, startPoint y: 177, endPoint x: 676, endPoint y: 191, distance: 102.6
click at [0, 0] on slot at bounding box center [0, 0] width 0 height 0
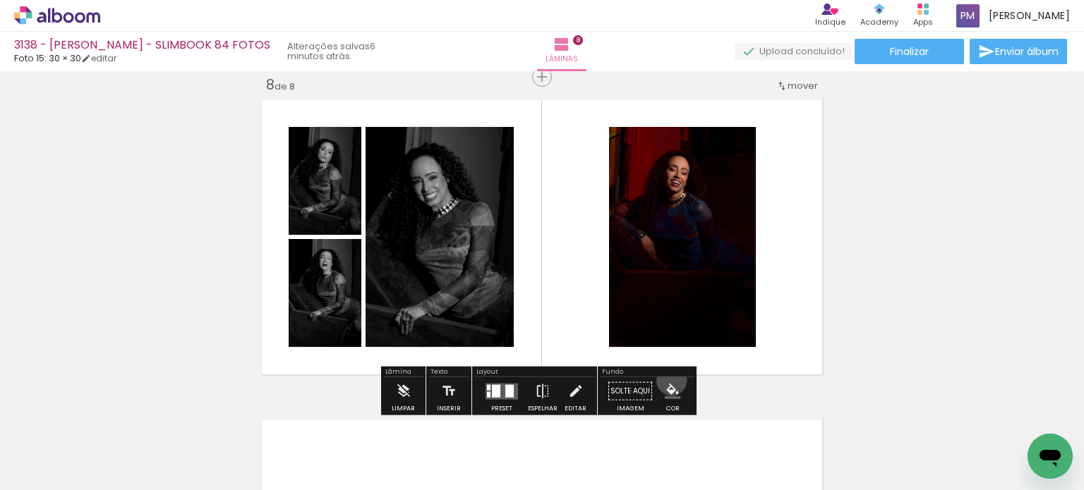
click at [666, 380] on paper-menu-button "#ffebee #ffcdd2 #ef9a9a #e57373 #ef5350 #f44336 #e53935 #d32f2f #c62828 #b71c1c…" at bounding box center [672, 391] width 27 height 27
click at [665, 387] on iron-icon "color picker" at bounding box center [673, 392] width 16 height 16
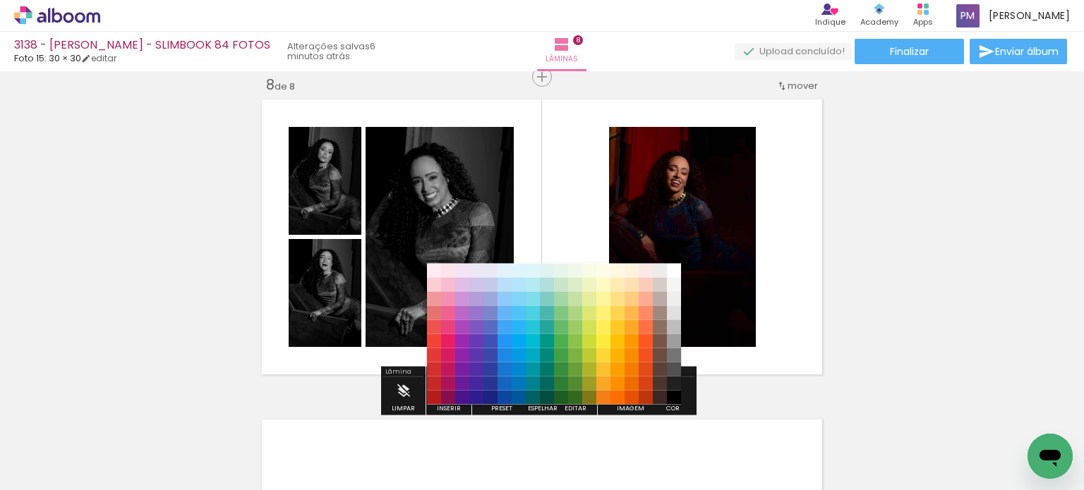
drag, startPoint x: 674, startPoint y: 378, endPoint x: 661, endPoint y: 393, distance: 20.5
click at [673, 378] on paper-item "#212121" at bounding box center [674, 383] width 14 height 14
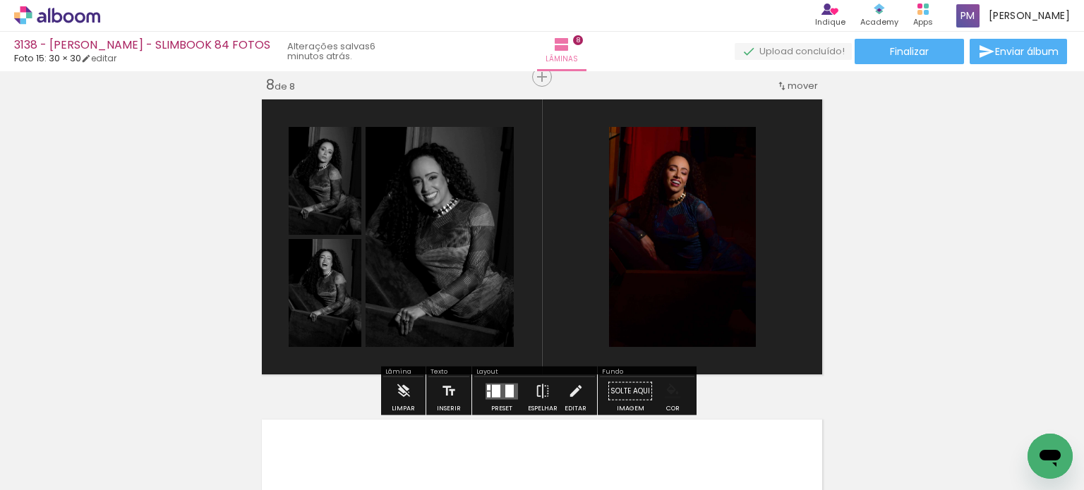
click at [665, 387] on iron-icon "color picker" at bounding box center [673, 392] width 16 height 16
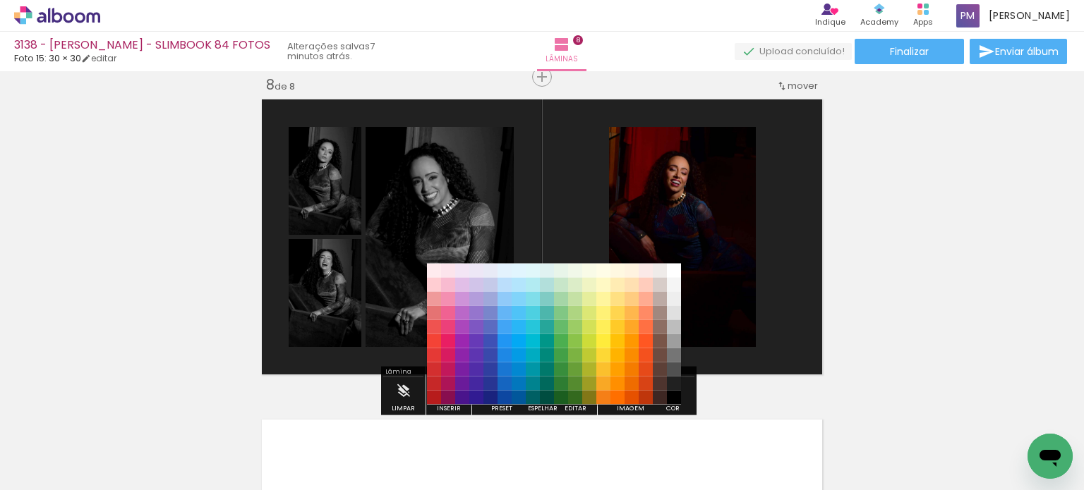
click at [675, 400] on paper-item "#000000" at bounding box center [674, 397] width 14 height 14
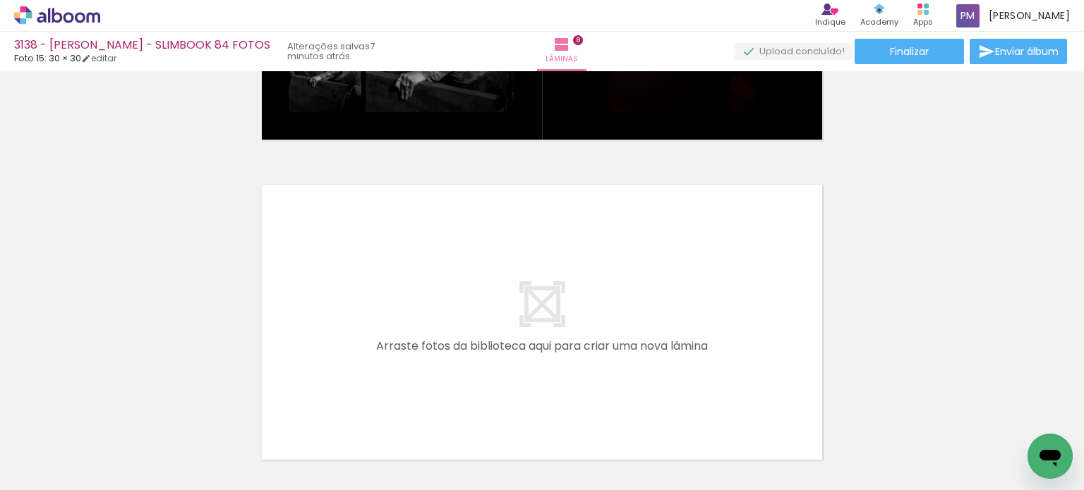
scroll to position [0, 1699]
drag, startPoint x: 971, startPoint y: 445, endPoint x: 985, endPoint y: 442, distance: 14.5
click at [992, 442] on div at bounding box center [971, 443] width 47 height 70
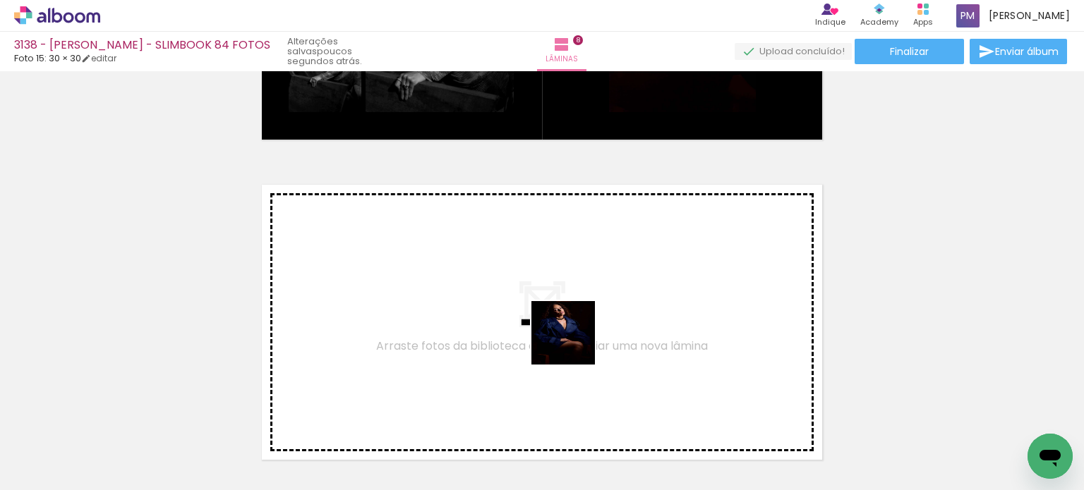
drag, startPoint x: 573, startPoint y: 434, endPoint x: 646, endPoint y: 474, distance: 83.7
click at [577, 359] on quentale-workspace at bounding box center [542, 245] width 1084 height 490
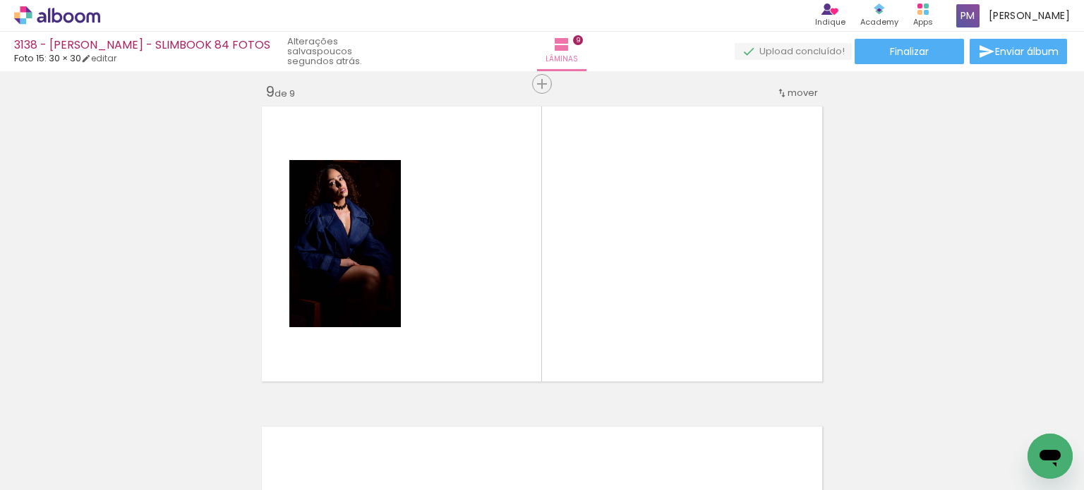
scroll to position [2581, 0]
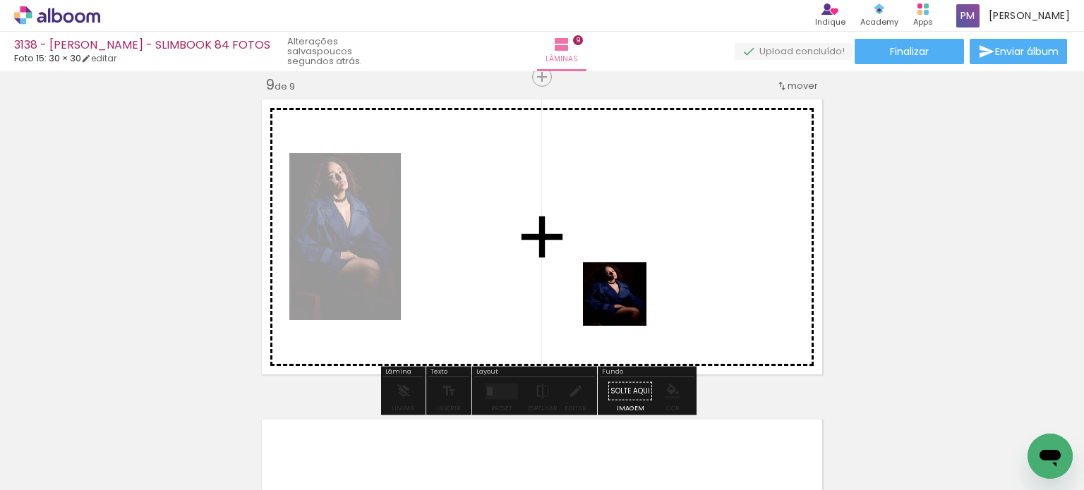
drag, startPoint x: 649, startPoint y: 454, endPoint x: 623, endPoint y: 311, distance: 144.8
click at [622, 299] on quentale-workspace at bounding box center [542, 245] width 1084 height 490
